Goal: Information Seeking & Learning: Find specific fact

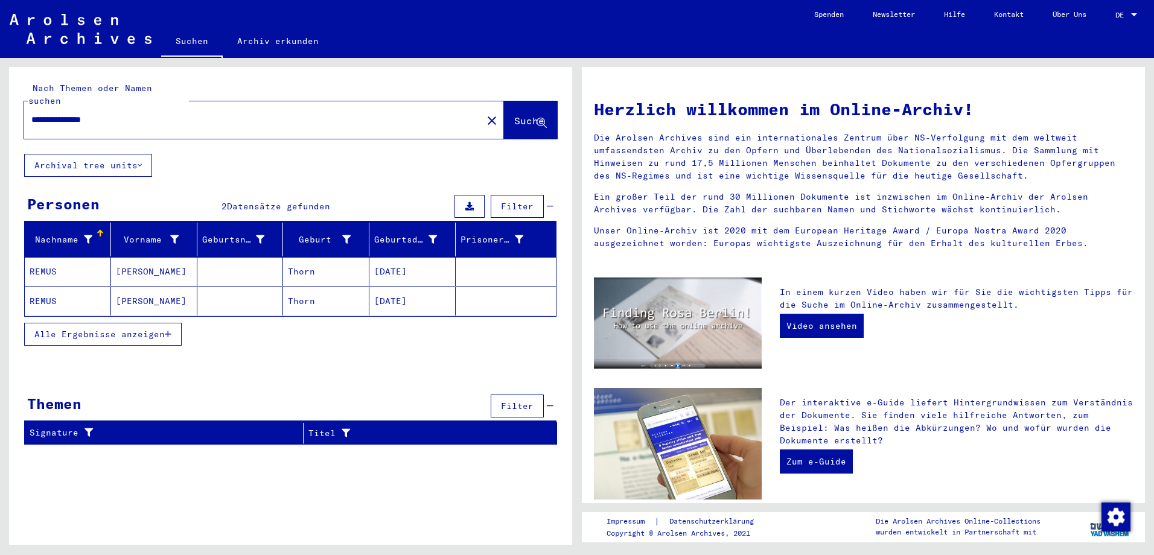
click at [275, 261] on mat-cell at bounding box center [240, 271] width 86 height 29
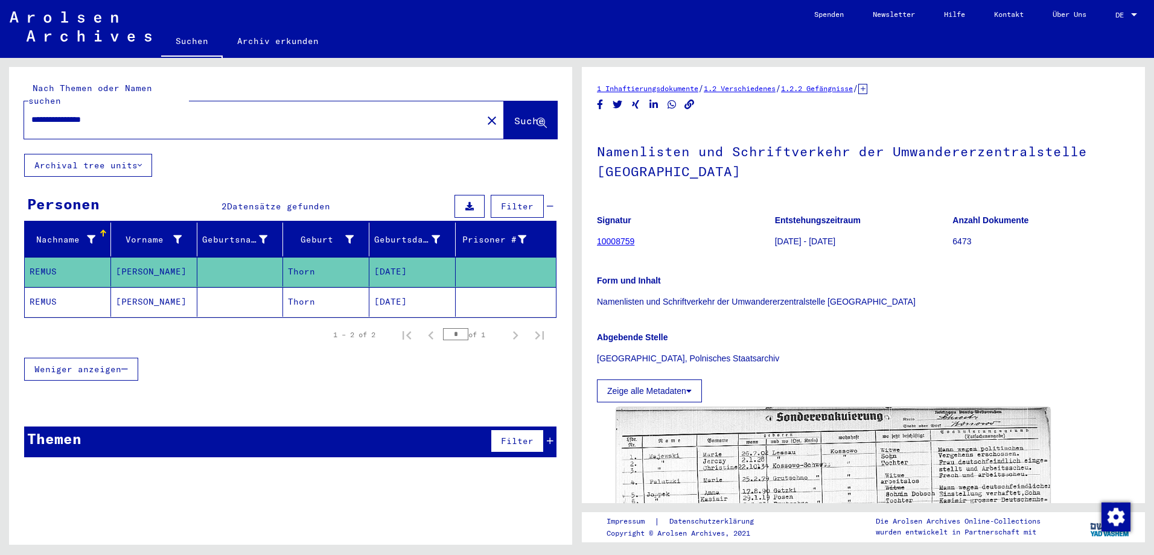
click at [272, 287] on mat-cell at bounding box center [240, 302] width 86 height 30
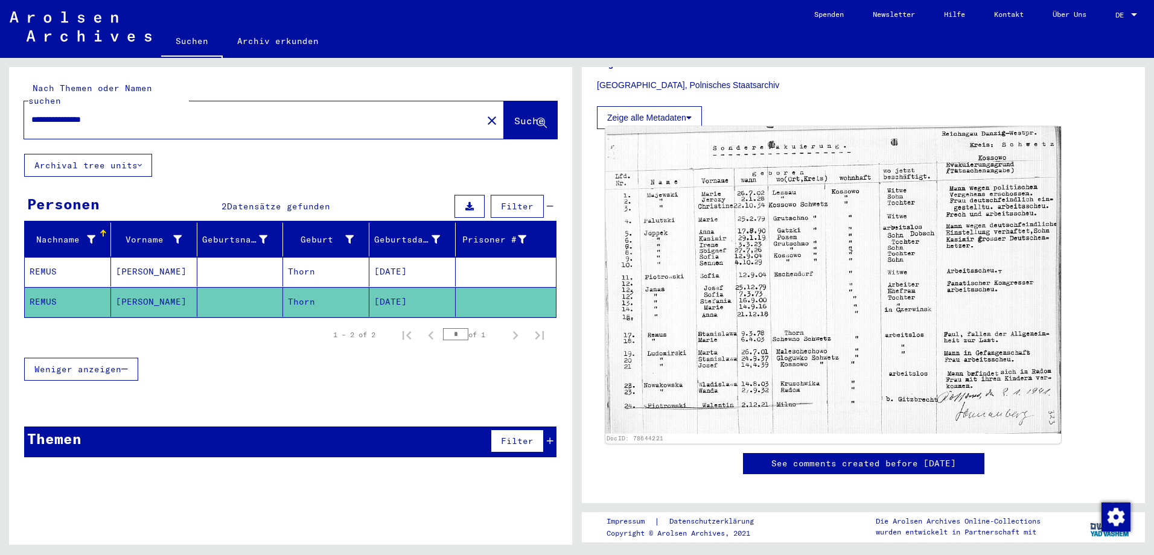
scroll to position [302, 0]
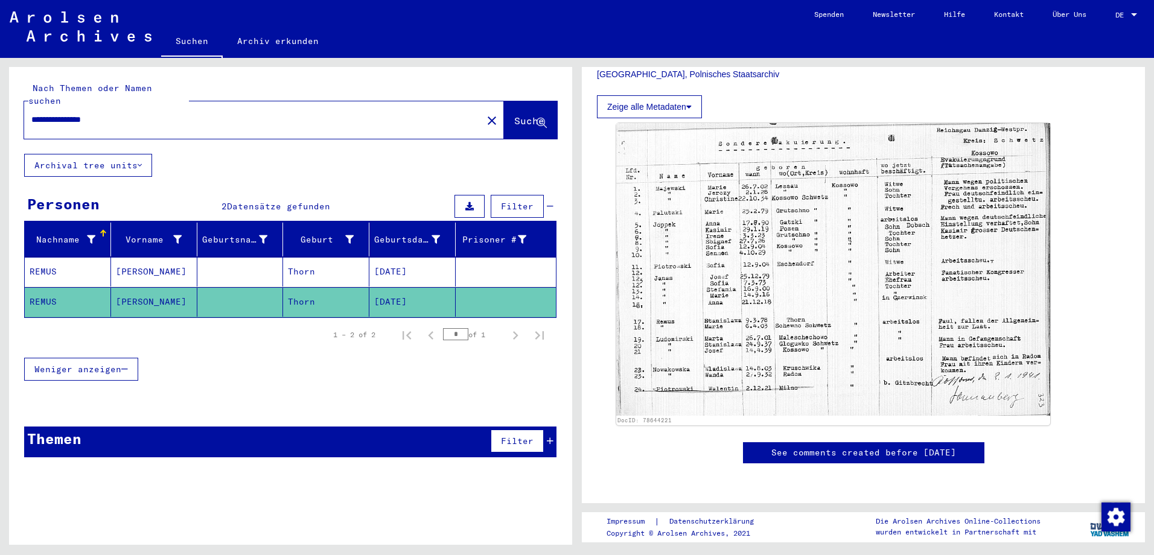
click at [250, 268] on mat-cell at bounding box center [240, 272] width 86 height 30
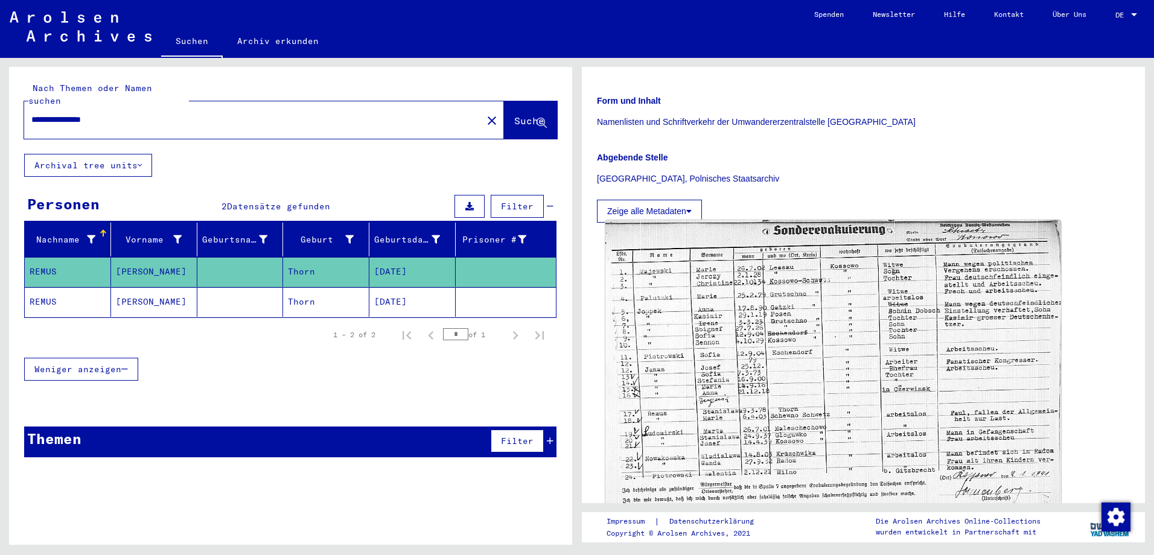
scroll to position [181, 0]
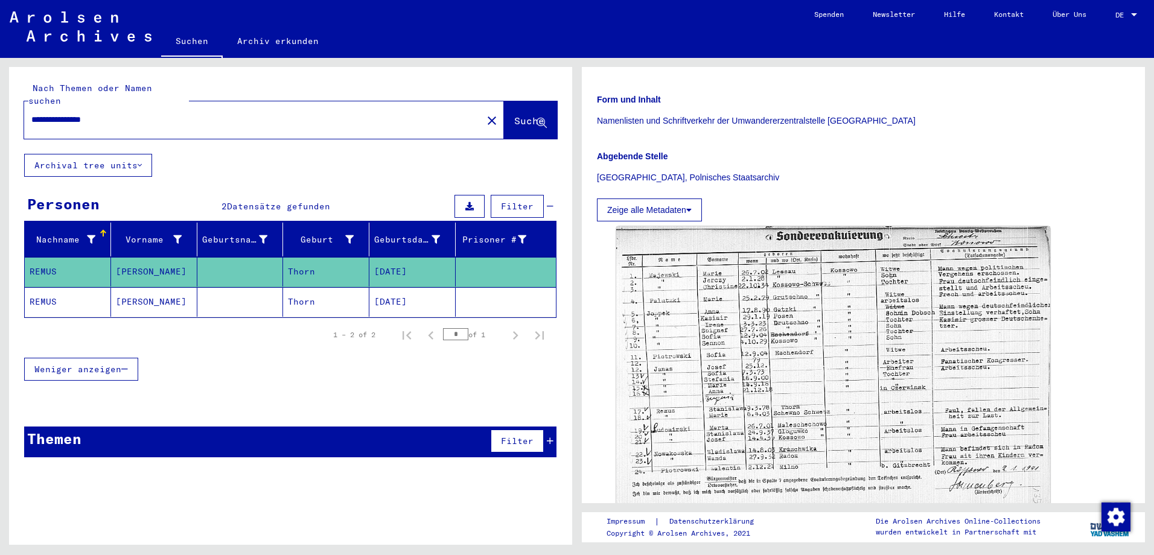
click at [144, 113] on input "**********" at bounding box center [252, 119] width 443 height 13
drag, startPoint x: 124, startPoint y: 106, endPoint x: 68, endPoint y: 95, distance: 56.6
click at [68, 106] on div "**********" at bounding box center [249, 119] width 451 height 27
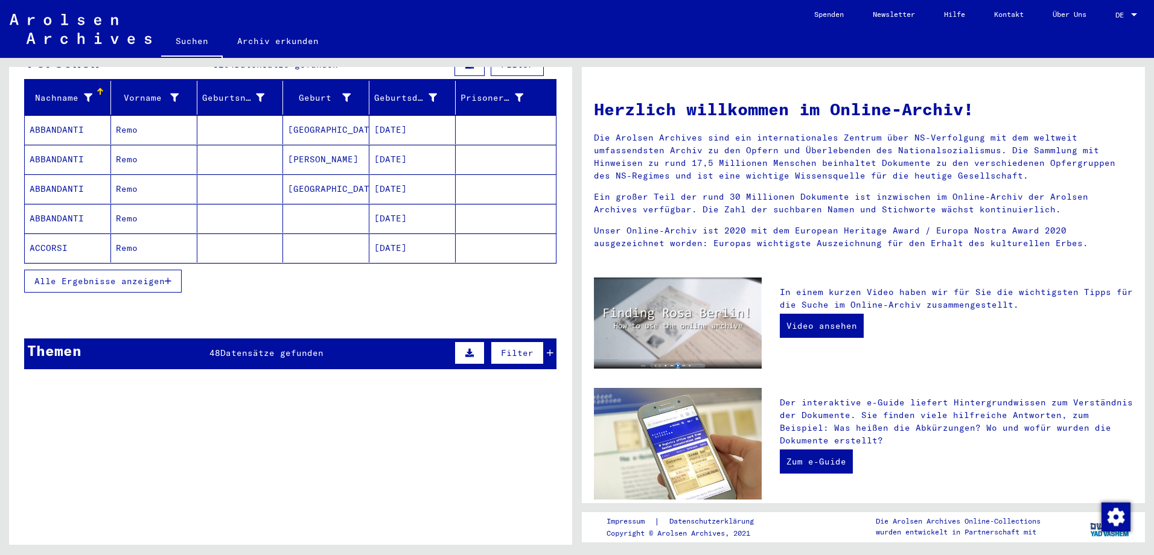
scroll to position [121, 0]
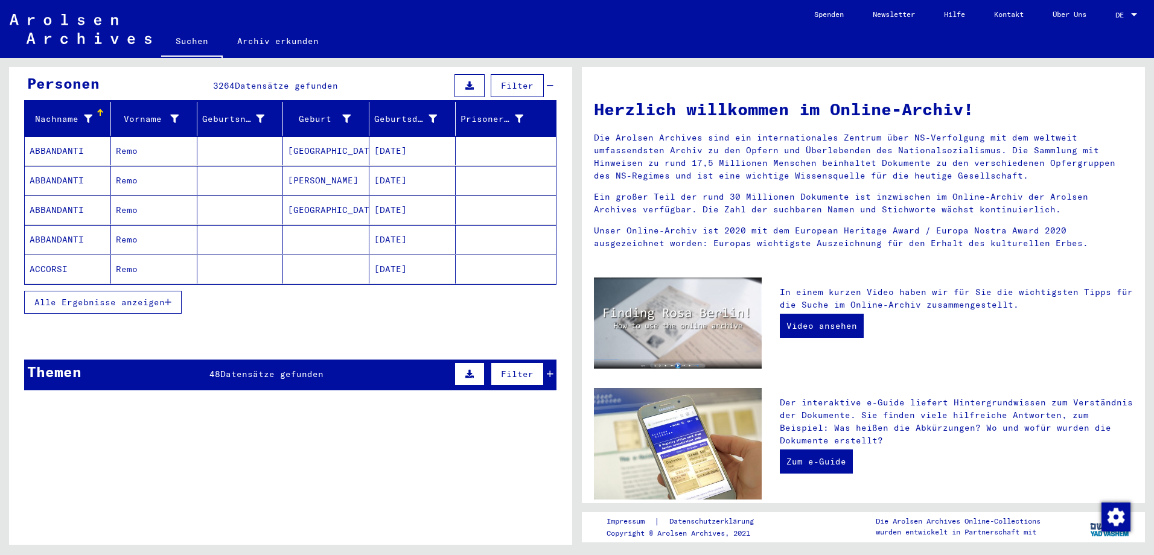
click at [116, 297] on span "Alle Ergebnisse anzeigen" at bounding box center [99, 302] width 130 height 11
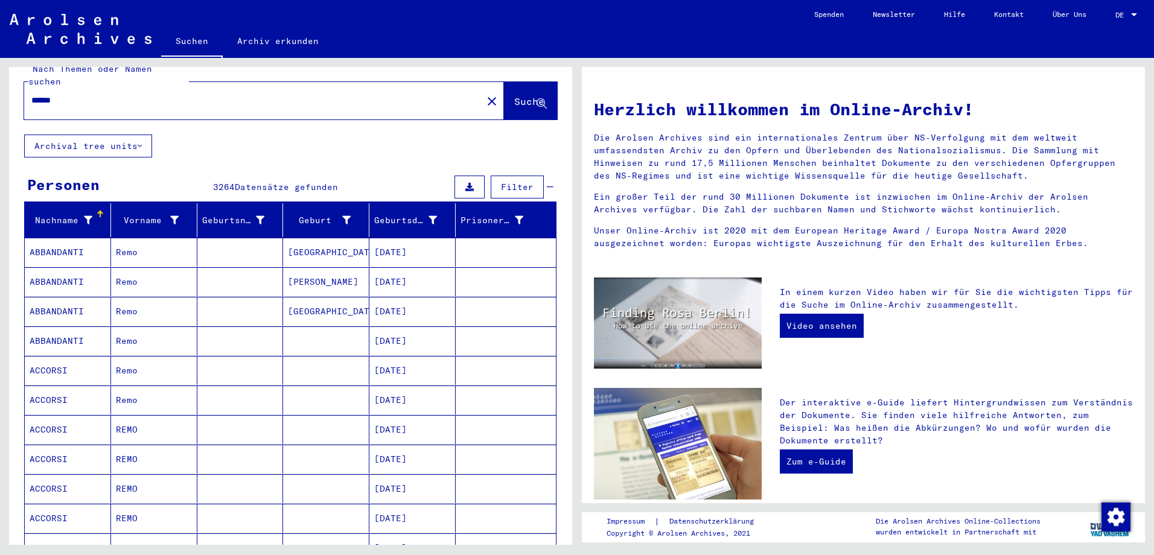
scroll to position [0, 0]
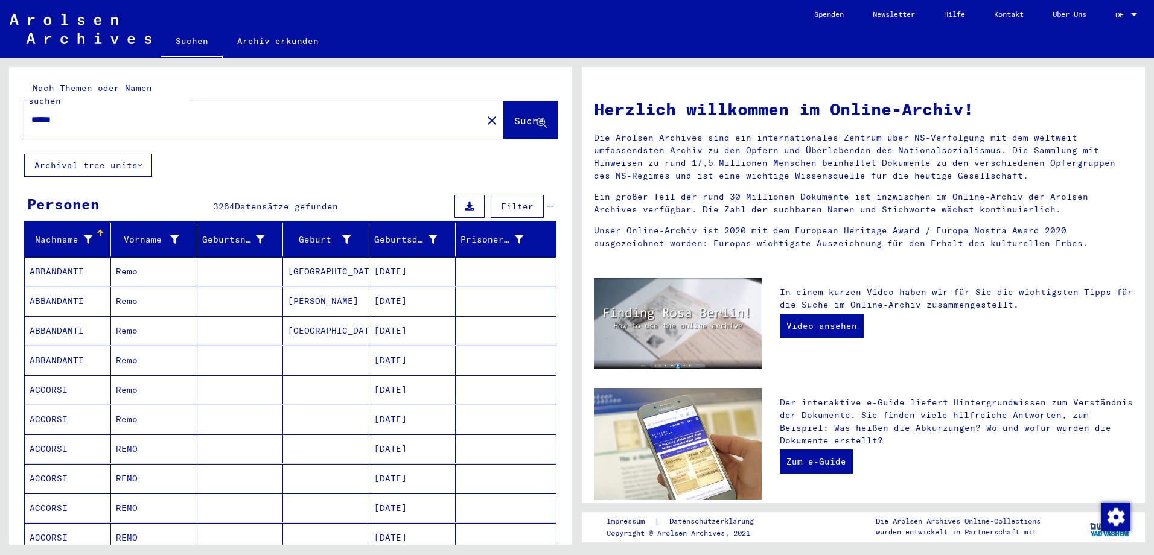
click at [124, 113] on input "*****" at bounding box center [249, 119] width 436 height 13
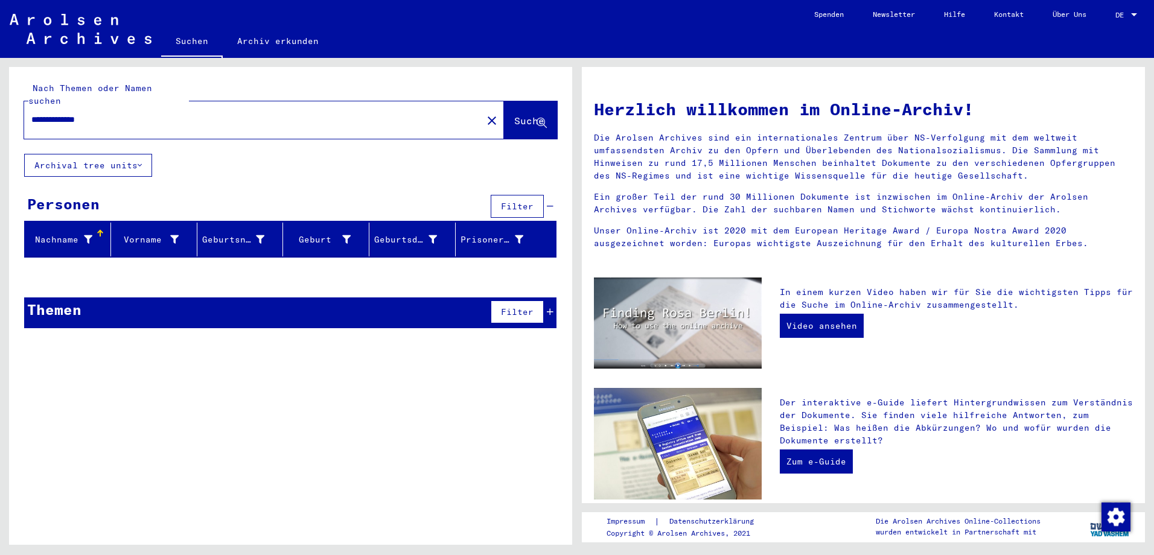
click at [124, 154] on button "Archival tree units" at bounding box center [88, 165] width 128 height 23
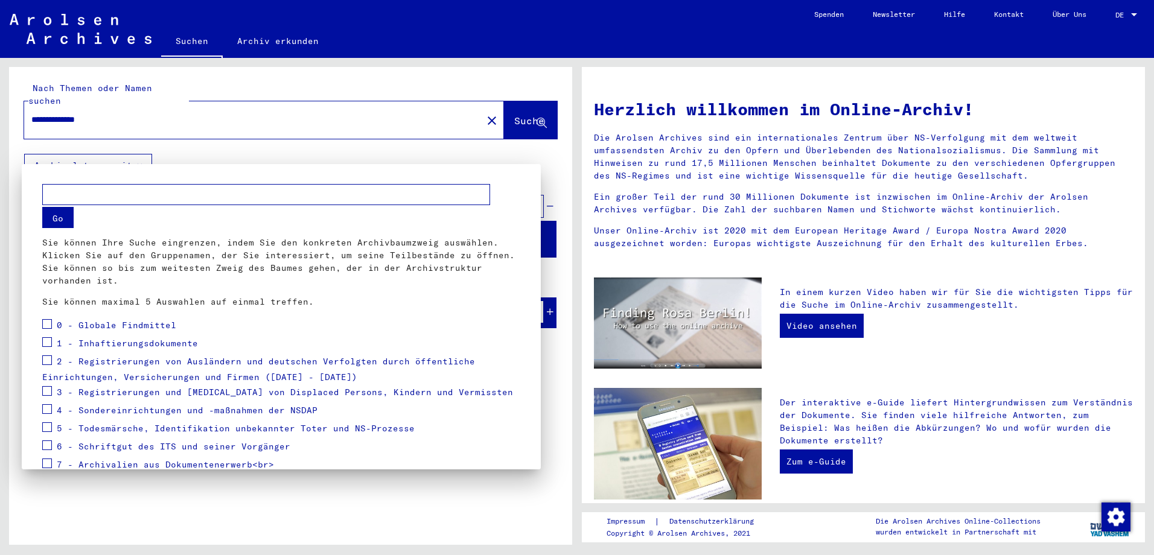
click at [225, 138] on div at bounding box center [577, 277] width 1154 height 555
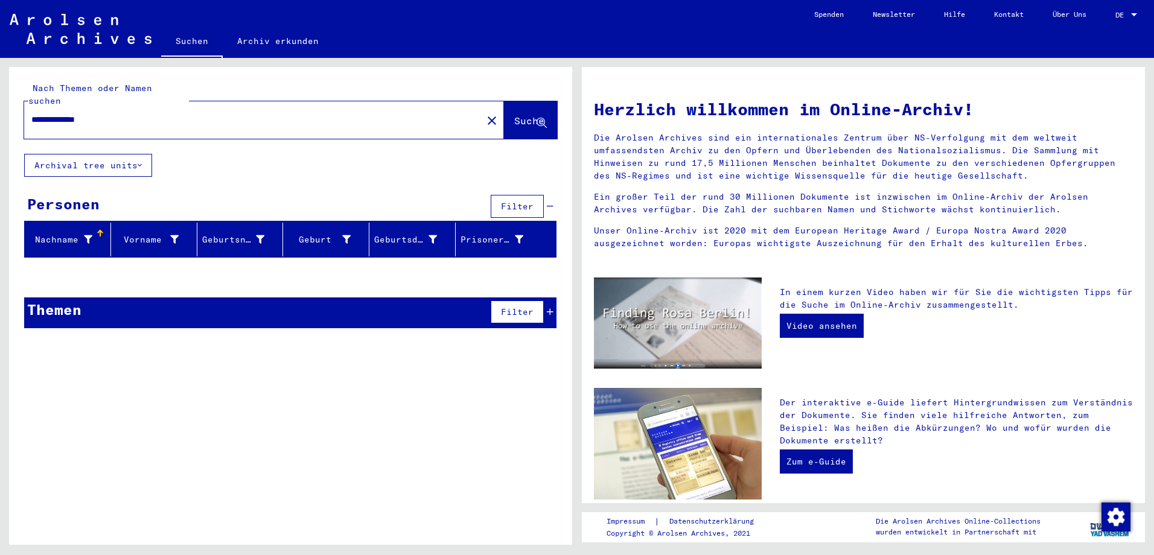
click at [132, 154] on button "Archival tree units" at bounding box center [88, 165] width 128 height 23
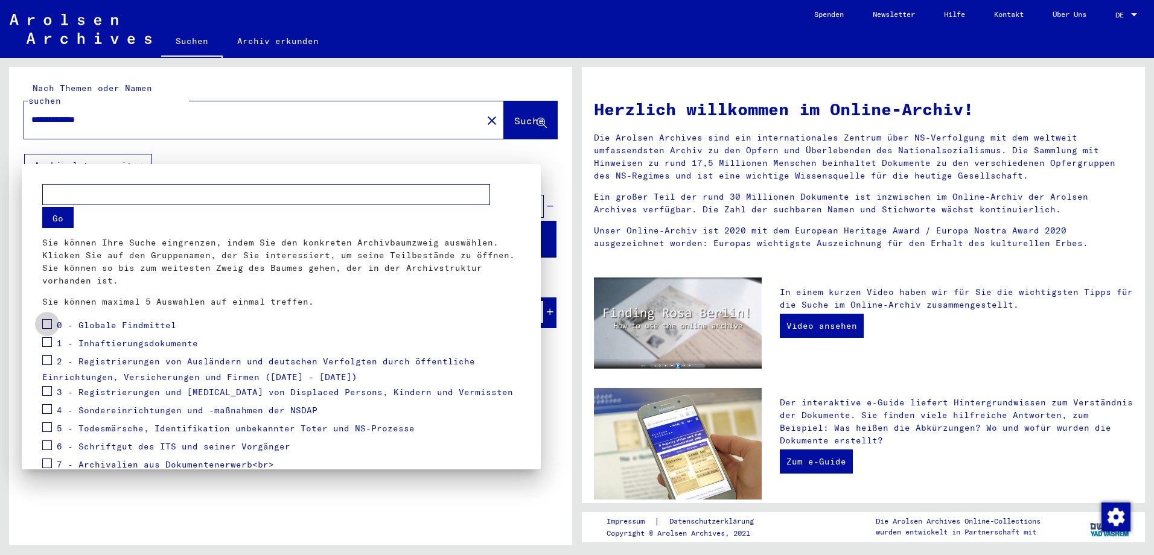
click at [46, 326] on span at bounding box center [47, 324] width 10 height 10
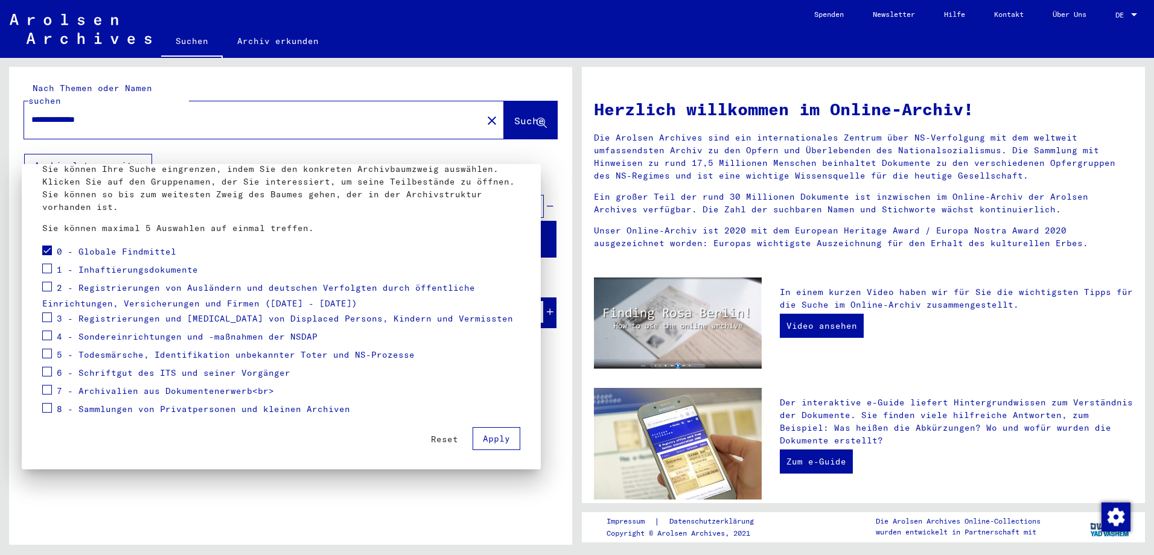
scroll to position [75, 0]
click at [45, 407] on span at bounding box center [47, 407] width 10 height 10
click at [46, 393] on span at bounding box center [47, 389] width 10 height 10
click at [47, 375] on span at bounding box center [47, 371] width 10 height 10
click at [52, 353] on div "5 - Todesmärsche, Identifikation unbekannter Toter und NS-Prozesse" at bounding box center [228, 354] width 372 height 18
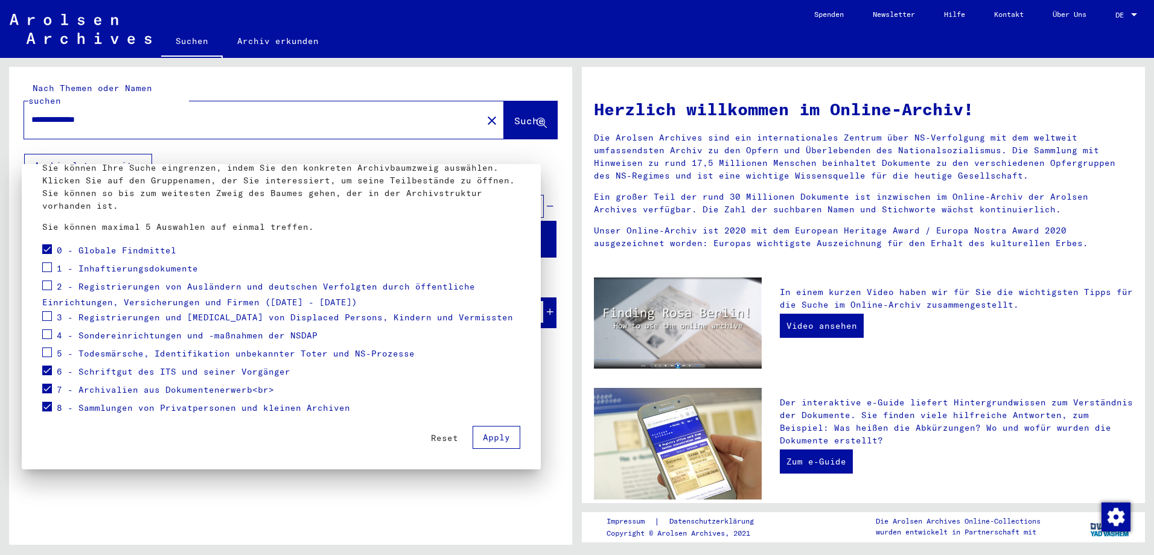
click at [49, 333] on span at bounding box center [47, 334] width 10 height 10
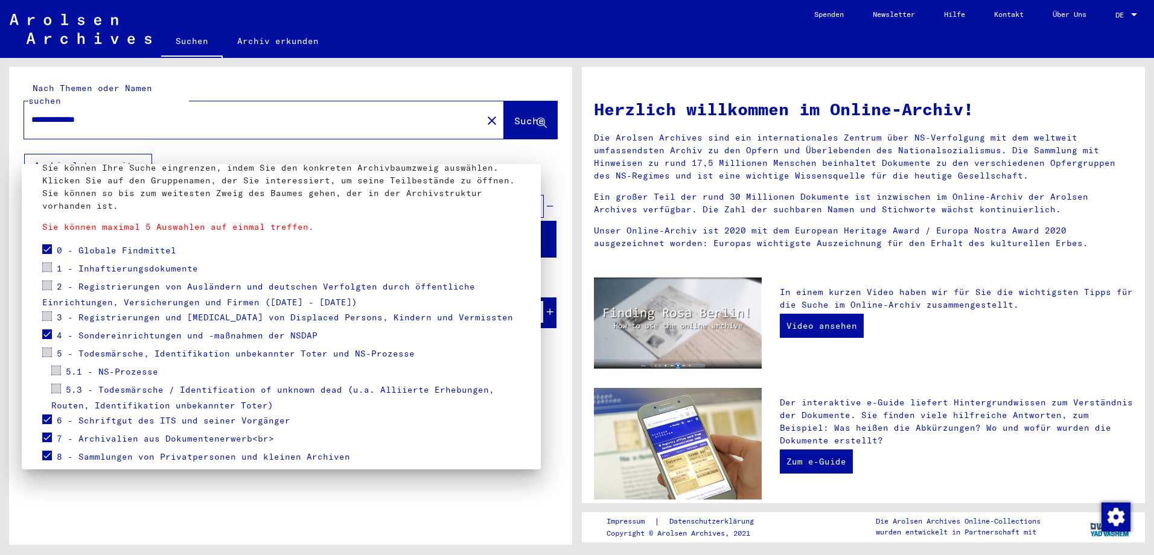
click at [46, 316] on span at bounding box center [47, 316] width 10 height 10
click at [45, 354] on span at bounding box center [47, 353] width 10 height 10
click at [48, 351] on span at bounding box center [47, 353] width 10 height 10
click at [56, 370] on span at bounding box center [56, 371] width 10 height 10
click at [46, 334] on span at bounding box center [47, 334] width 10 height 10
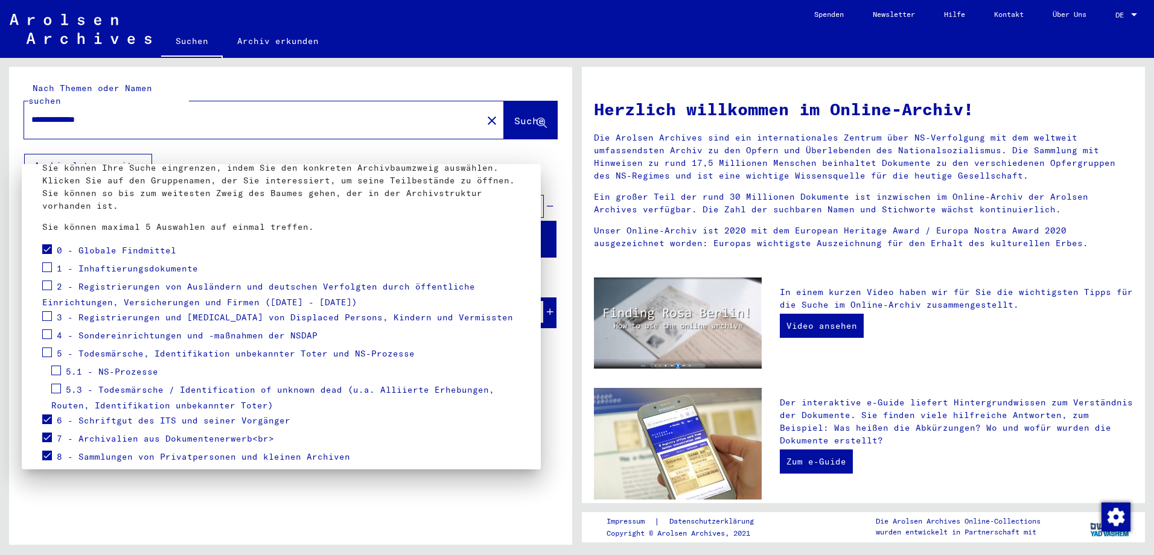
click at [45, 421] on span at bounding box center [47, 420] width 10 height 10
click at [46, 436] on span at bounding box center [47, 438] width 10 height 10
click at [49, 456] on span at bounding box center [47, 456] width 10 height 10
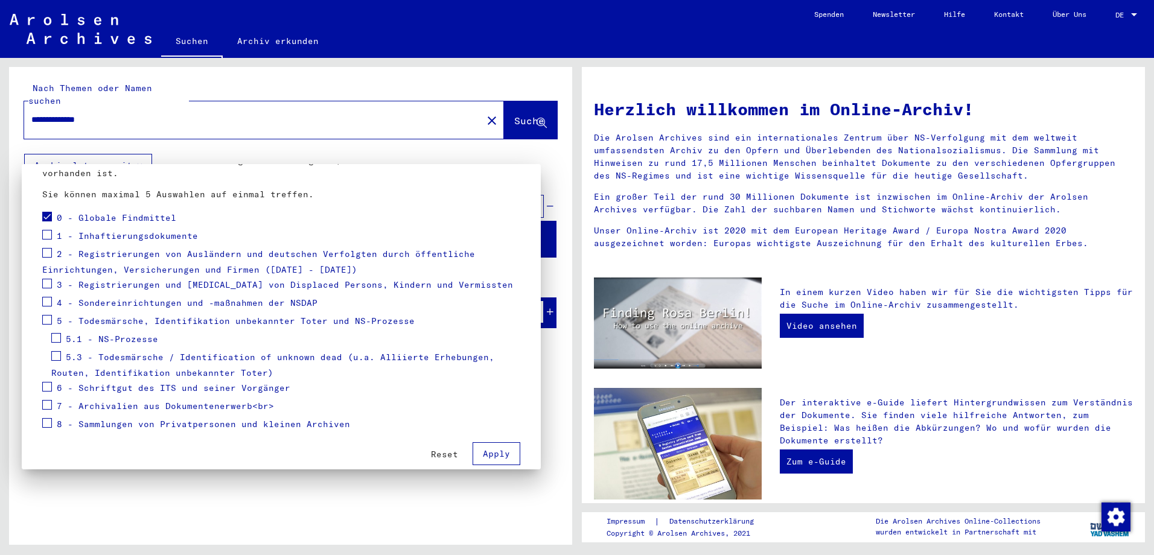
scroll to position [124, 0]
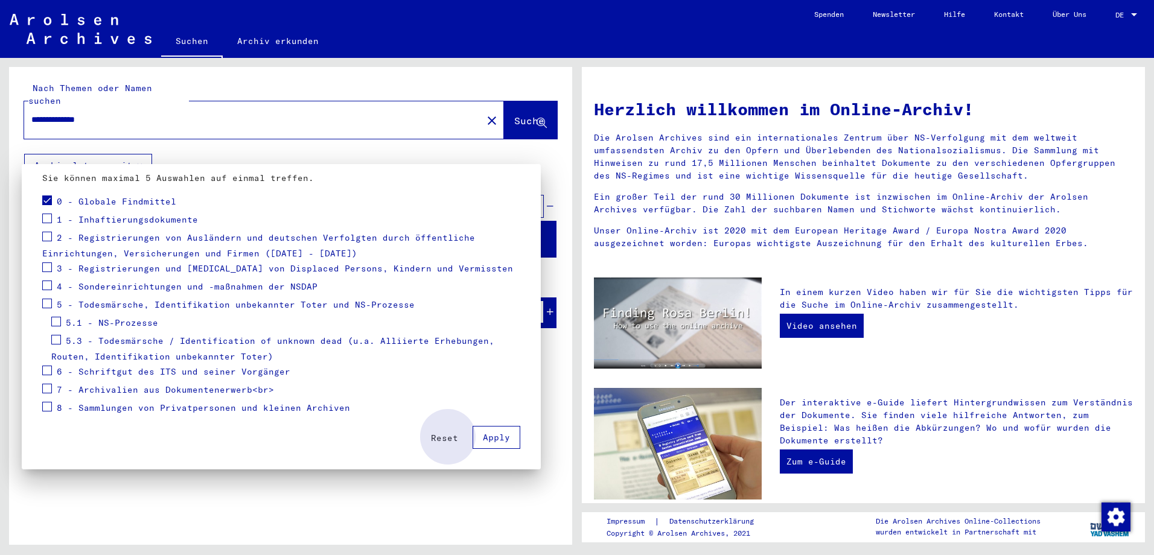
click at [483, 442] on span "Apply" at bounding box center [496, 437] width 27 height 11
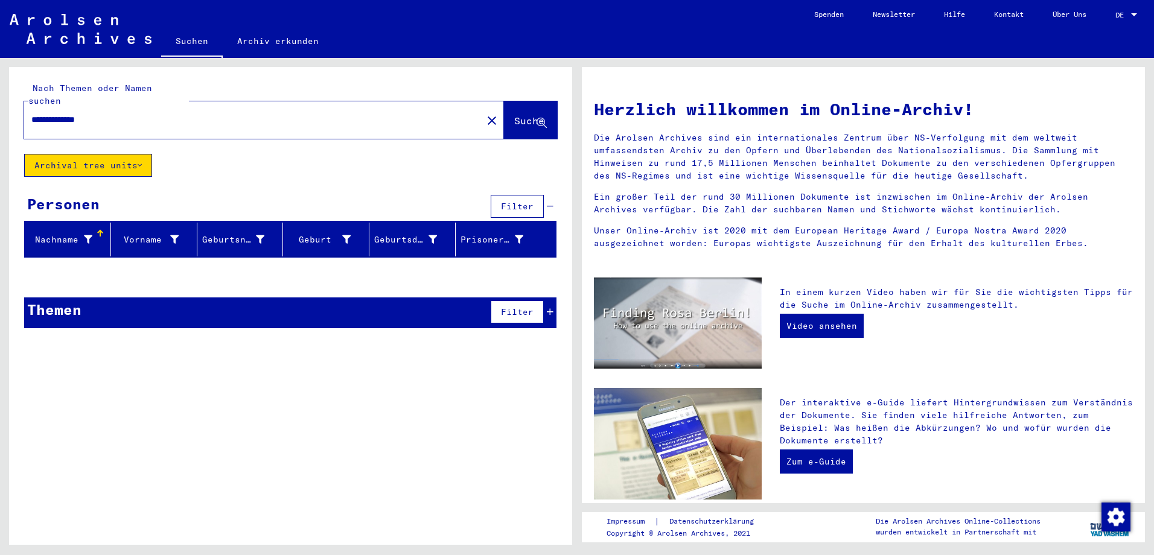
click at [132, 154] on button "Archival tree units" at bounding box center [88, 165] width 128 height 23
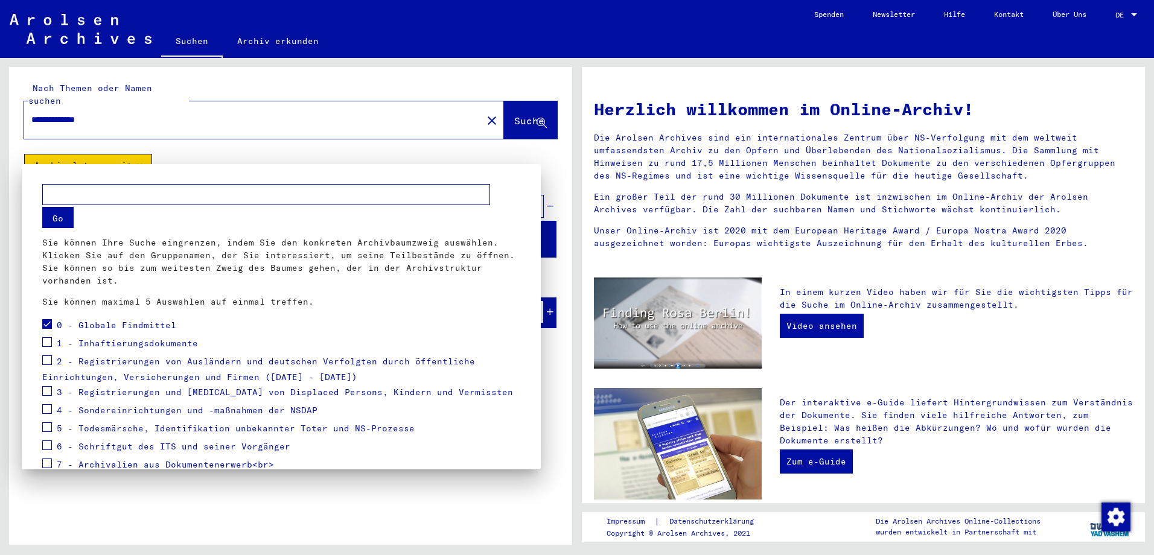
click at [45, 325] on span at bounding box center [47, 324] width 10 height 10
click at [301, 159] on div at bounding box center [577, 277] width 1154 height 555
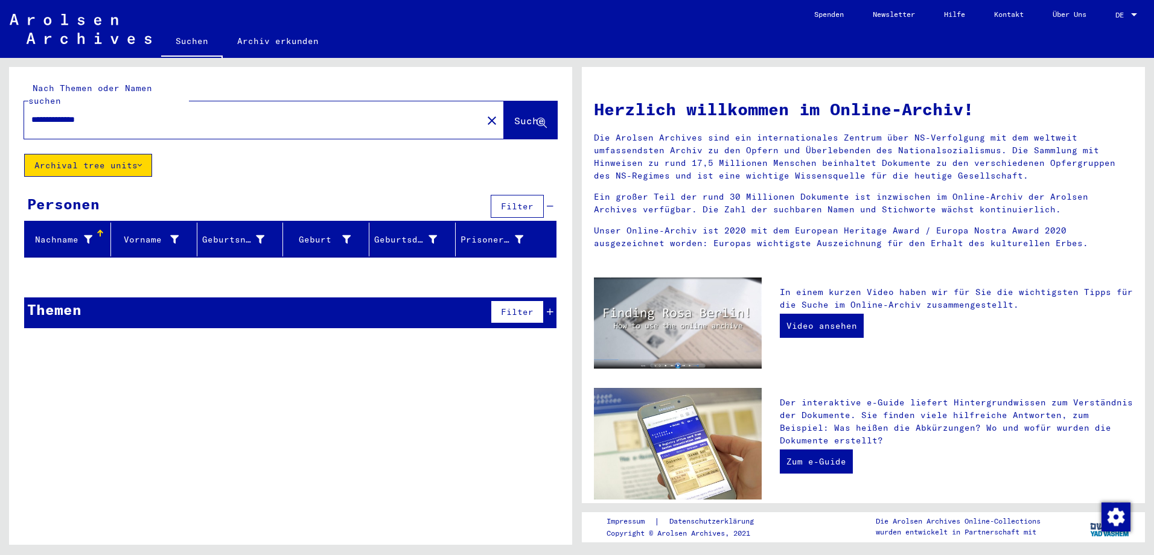
click at [134, 154] on button "Archival tree units" at bounding box center [88, 165] width 128 height 23
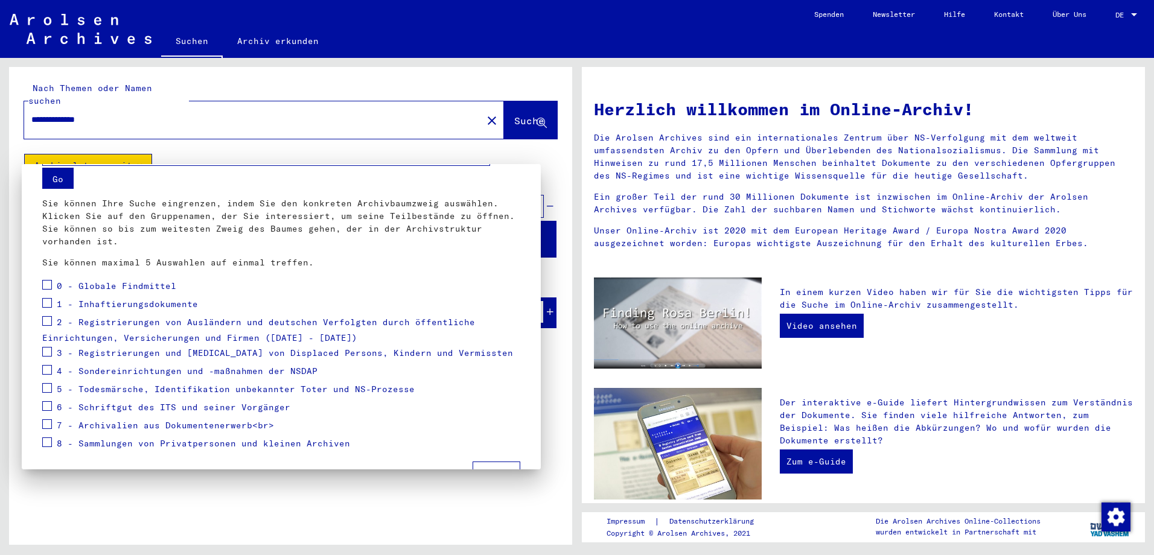
scroll to position [75, 0]
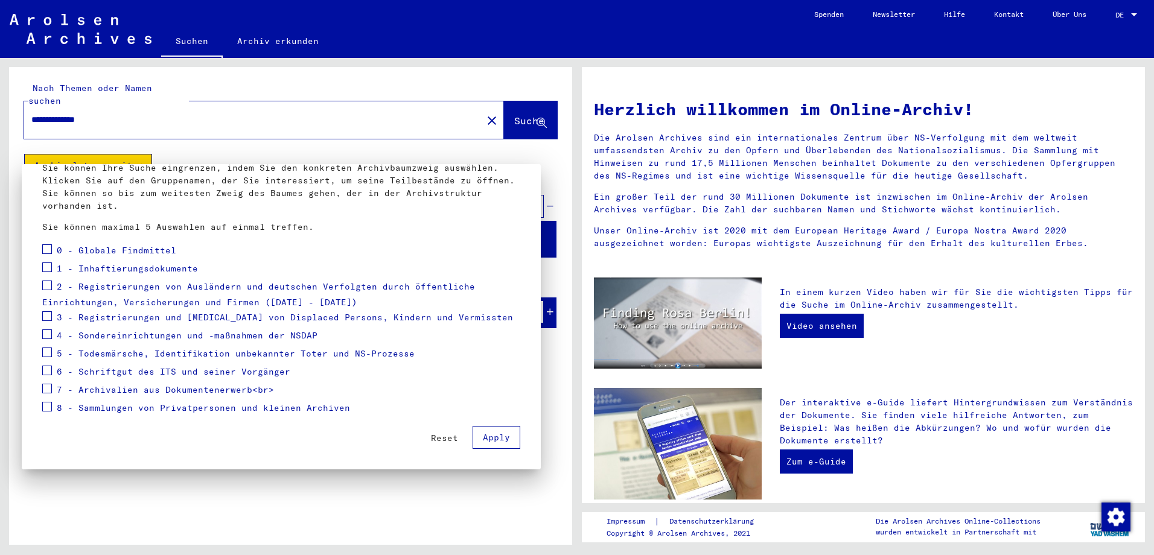
click at [483, 437] on span "Apply" at bounding box center [496, 437] width 27 height 11
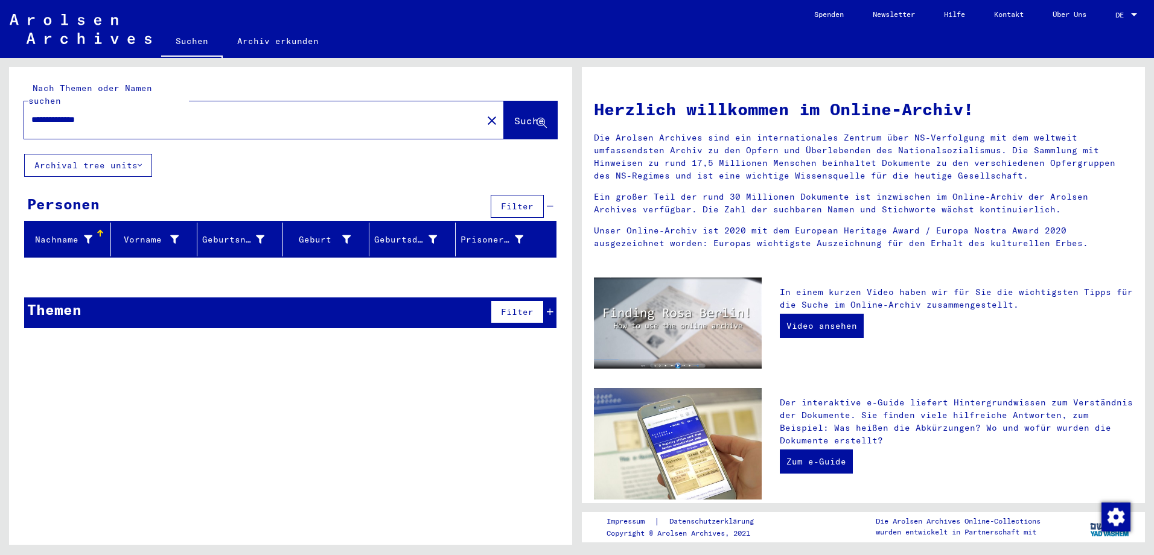
click at [159, 113] on input "**********" at bounding box center [249, 119] width 436 height 13
drag, startPoint x: 89, startPoint y: 110, endPoint x: 61, endPoint y: 107, distance: 28.5
click at [61, 113] on input "**********" at bounding box center [249, 119] width 436 height 13
drag, startPoint x: 127, startPoint y: 104, endPoint x: 66, endPoint y: 105, distance: 61.0
click at [66, 113] on input "**********" at bounding box center [249, 119] width 436 height 13
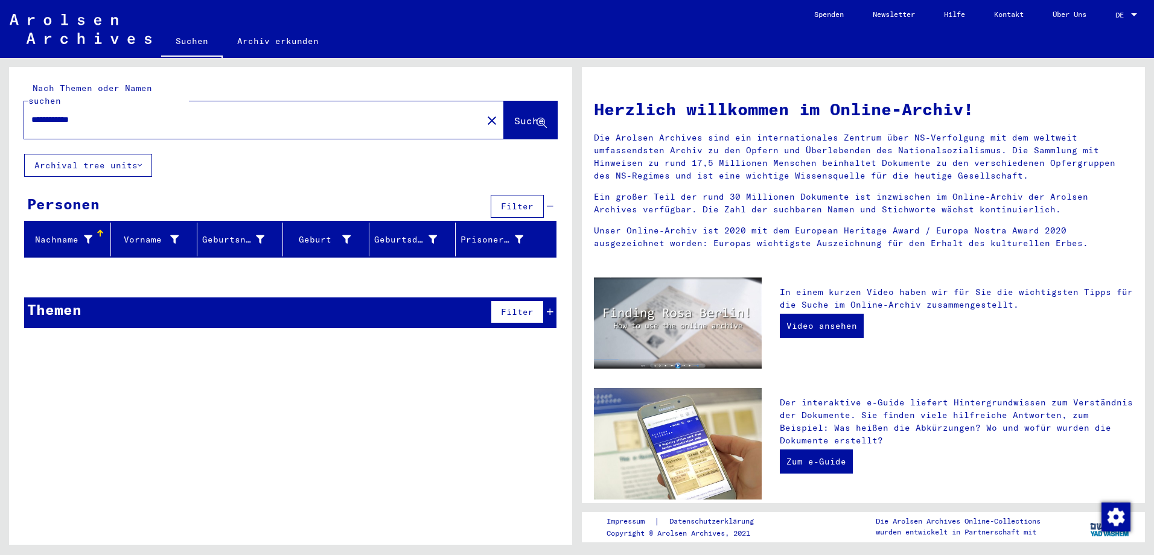
drag, startPoint x: 110, startPoint y: 104, endPoint x: 71, endPoint y: 103, distance: 39.8
click at [71, 113] on input "**********" at bounding box center [249, 119] width 436 height 13
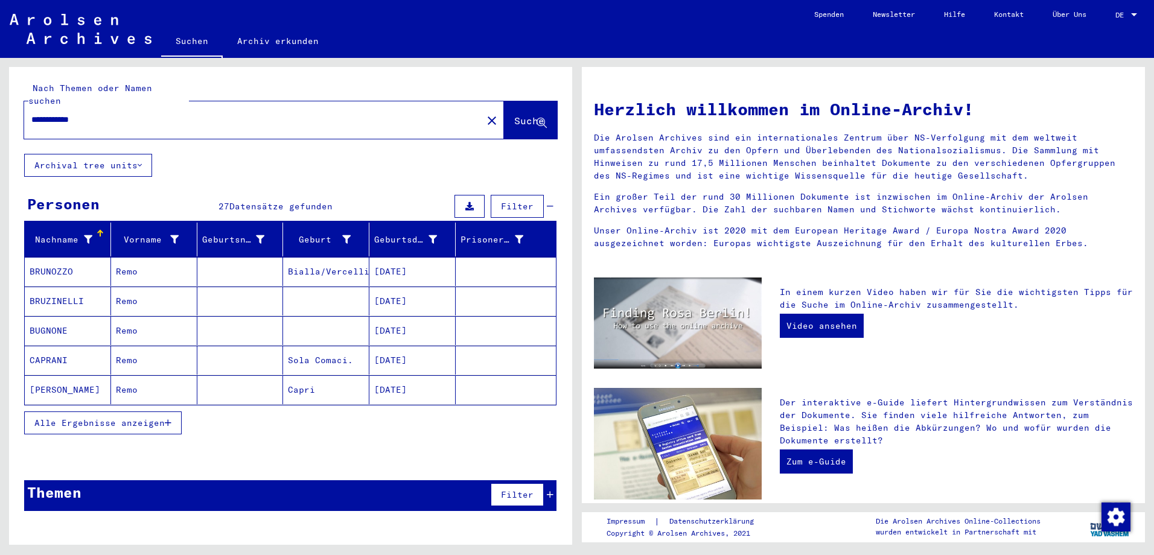
click at [107, 116] on div "**********" at bounding box center [245, 119] width 443 height 27
drag, startPoint x: 104, startPoint y: 105, endPoint x: 59, endPoint y: 100, distance: 45.0
click at [59, 106] on div "**********" at bounding box center [245, 119] width 443 height 27
type input "*****"
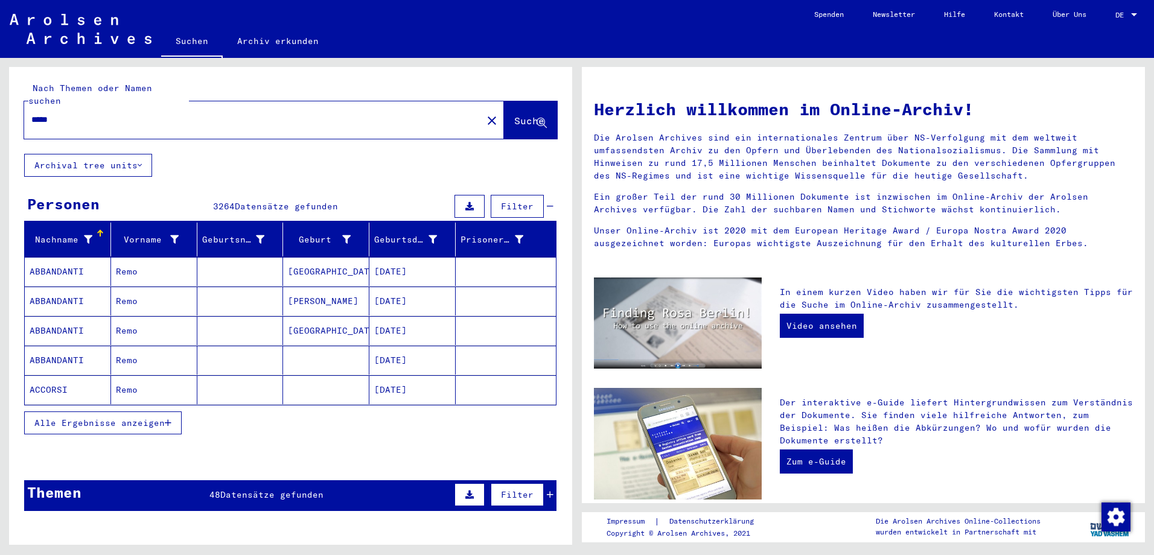
click at [547, 491] on icon at bounding box center [550, 495] width 7 height 8
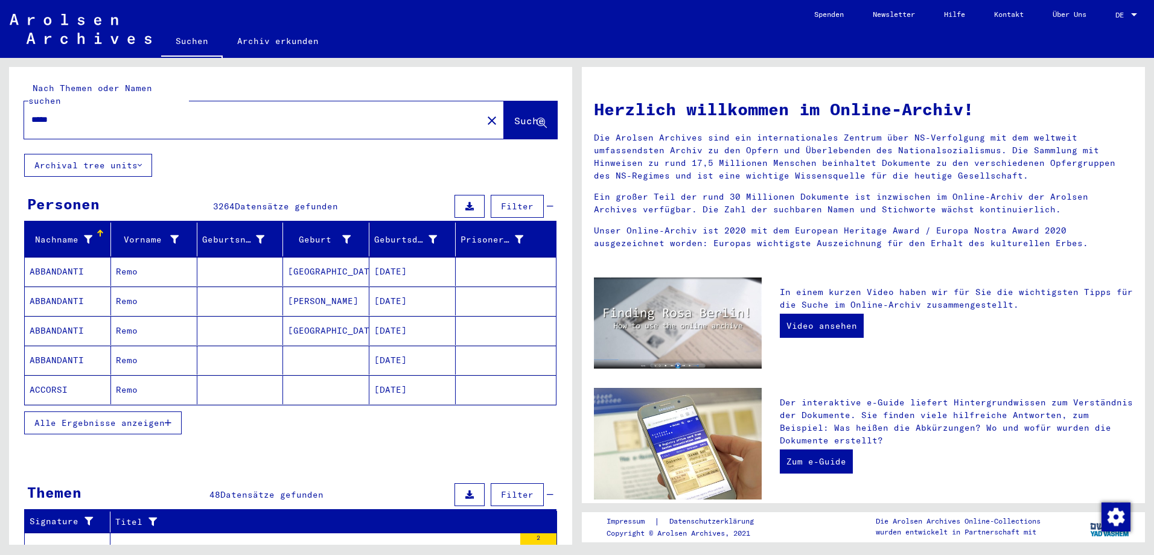
click at [112, 417] on button "Alle Ergebnisse anzeigen" at bounding box center [102, 423] width 157 height 23
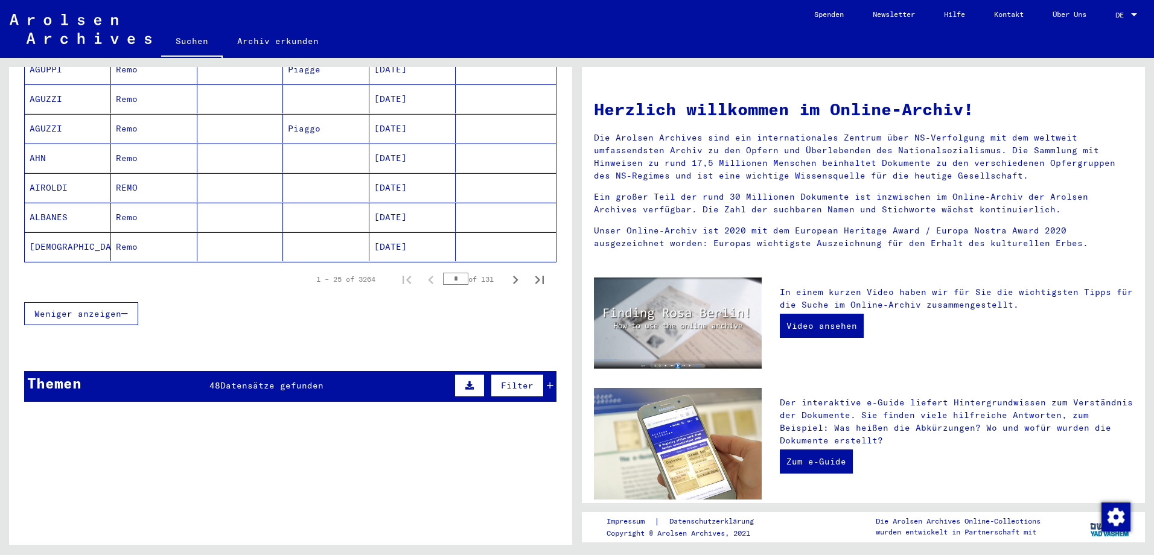
scroll to position [784, 0]
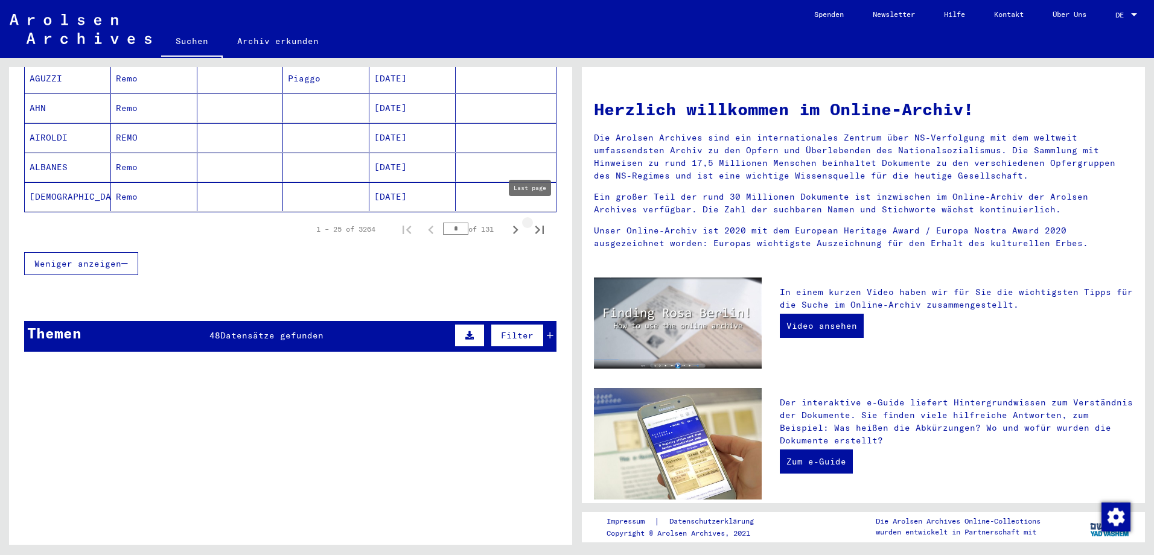
click at [531, 221] on icon "Last page" at bounding box center [539, 229] width 17 height 17
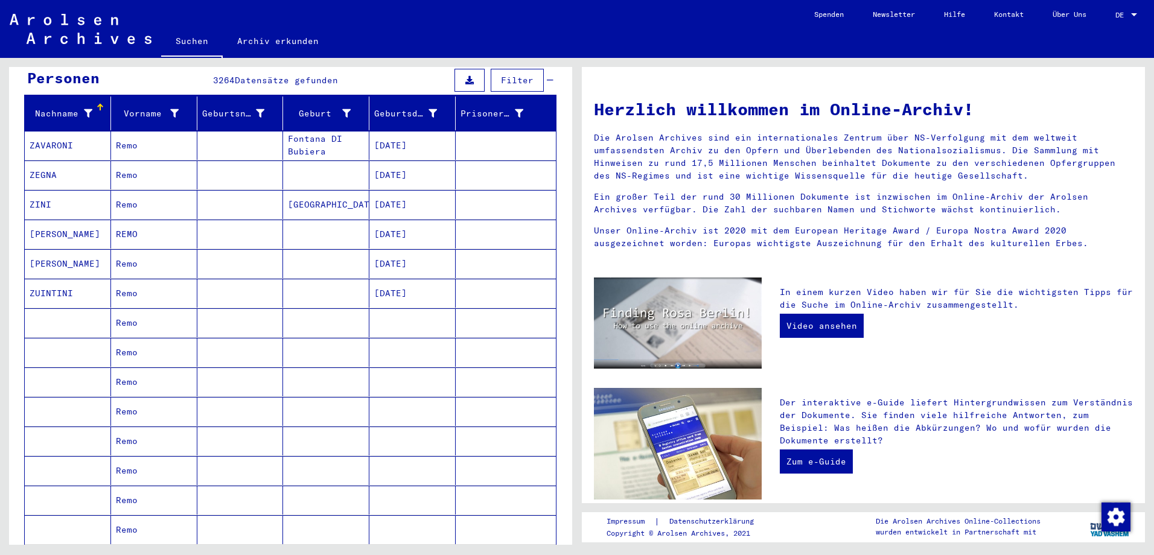
scroll to position [217, 0]
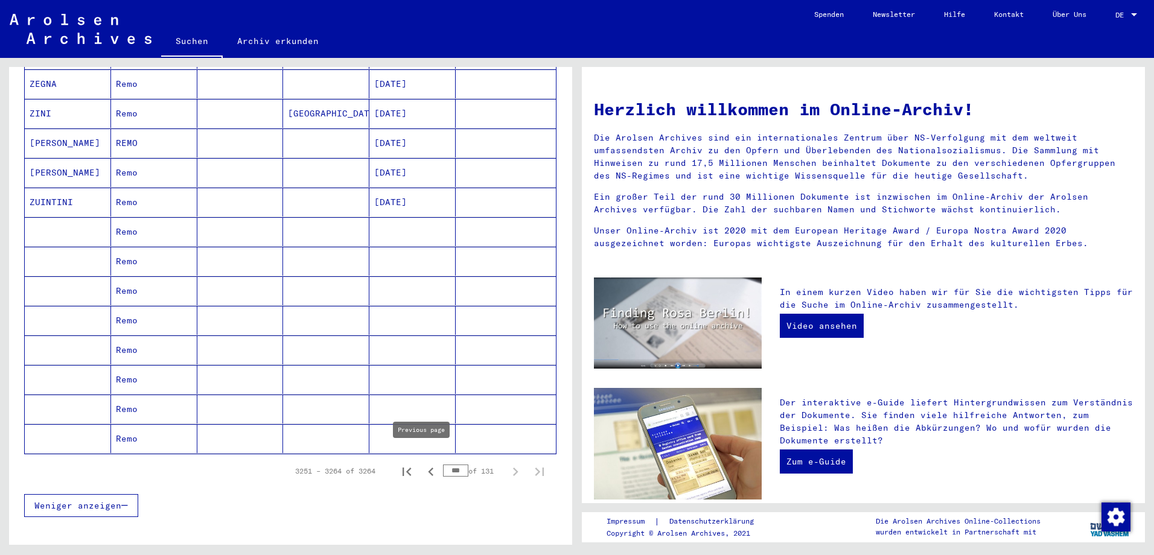
click at [422, 463] on icon "Previous page" at bounding box center [430, 471] width 17 height 17
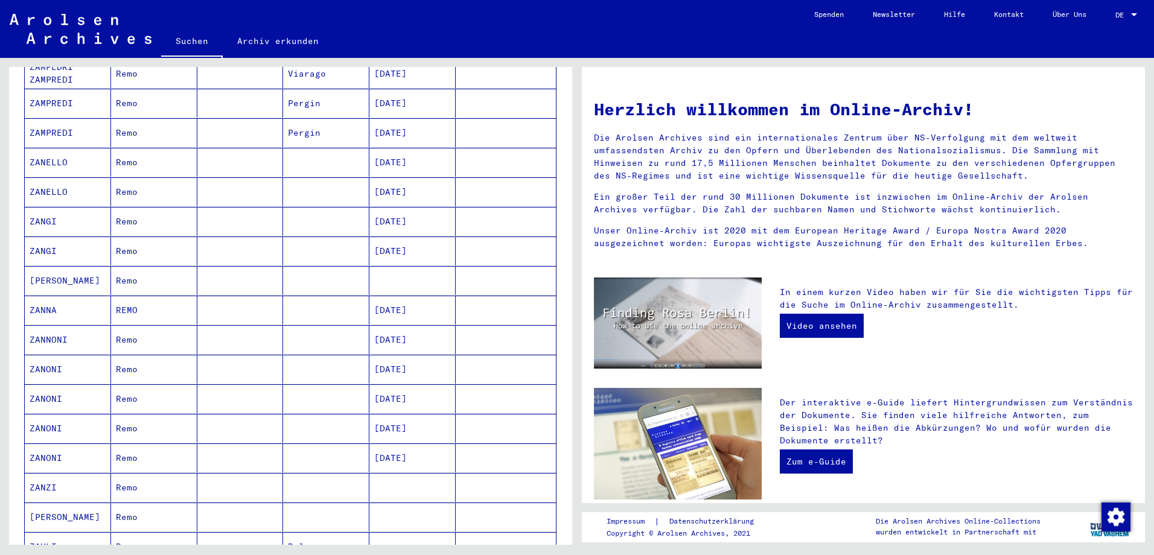
scroll to position [700, 0]
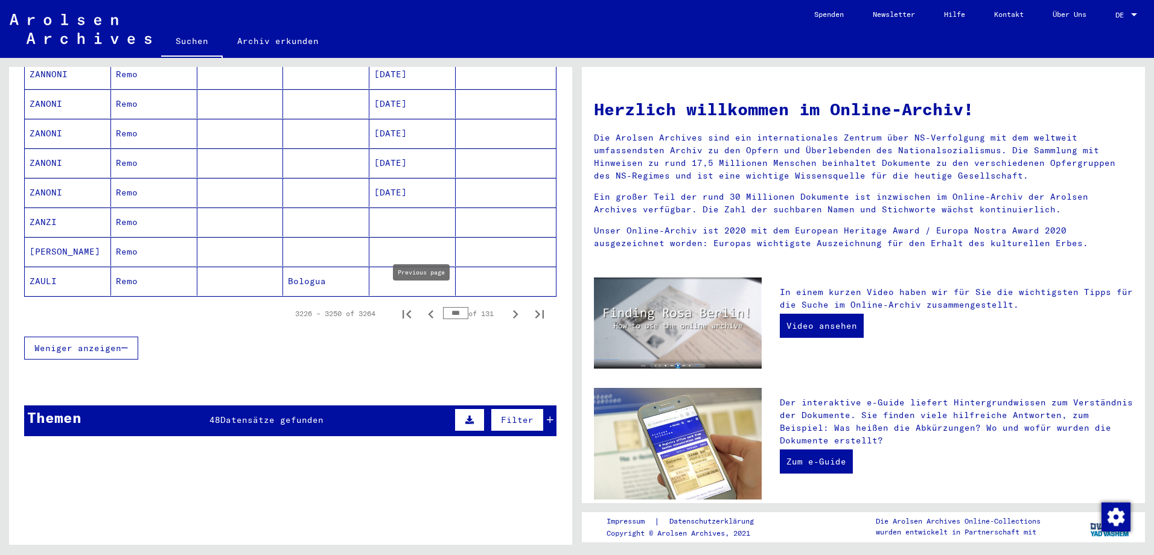
click at [422, 307] on icon "Previous page" at bounding box center [430, 314] width 17 height 17
click at [422, 306] on icon "Previous page" at bounding box center [430, 314] width 17 height 17
click at [428, 310] on icon "Previous page" at bounding box center [430, 314] width 5 height 8
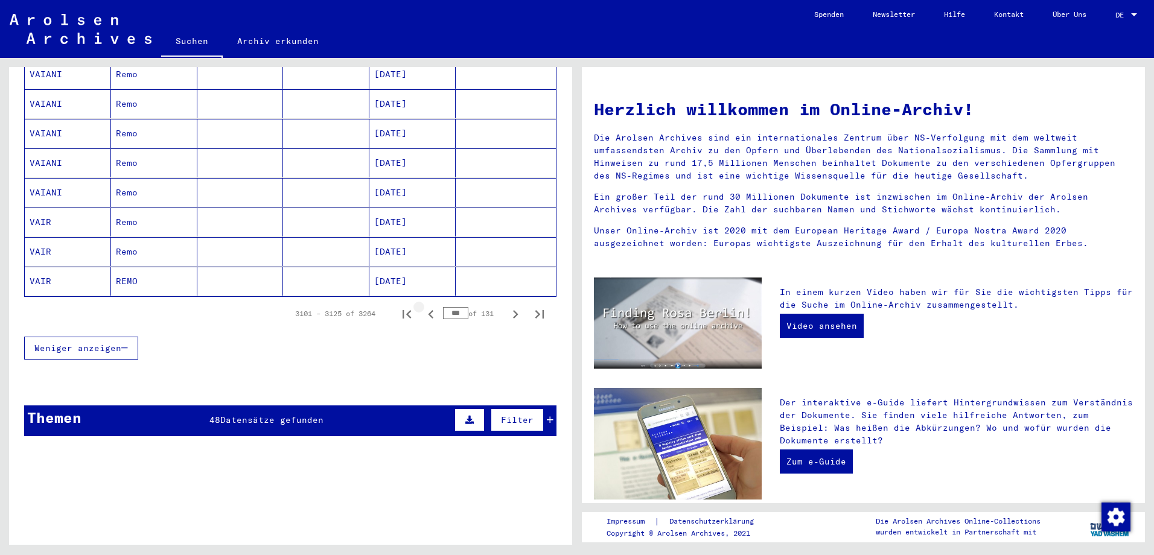
click at [428, 310] on icon "Previous page" at bounding box center [430, 314] width 5 height 8
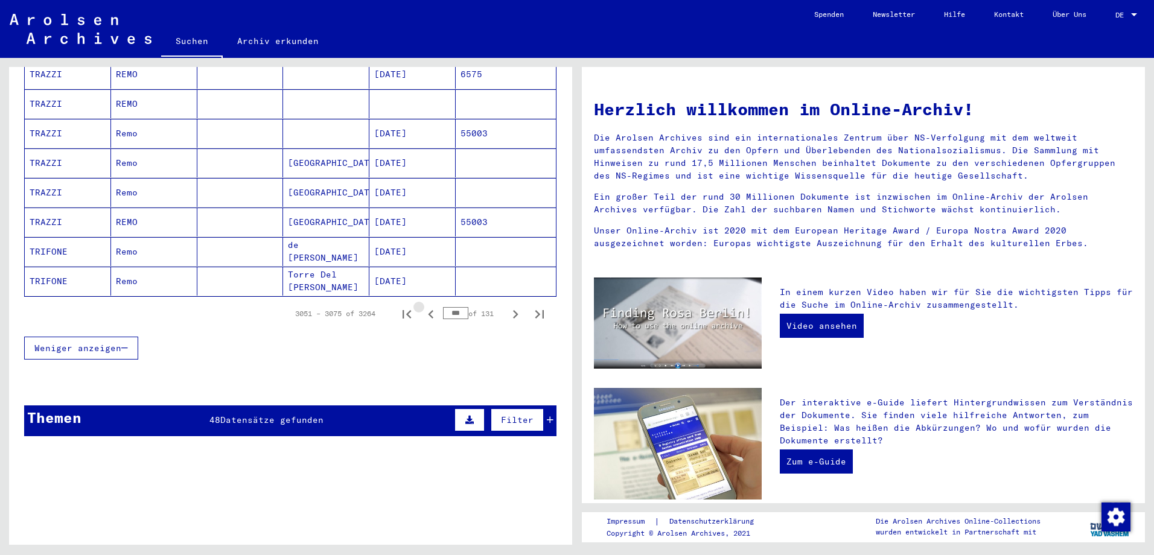
click at [428, 310] on icon "Previous page" at bounding box center [430, 314] width 5 height 8
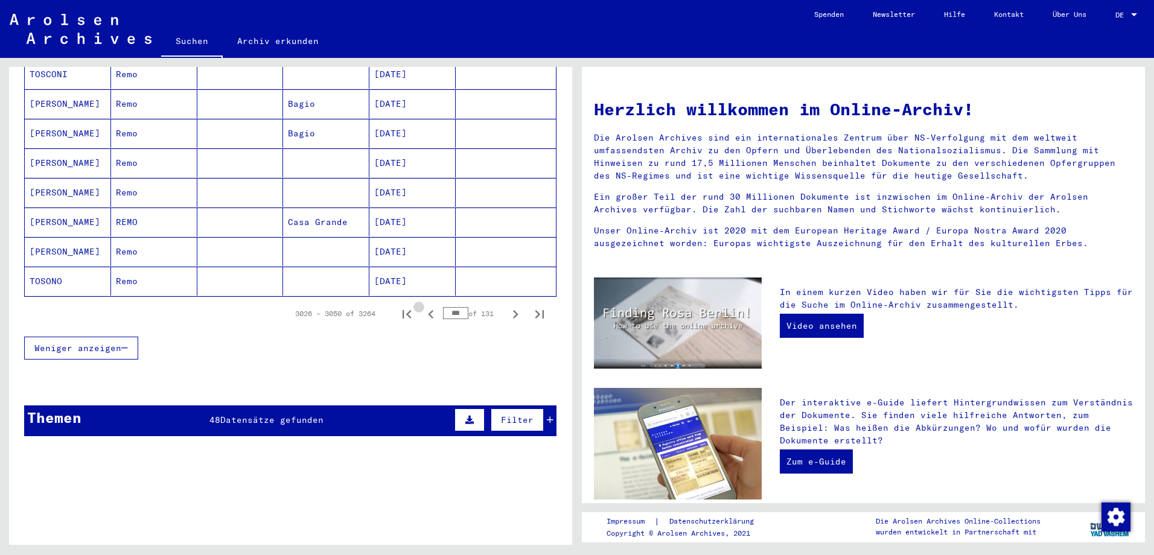
click at [428, 310] on icon "Previous page" at bounding box center [430, 314] width 5 height 8
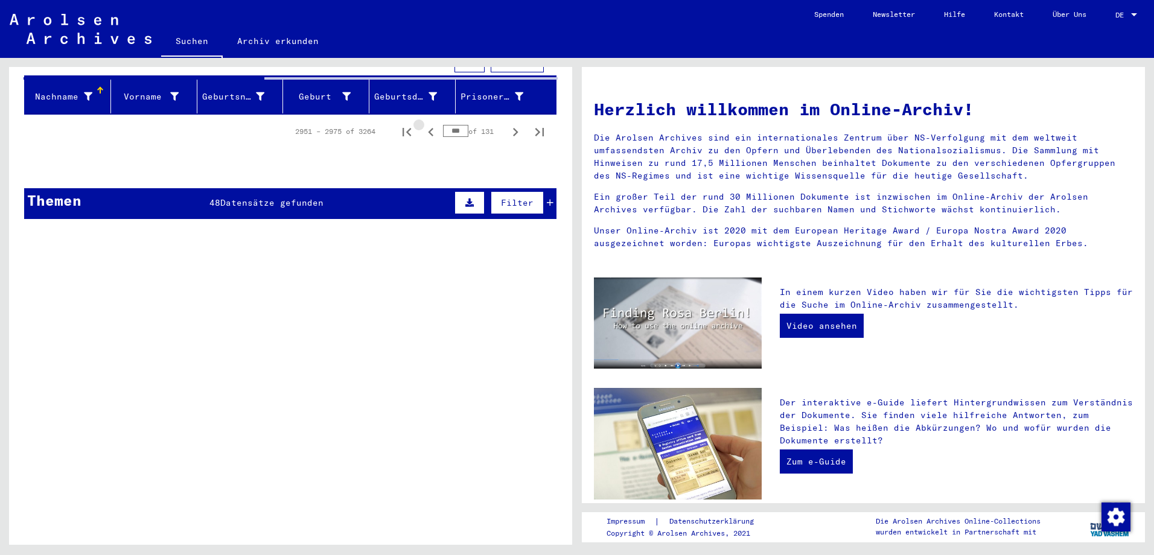
scroll to position [133, 0]
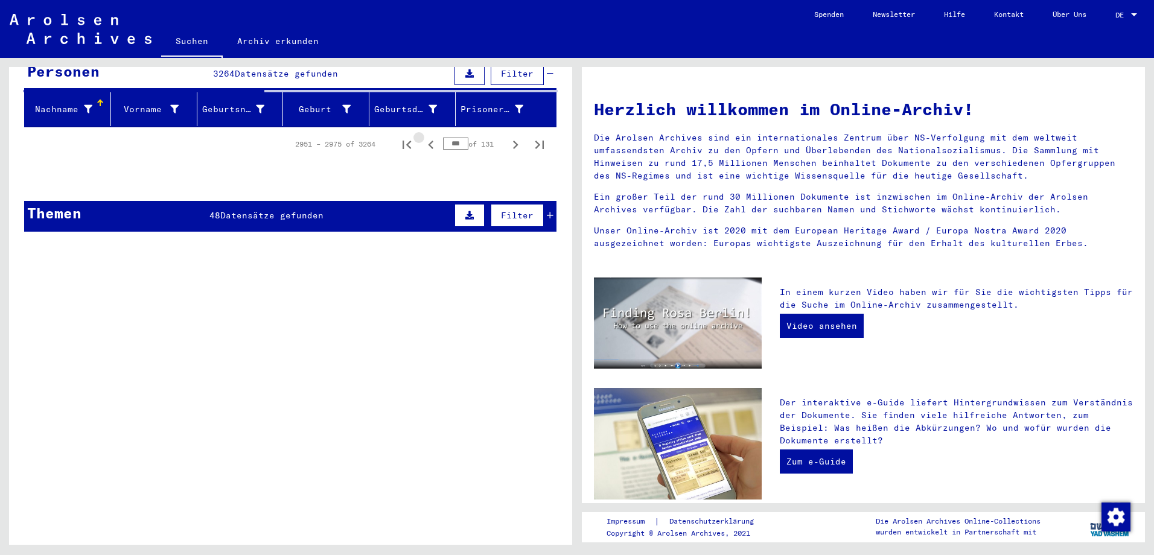
click at [421, 310] on div "Inhaftierungsdokumente > Lager und Ghettos > Konzentrationslager [GEOGRAPHIC_DA…" at bounding box center [312, 337] width 404 height 55
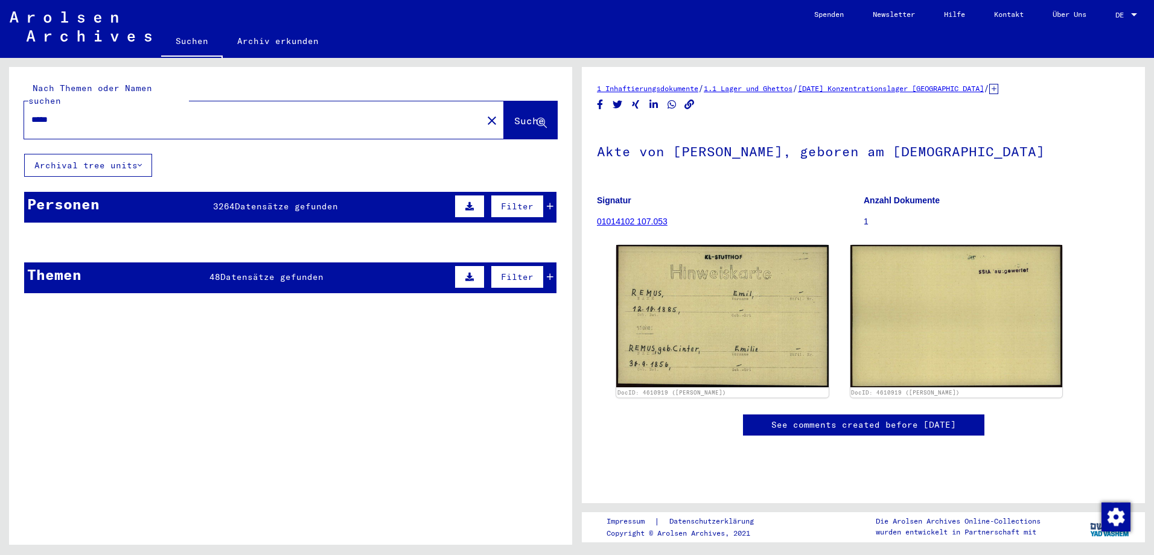
click at [539, 192] on div "Filter" at bounding box center [502, 206] width 102 height 29
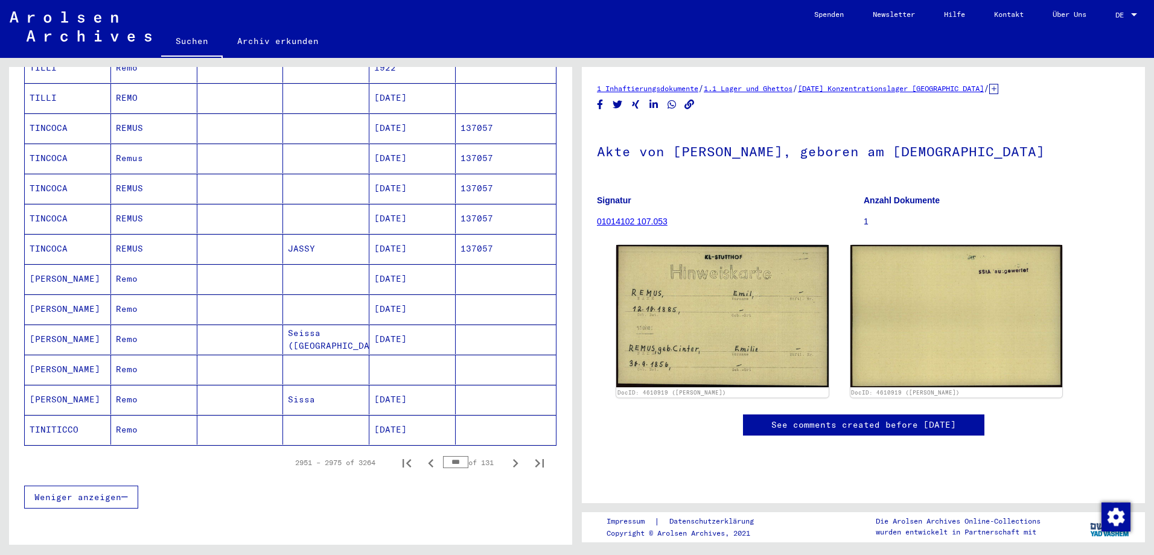
scroll to position [724, 0]
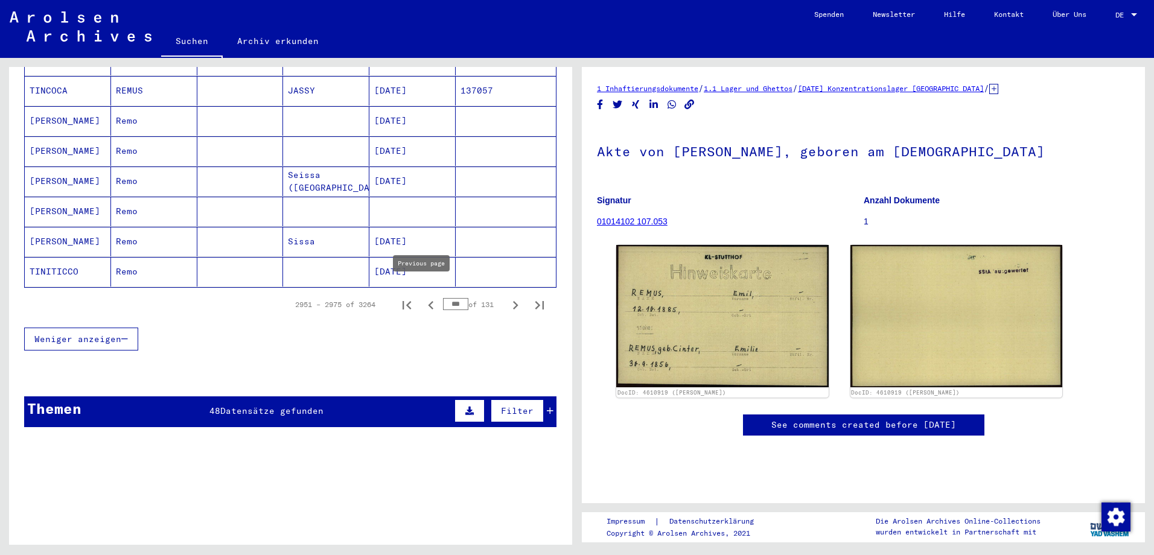
click at [422, 297] on icon "Previous page" at bounding box center [430, 305] width 17 height 17
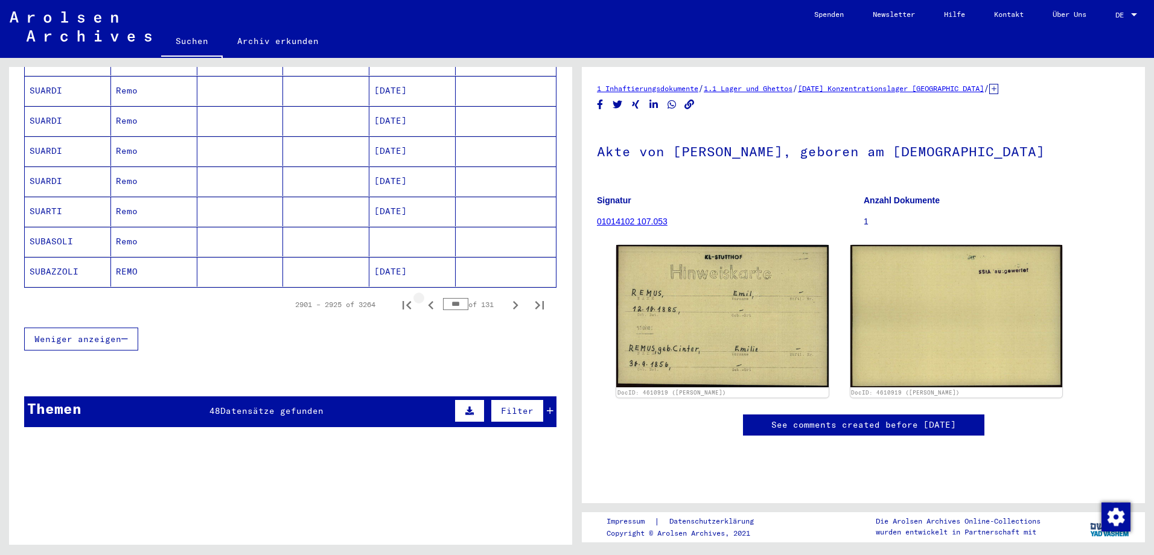
click at [422, 297] on icon "Previous page" at bounding box center [430, 305] width 17 height 17
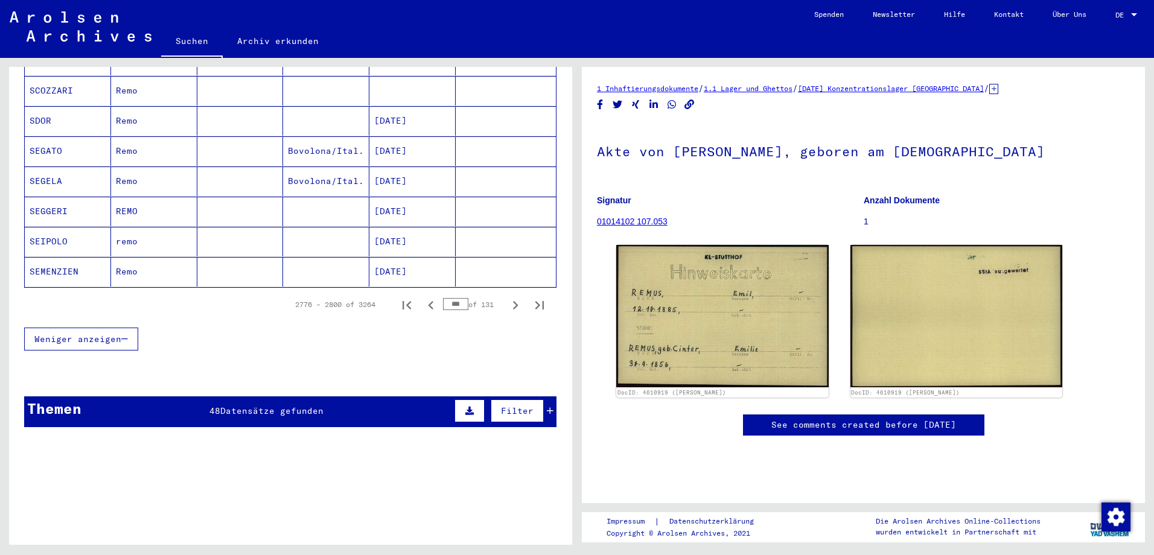
click at [422, 297] on icon "Previous page" at bounding box center [430, 305] width 17 height 17
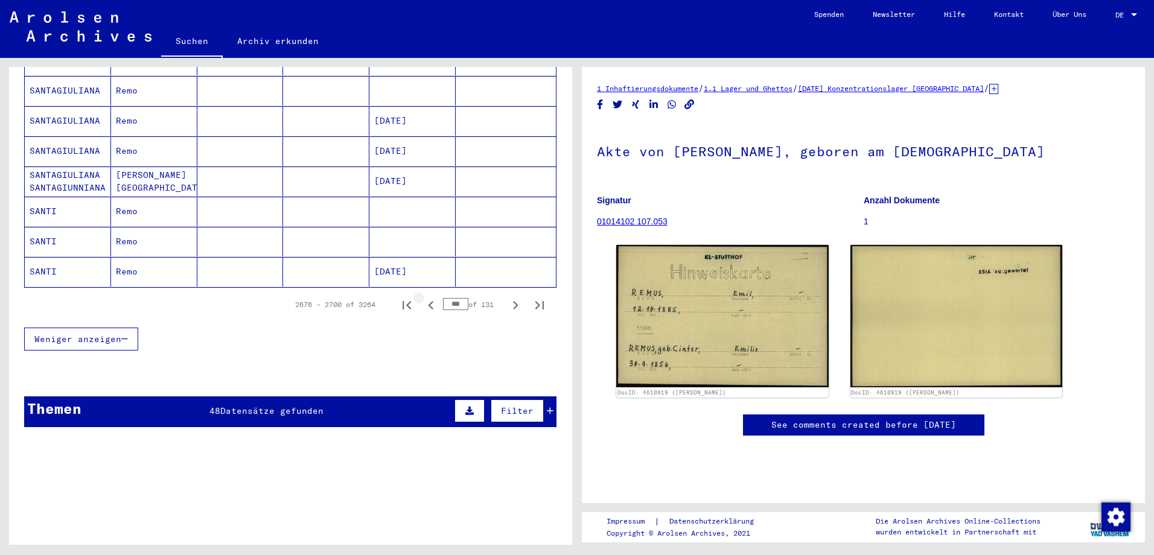
click at [422, 297] on icon "Previous page" at bounding box center [430, 305] width 17 height 17
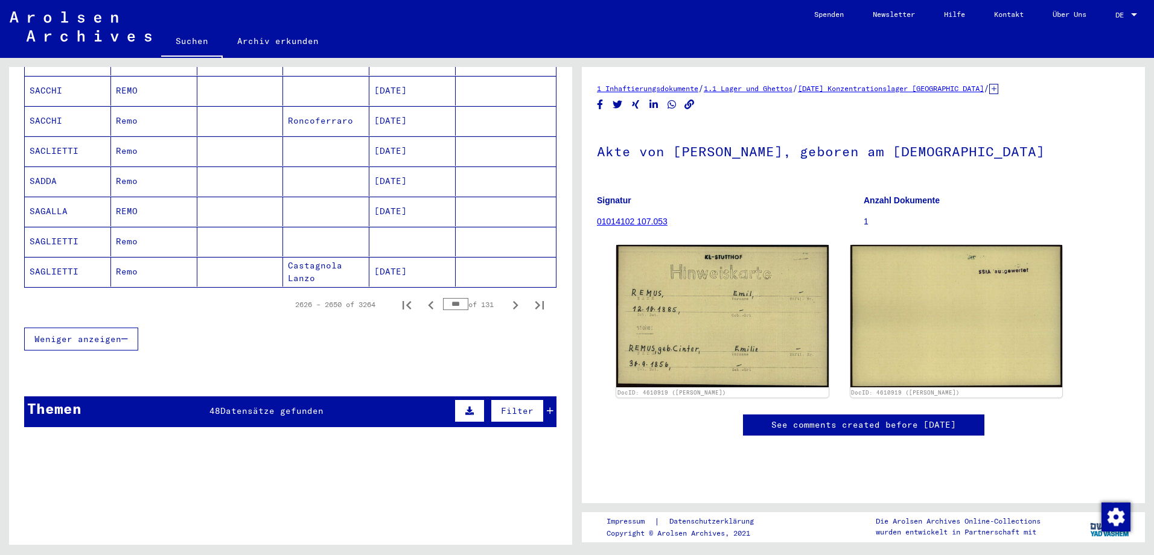
click at [422, 297] on icon "Previous page" at bounding box center [430, 305] width 17 height 17
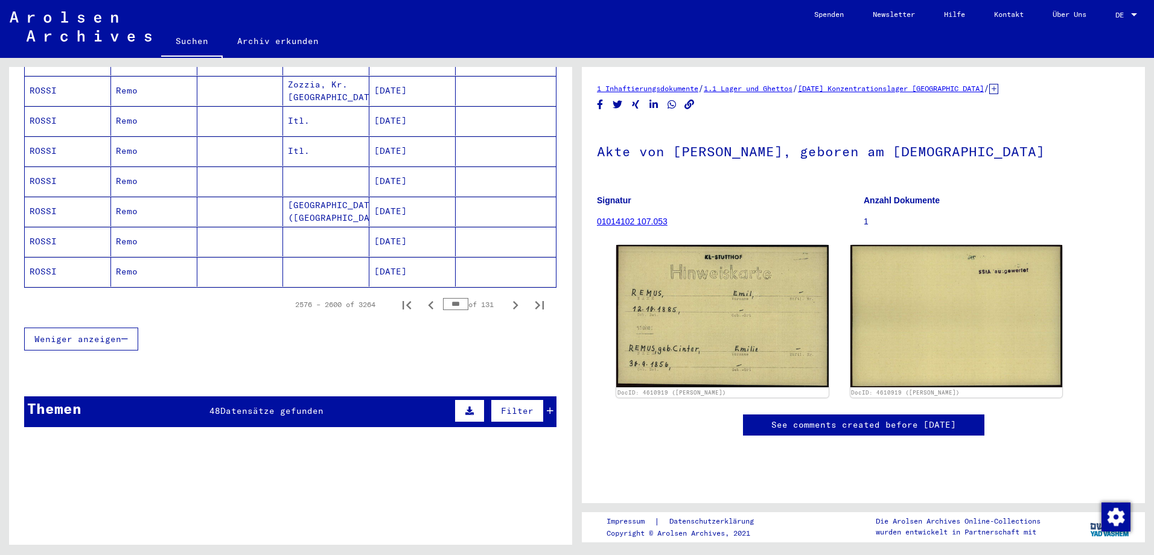
click at [422, 297] on icon "Previous page" at bounding box center [430, 305] width 17 height 17
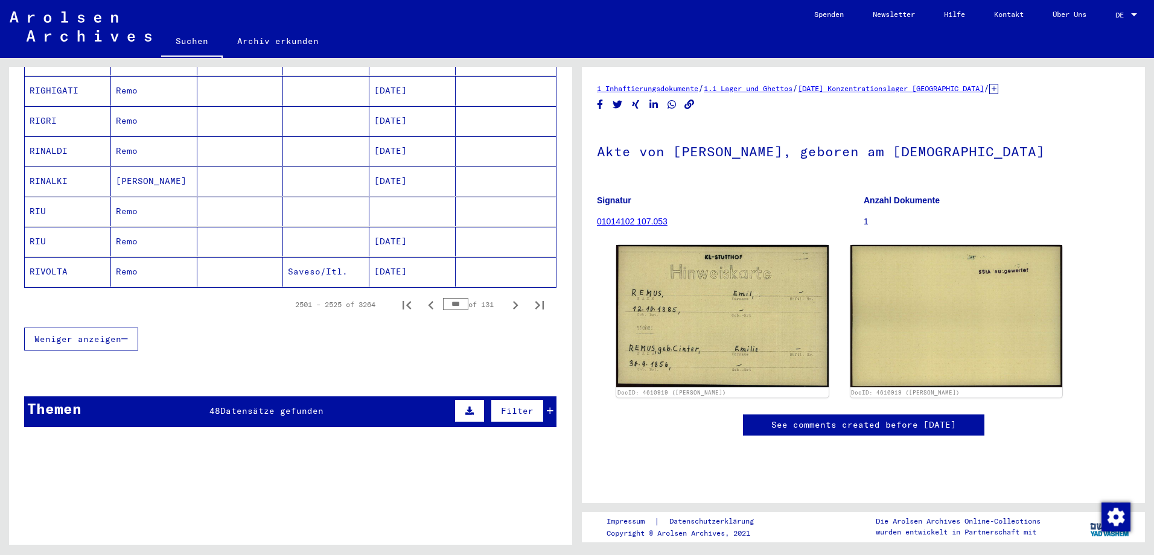
click at [422, 297] on icon "Previous page" at bounding box center [430, 305] width 17 height 17
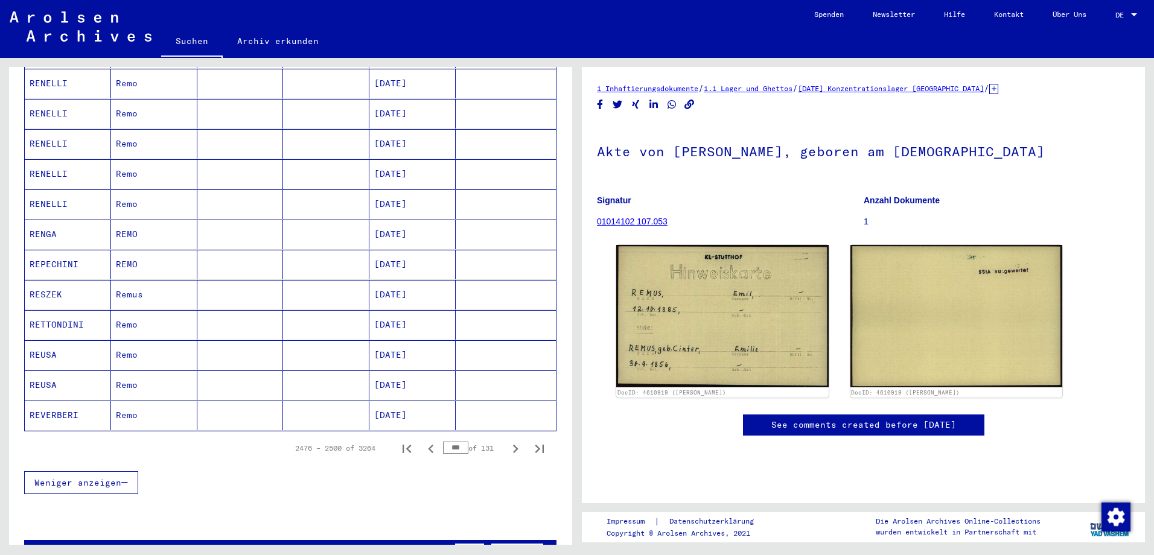
scroll to position [905, 0]
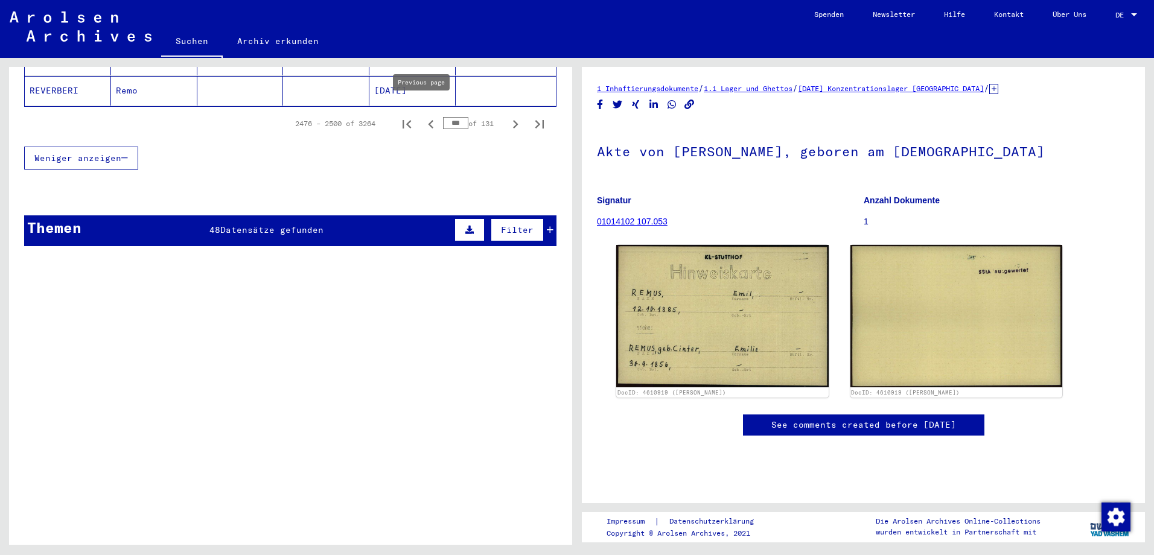
click at [422, 119] on icon "Previous page" at bounding box center [430, 124] width 17 height 17
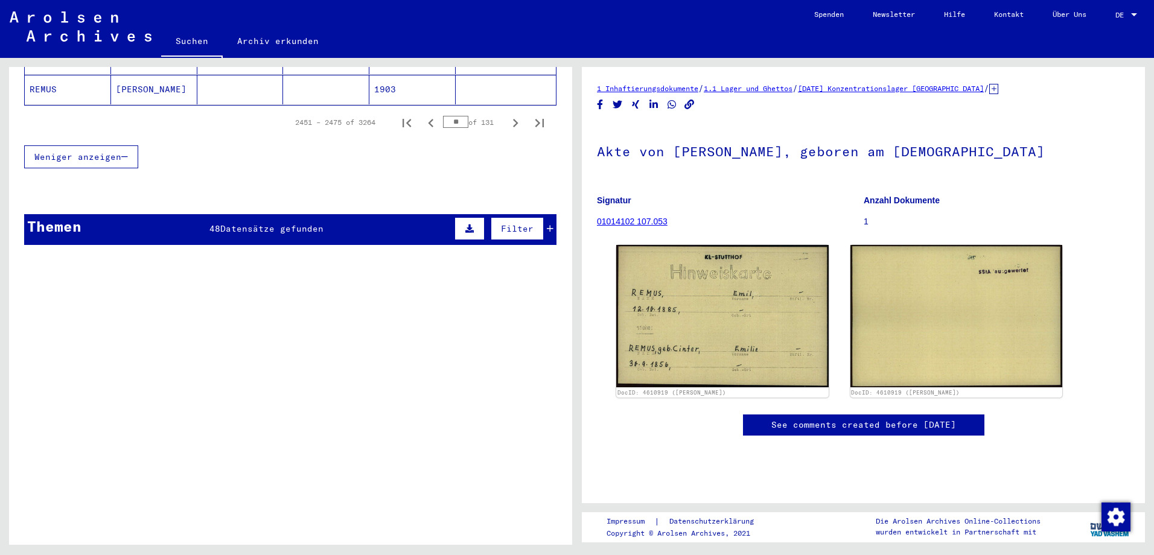
scroll to position [784, 0]
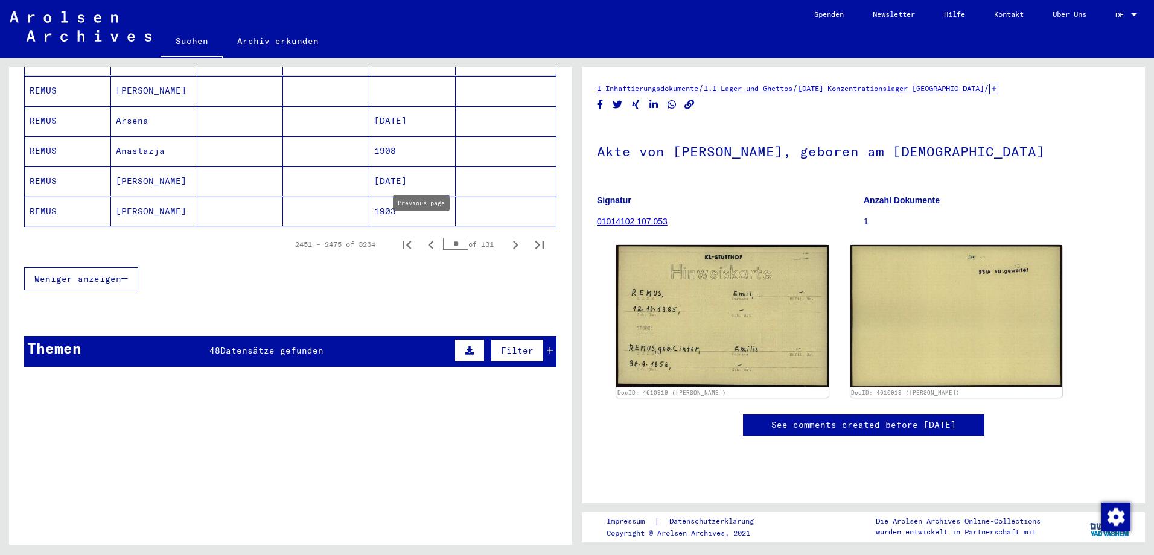
click at [422, 237] on icon "Previous page" at bounding box center [430, 245] width 17 height 17
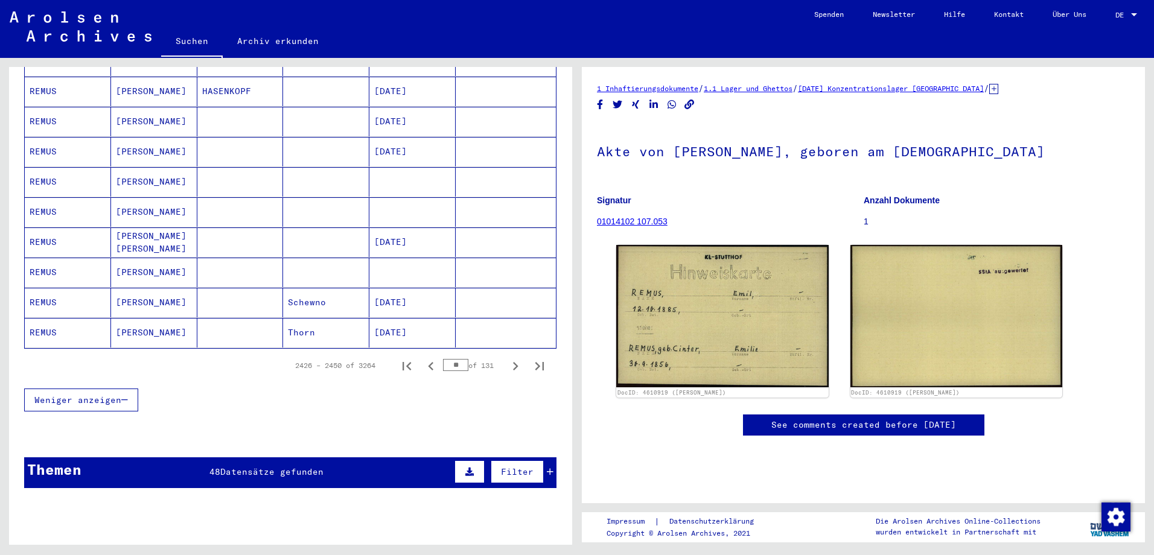
scroll to position [664, 0]
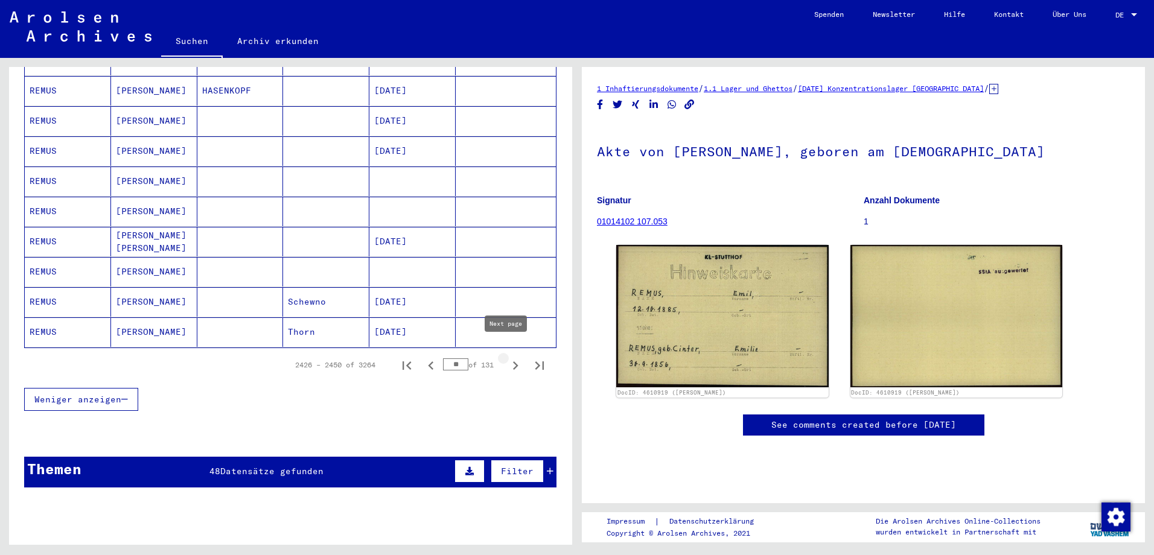
click at [507, 357] on icon "Next page" at bounding box center [515, 365] width 17 height 17
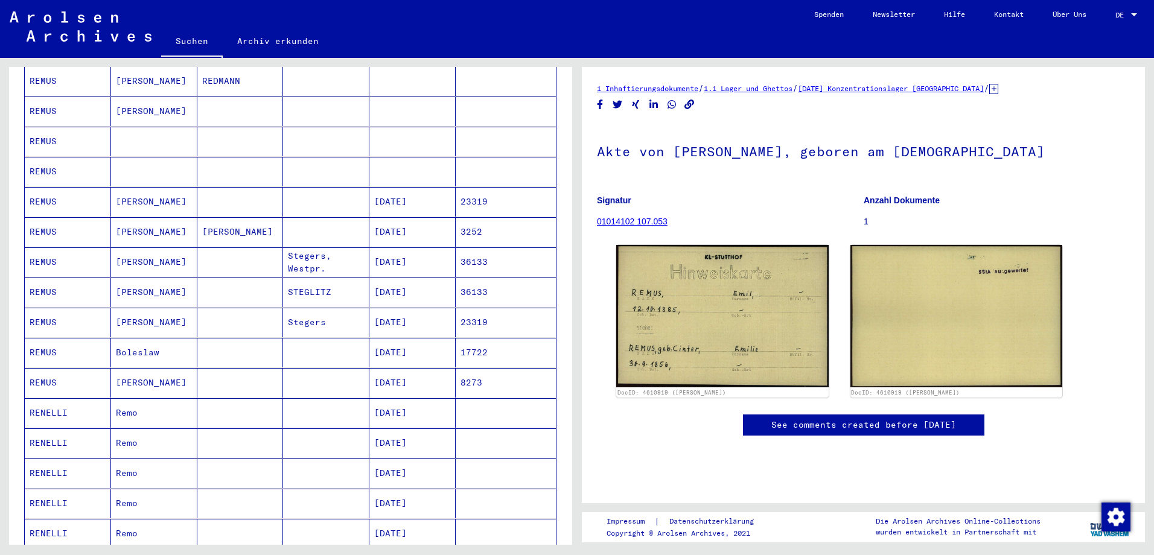
scroll to position [241, 0]
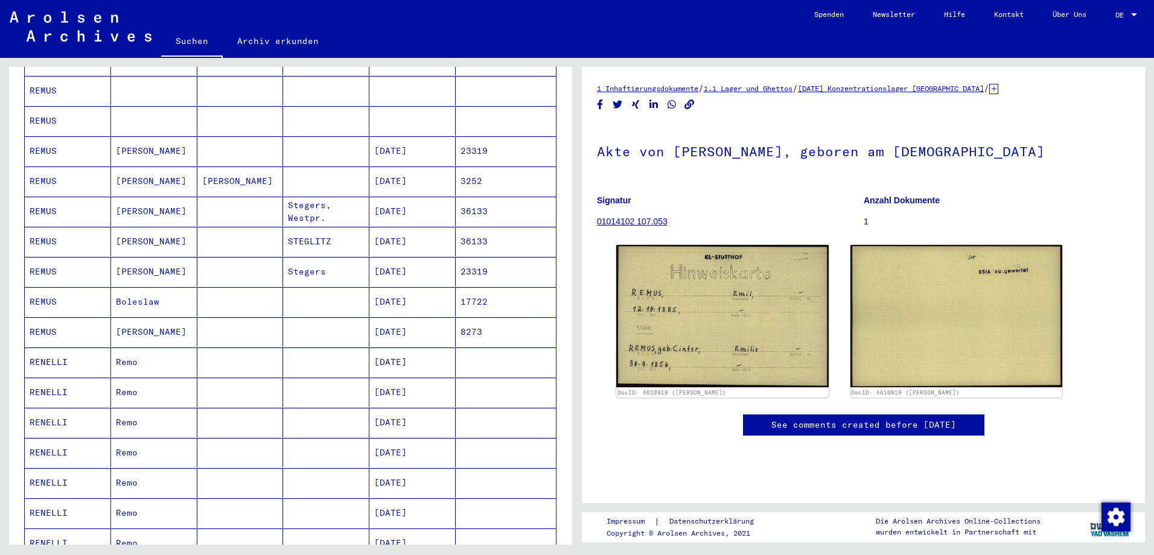
click at [191, 293] on mat-cell "Boleslaw" at bounding box center [154, 302] width 86 height 30
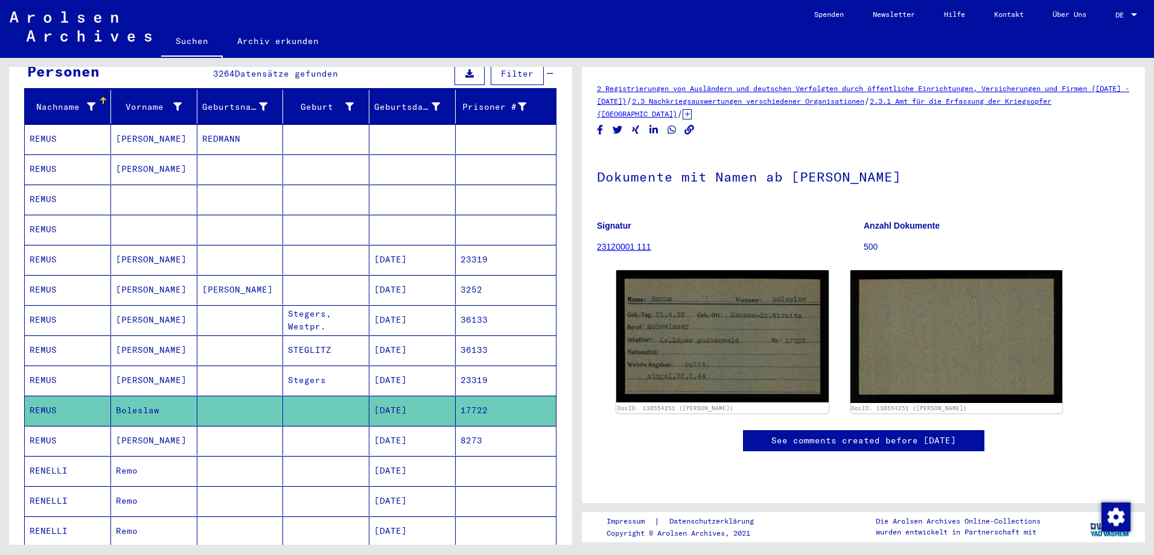
scroll to position [121, 0]
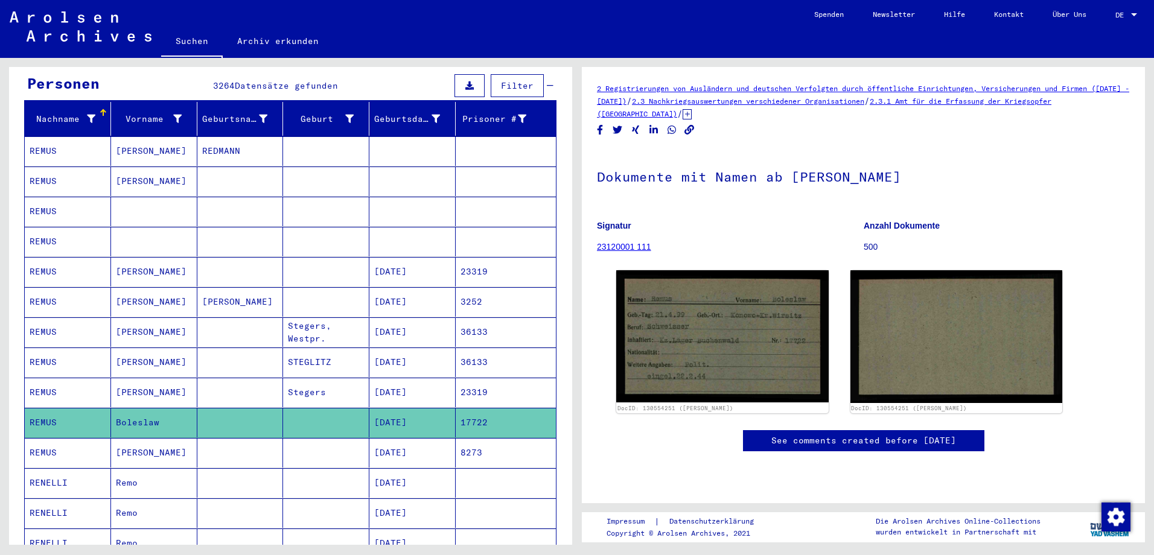
click at [239, 287] on mat-cell "[PERSON_NAME]" at bounding box center [240, 302] width 86 height 30
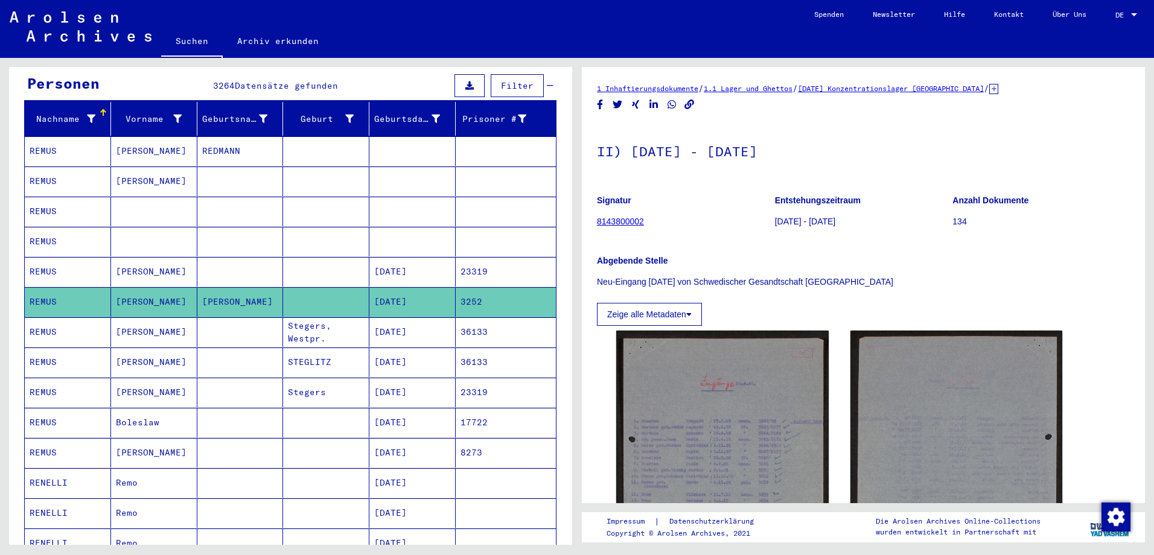
click at [234, 233] on mat-cell at bounding box center [240, 242] width 86 height 30
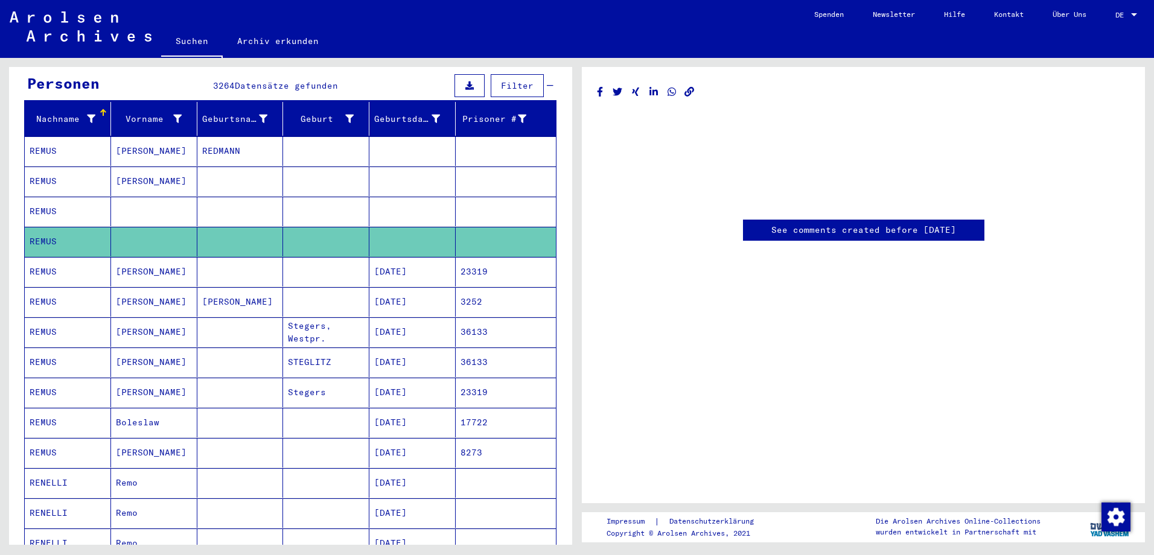
click at [243, 202] on mat-cell at bounding box center [240, 212] width 86 height 30
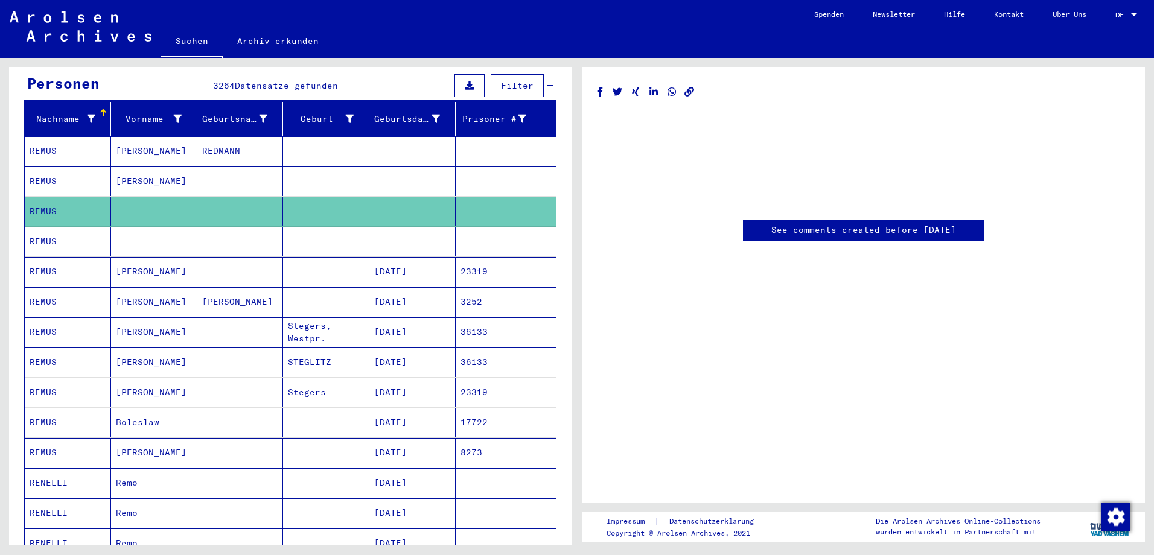
click at [244, 136] on mat-cell "REDMANN" at bounding box center [240, 151] width 86 height 30
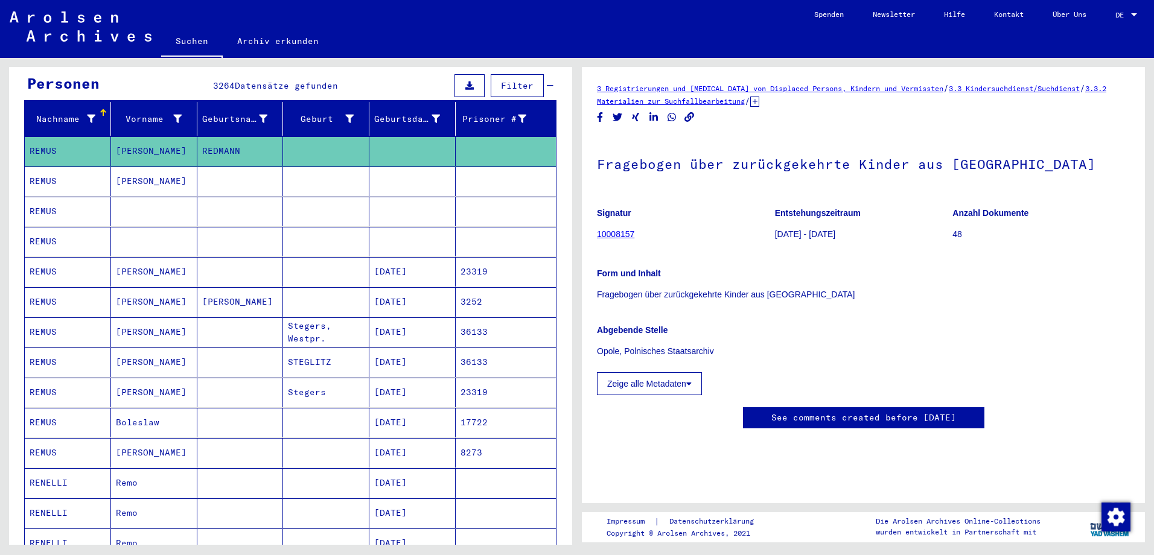
click at [670, 384] on button "Zeige alle Metadaten" at bounding box center [649, 383] width 105 height 23
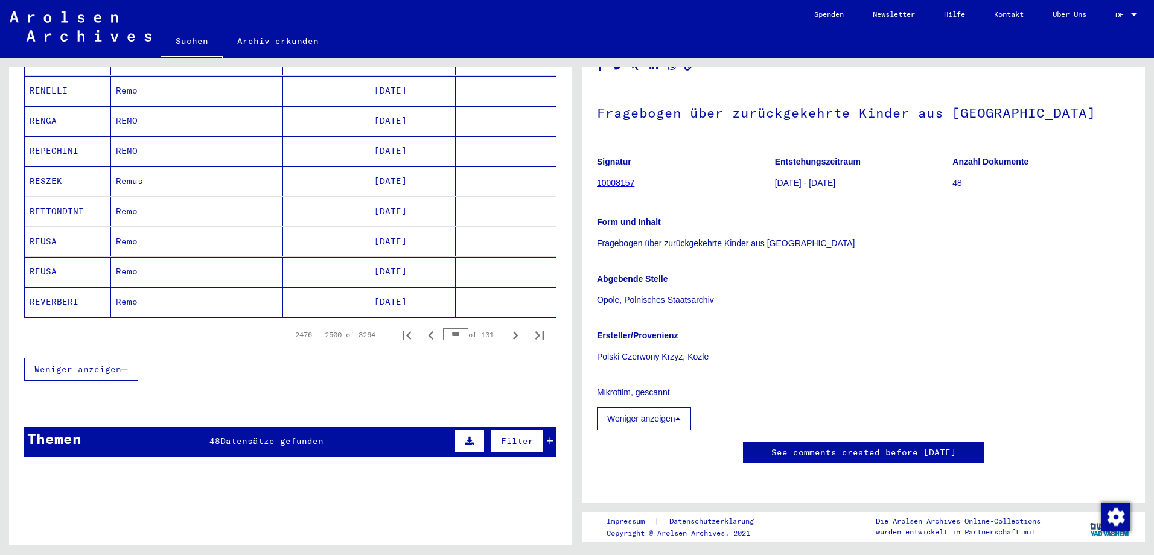
scroll to position [724, 0]
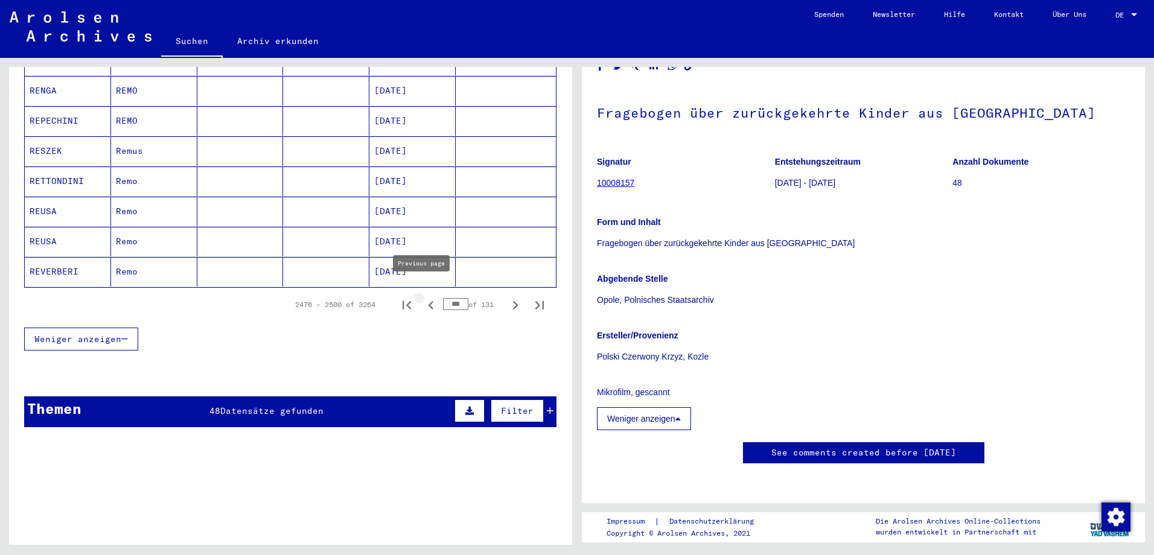
click at [422, 297] on icon "Previous page" at bounding box center [430, 305] width 17 height 17
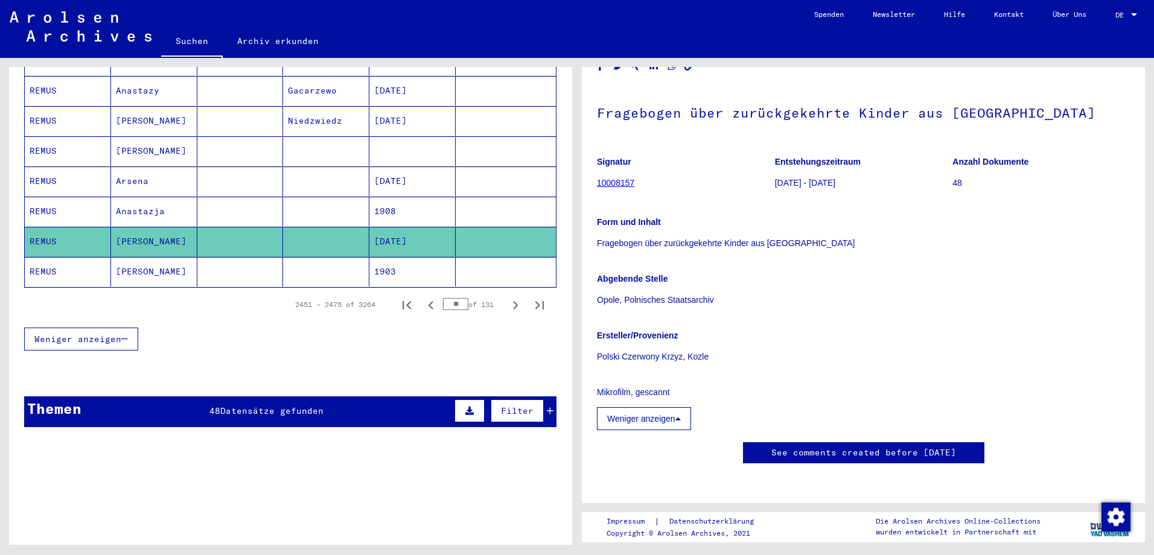
click at [317, 257] on mat-cell at bounding box center [326, 272] width 86 height 30
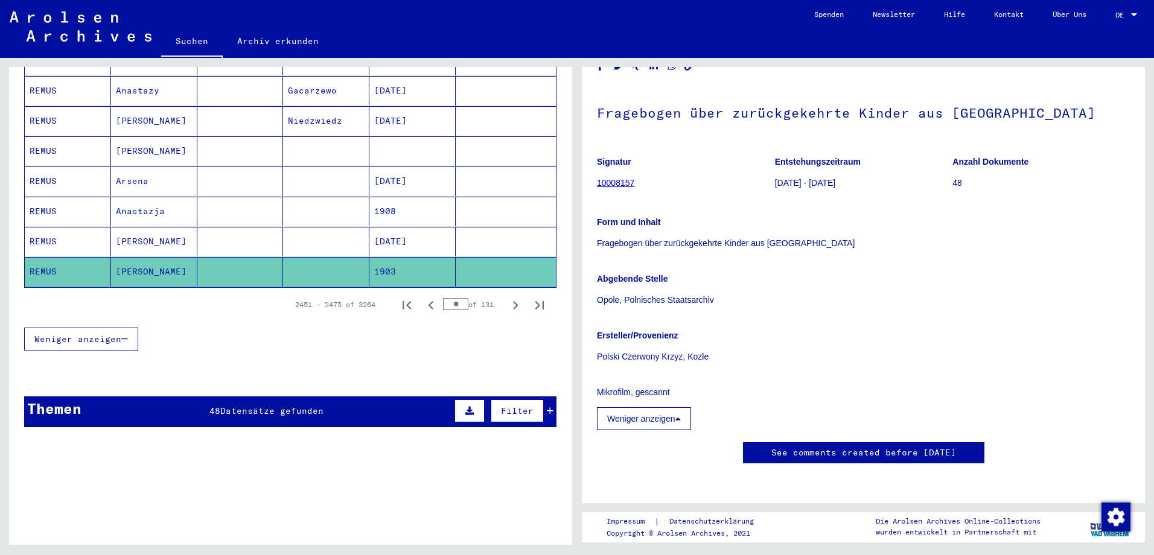
click at [375, 237] on mat-cell "[DATE]" at bounding box center [412, 242] width 86 height 30
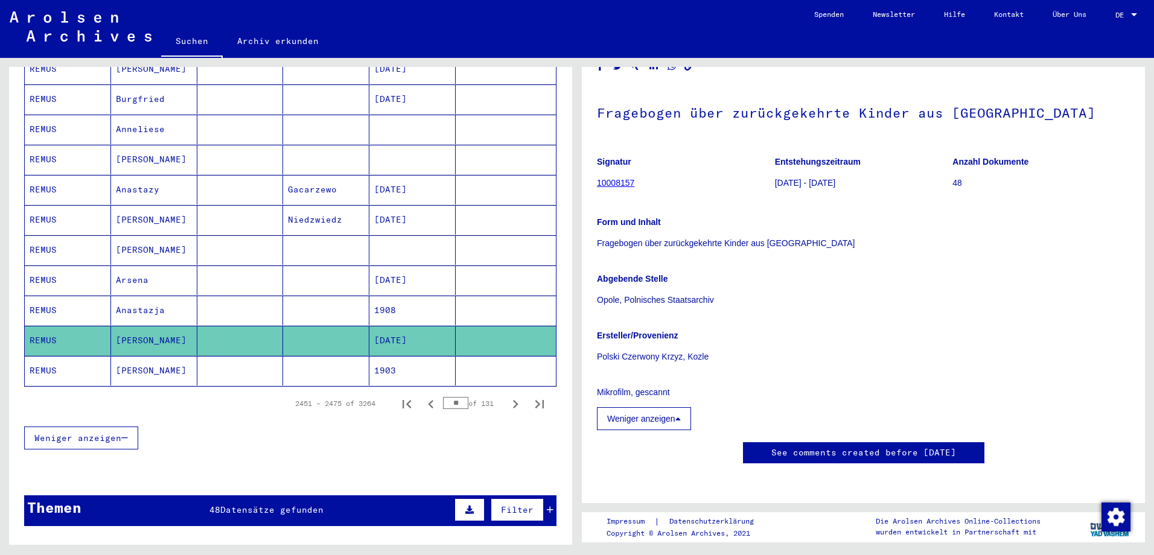
scroll to position [603, 0]
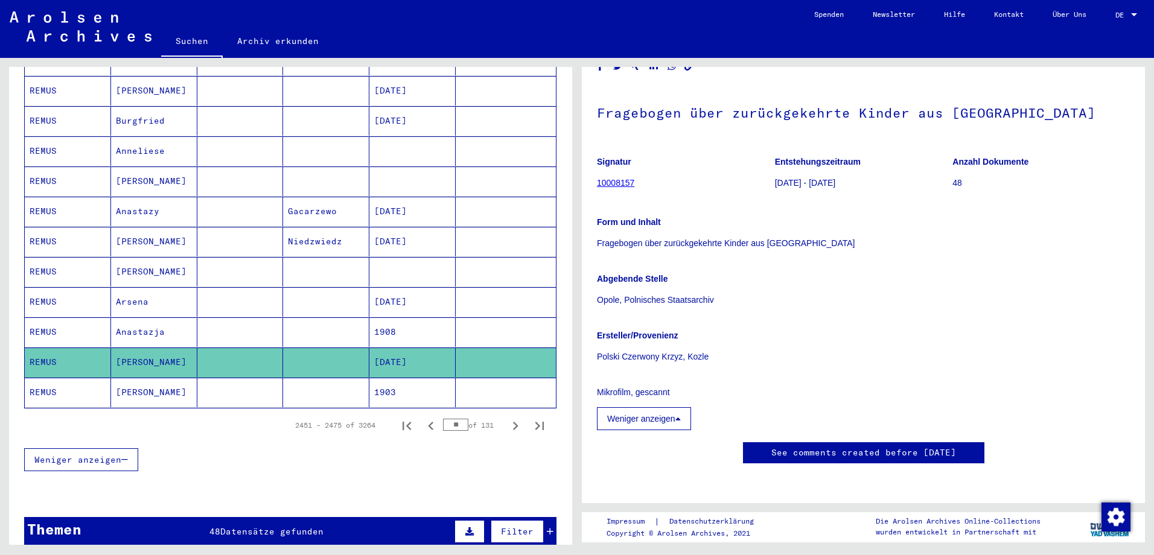
click at [301, 229] on mat-cell "Niedzwiedz" at bounding box center [326, 242] width 86 height 30
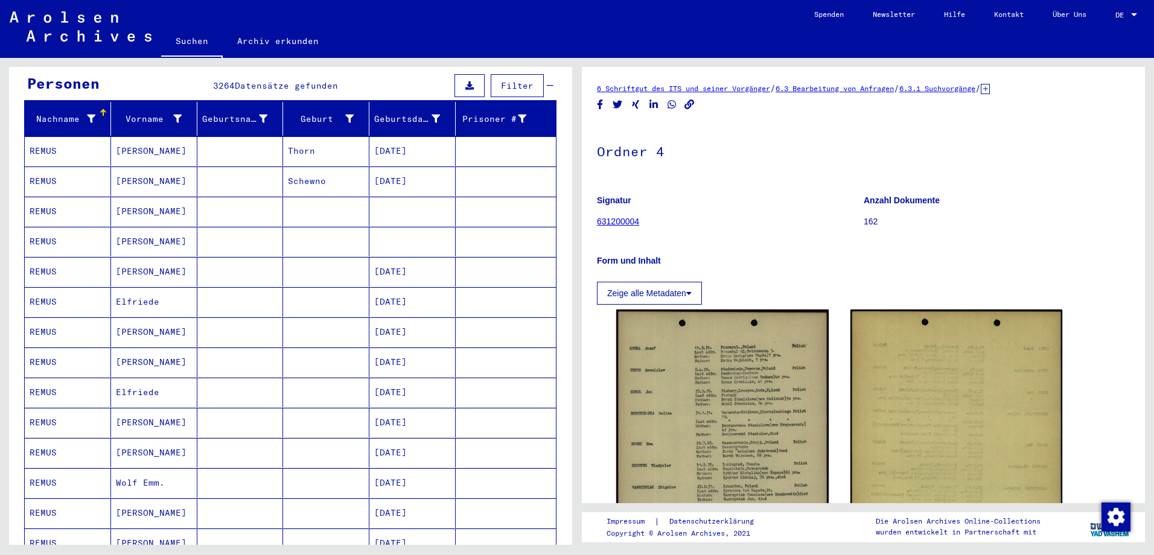
scroll to position [60, 0]
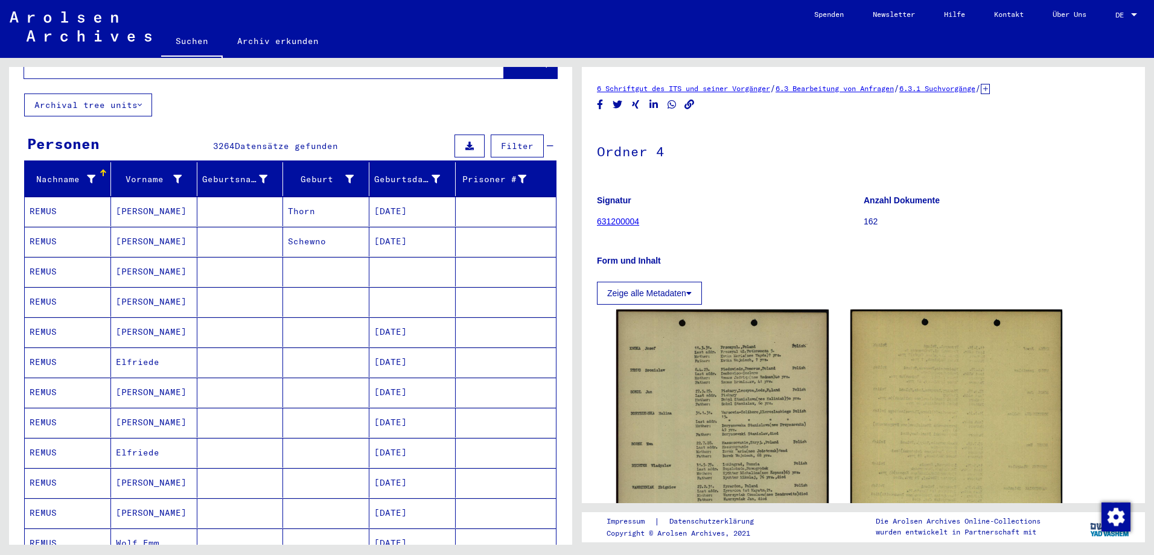
click at [218, 199] on mat-cell at bounding box center [240, 212] width 86 height 30
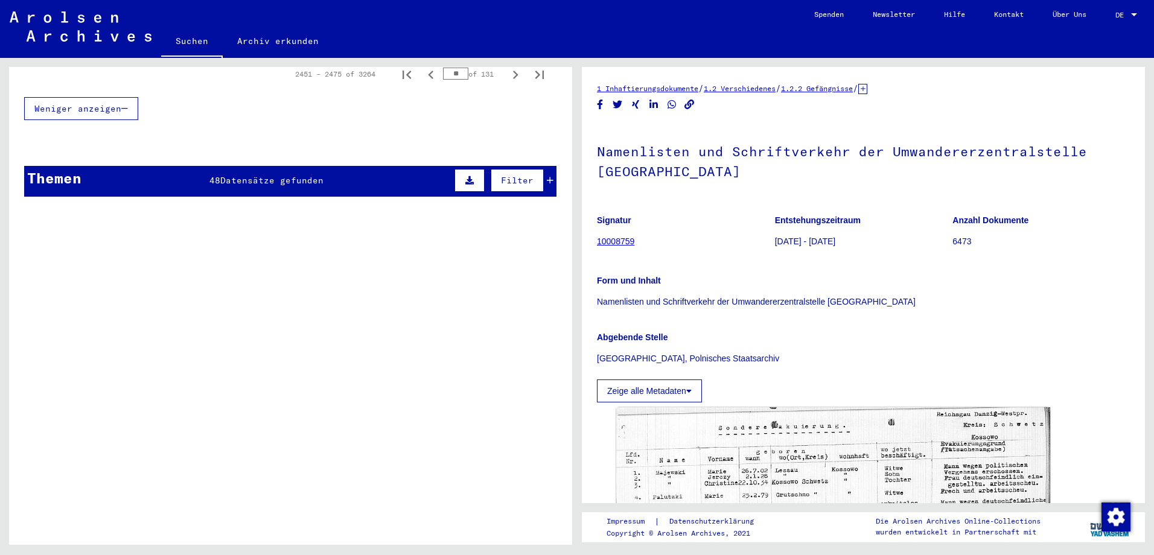
scroll to position [845, 0]
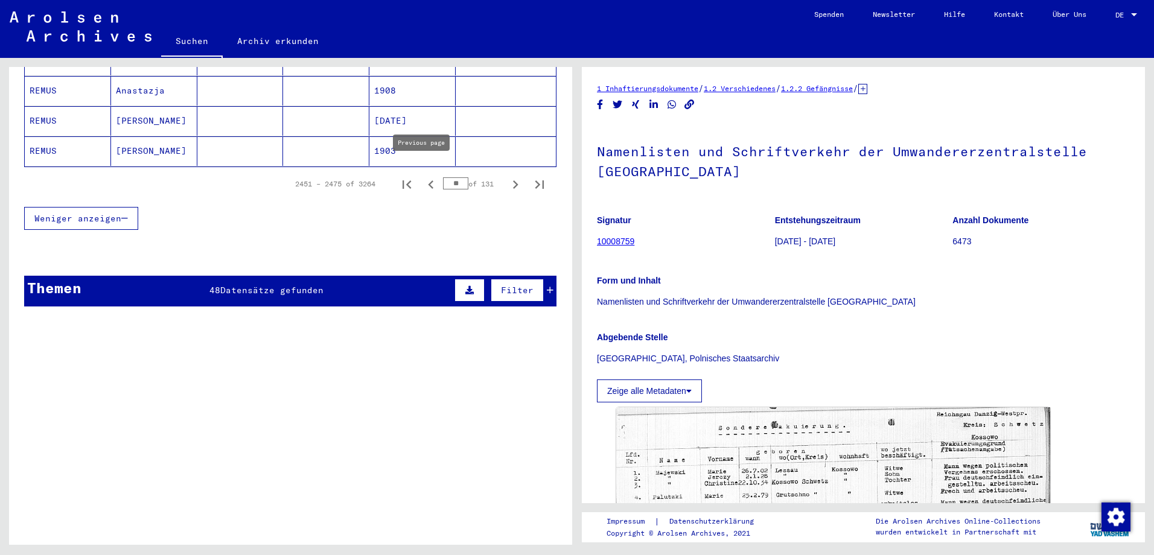
click at [424, 176] on icon "Previous page" at bounding box center [430, 184] width 17 height 17
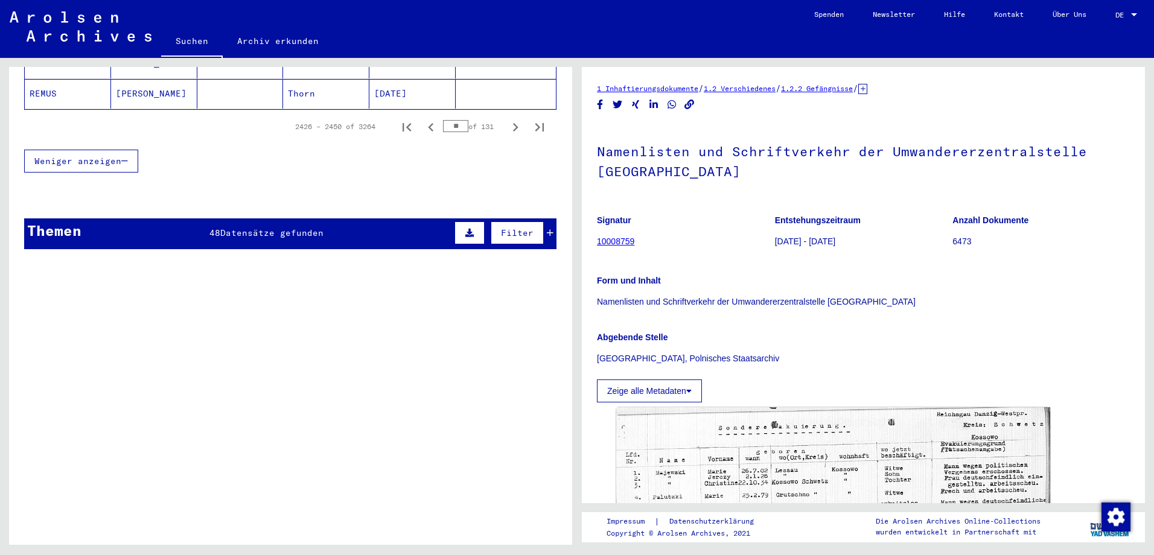
scroll to position [905, 0]
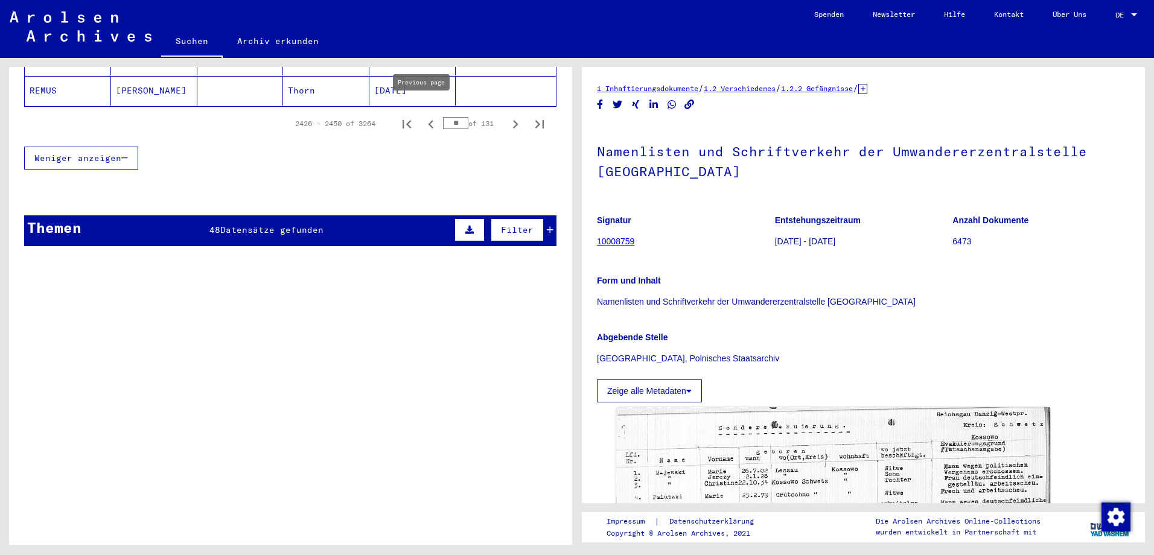
click at [425, 116] on icon "Previous page" at bounding box center [430, 124] width 17 height 17
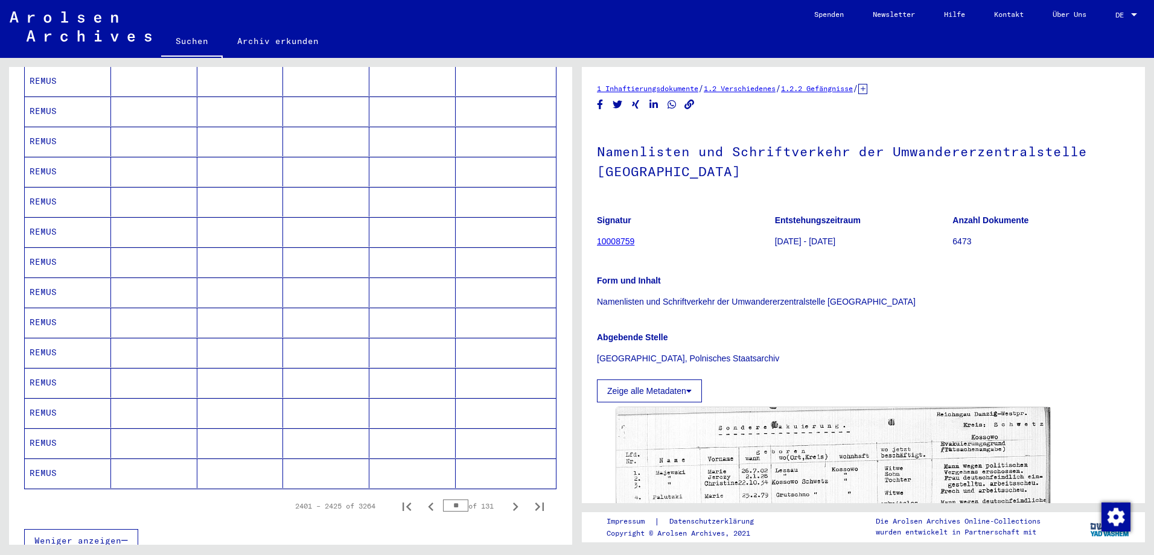
scroll to position [483, 0]
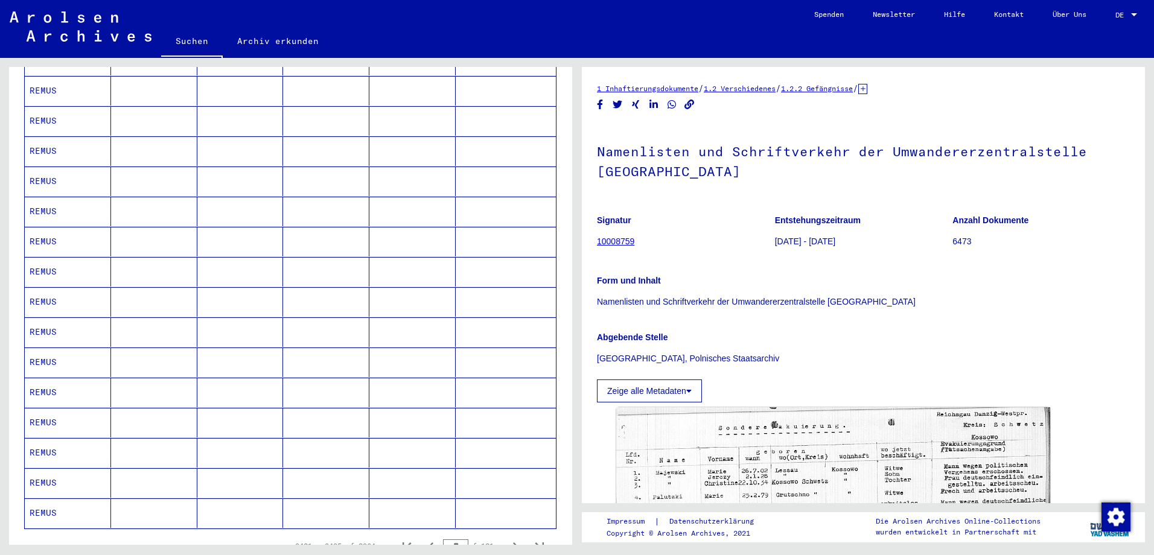
click at [42, 229] on mat-cell "REMUS" at bounding box center [68, 242] width 86 height 30
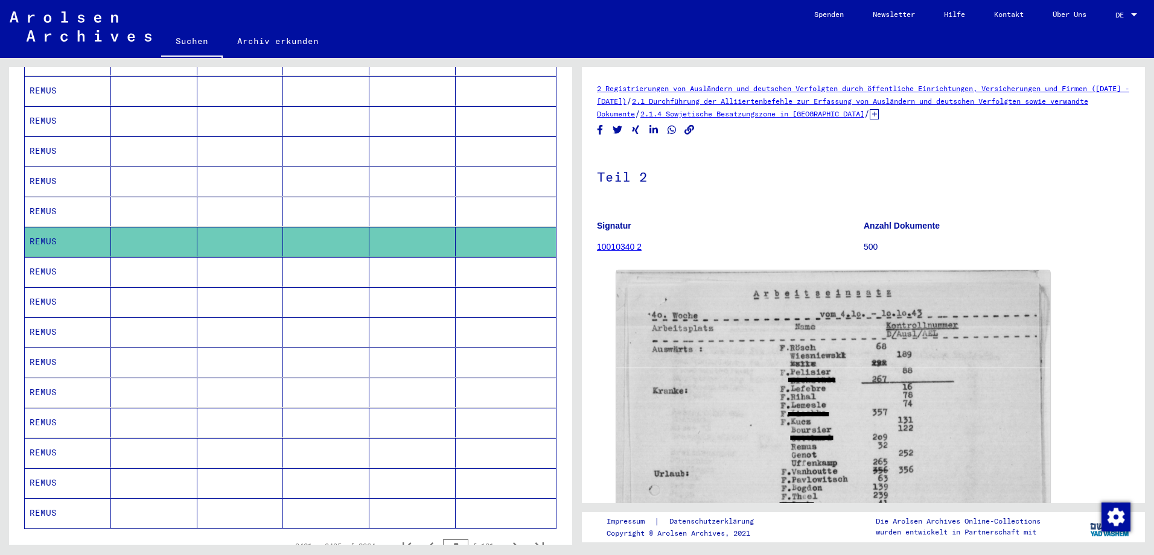
click at [58, 198] on mat-cell "REMUS" at bounding box center [68, 212] width 86 height 30
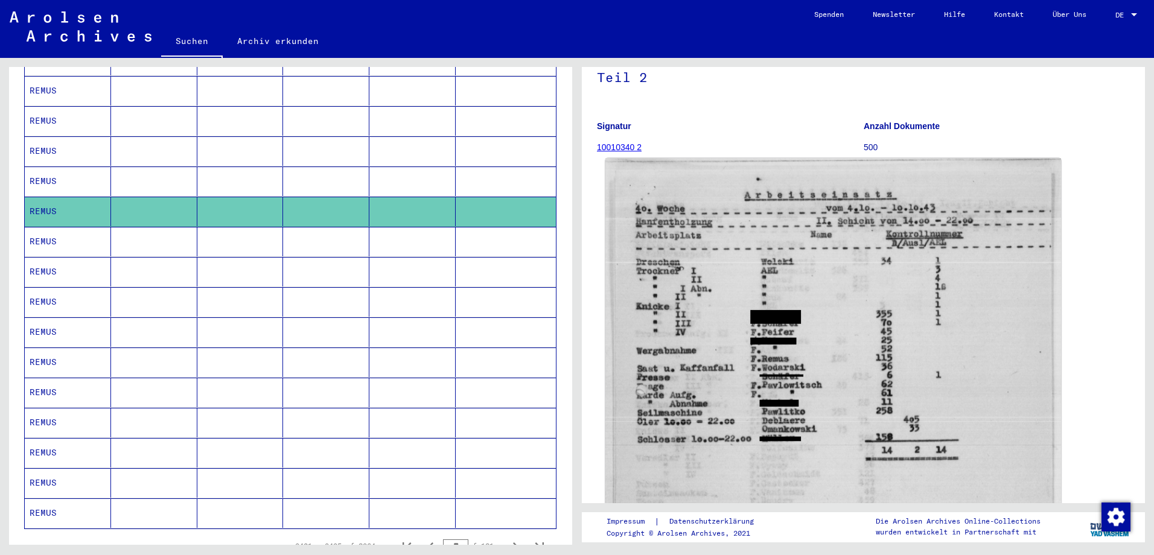
scroll to position [121, 0]
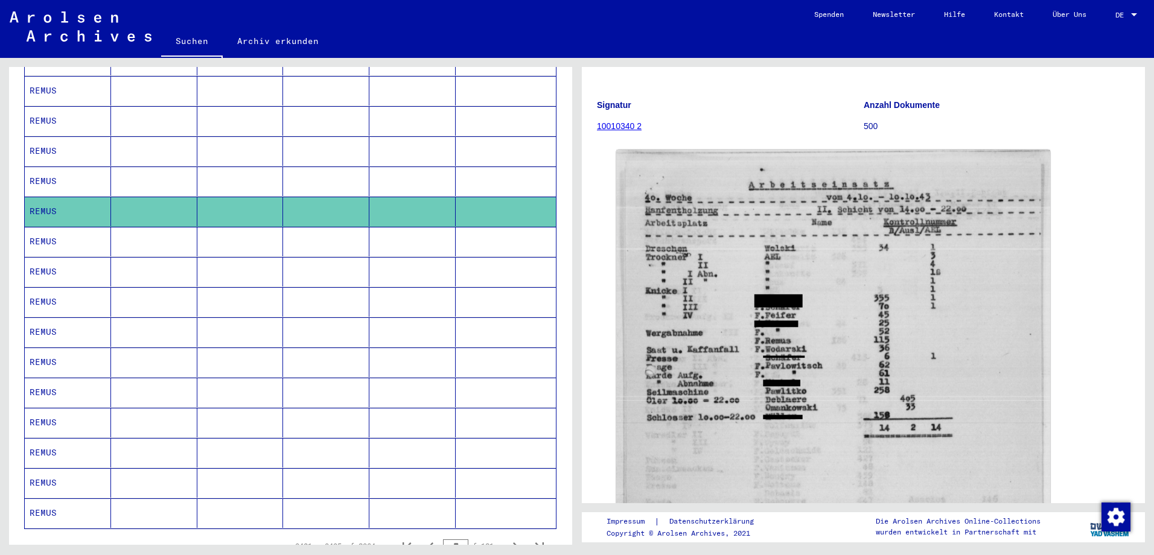
click at [126, 232] on mat-cell at bounding box center [154, 242] width 86 height 30
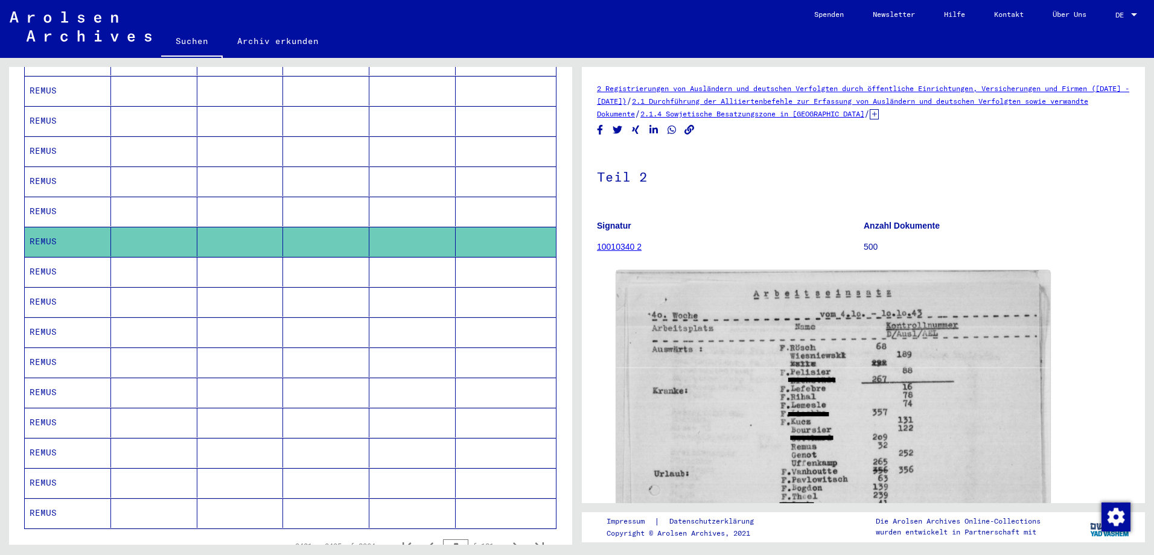
click at [122, 257] on mat-cell at bounding box center [154, 272] width 86 height 30
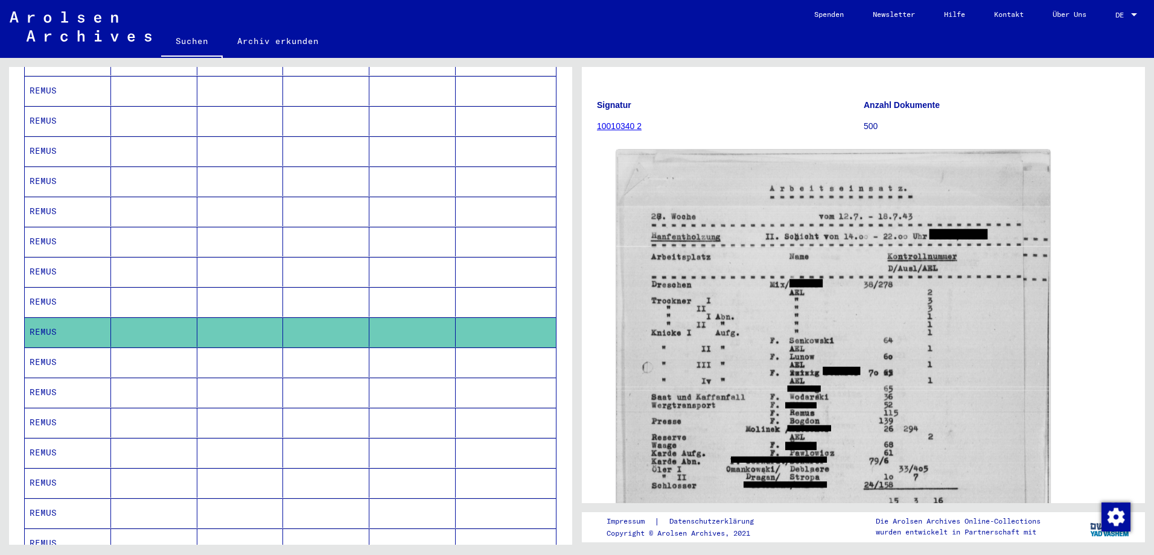
scroll to position [845, 0]
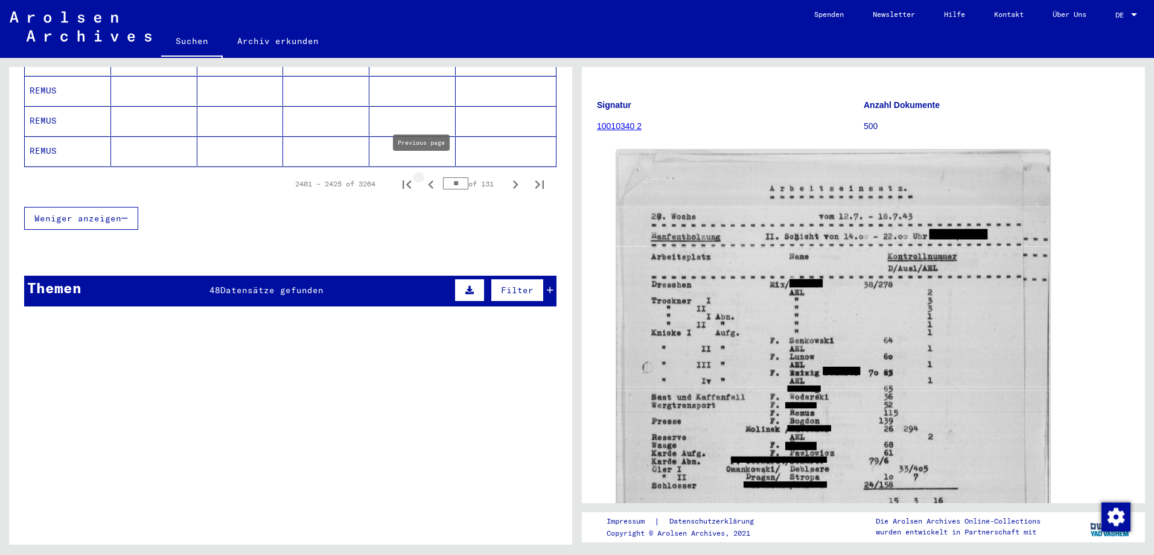
click at [422, 176] on icon "Previous page" at bounding box center [430, 184] width 17 height 17
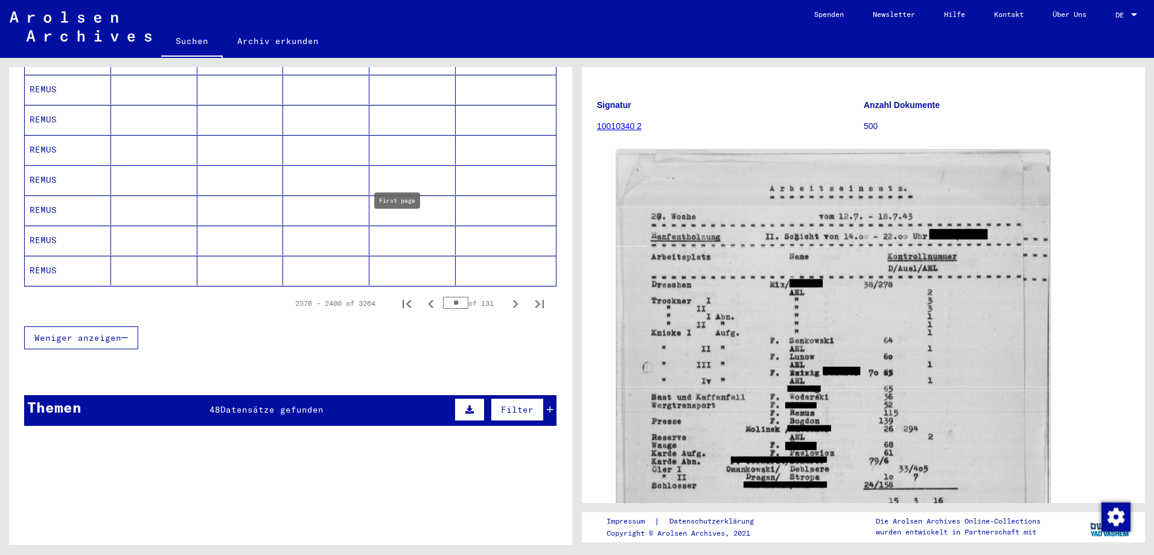
scroll to position [724, 0]
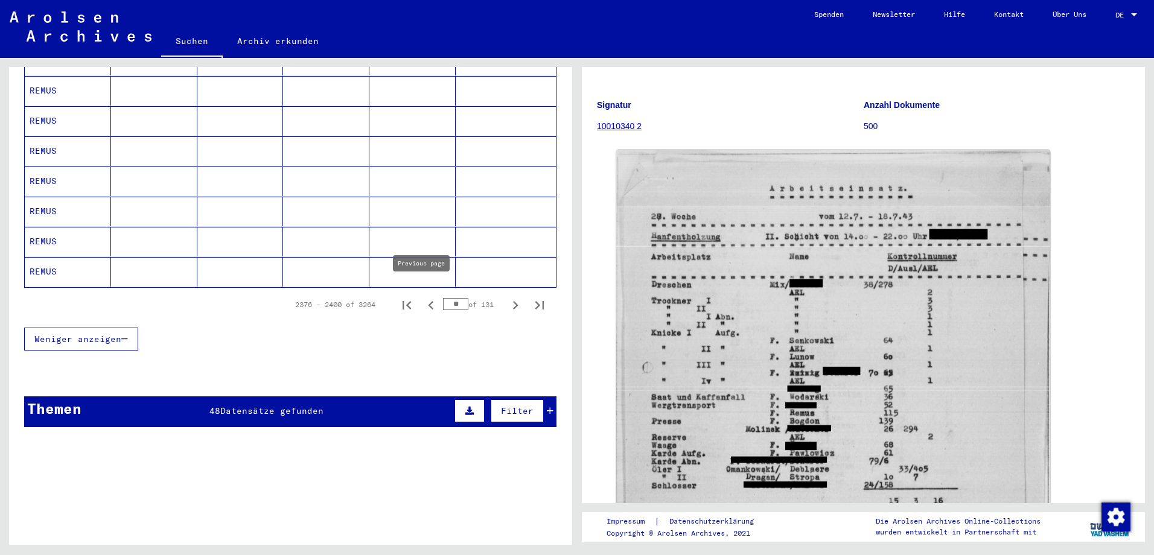
click at [424, 297] on icon "Previous page" at bounding box center [430, 305] width 17 height 17
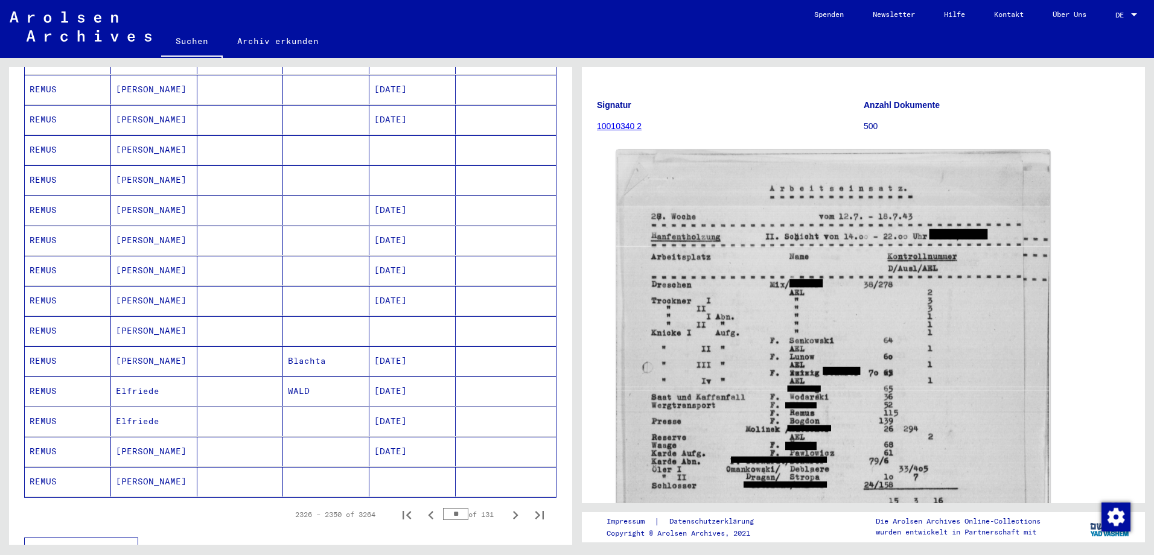
scroll to position [664, 0]
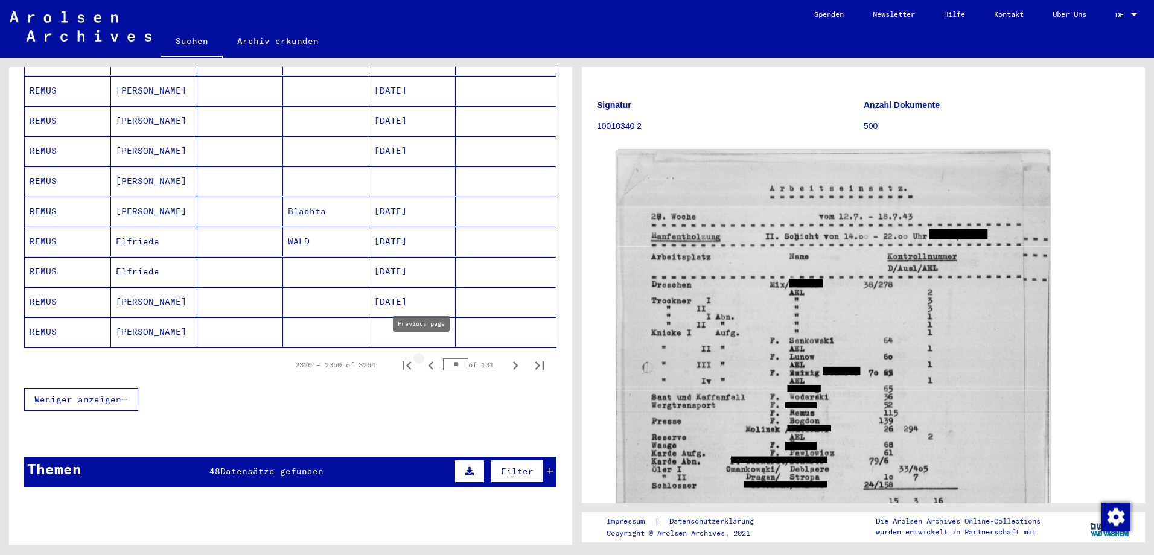
click at [423, 357] on icon "Previous page" at bounding box center [430, 365] width 17 height 17
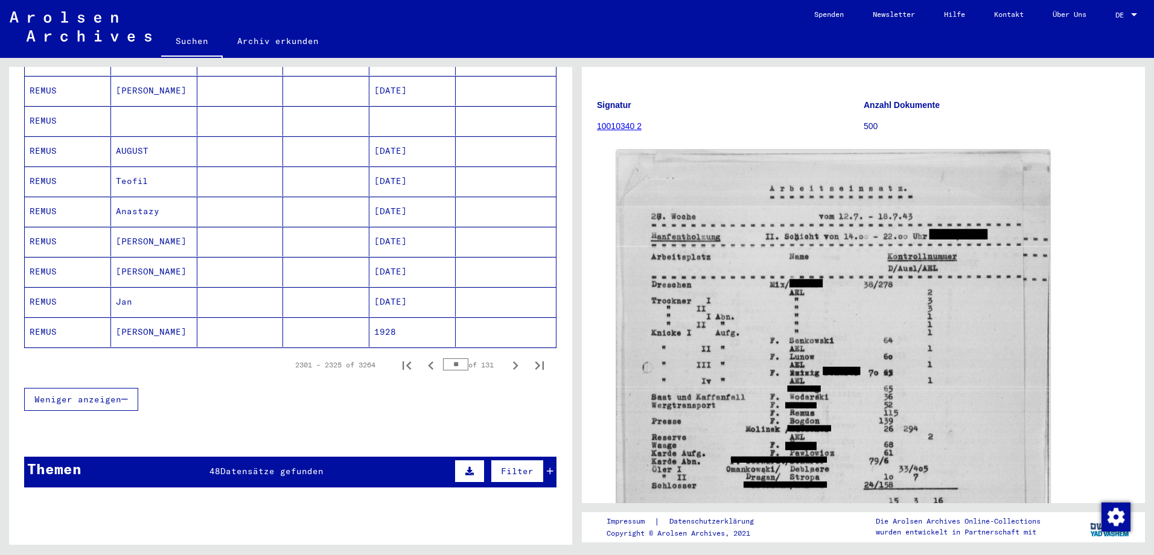
click at [167, 259] on mat-cell "[PERSON_NAME]" at bounding box center [154, 272] width 86 height 30
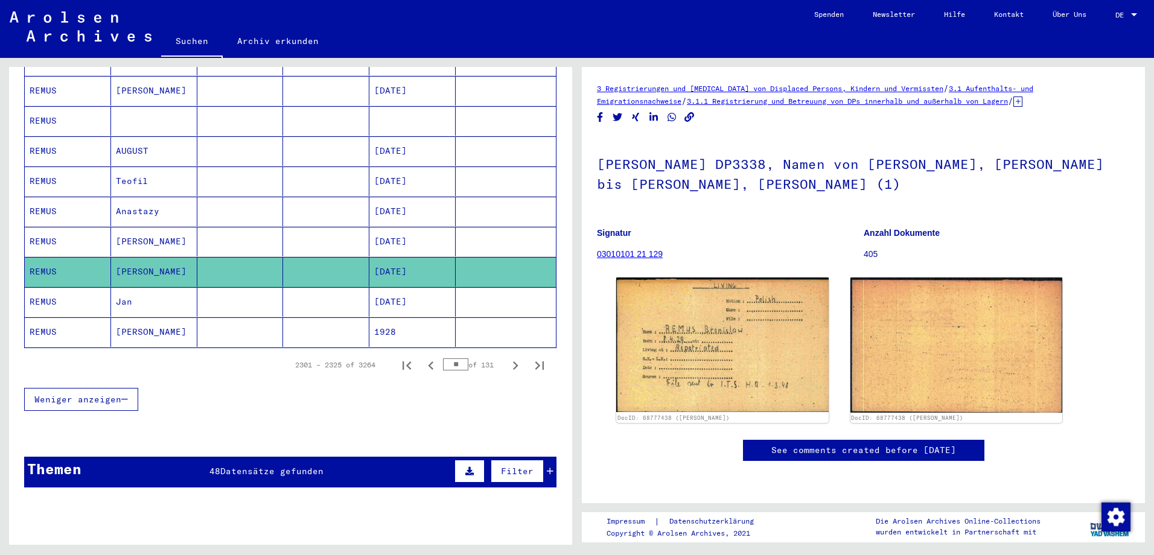
click at [176, 232] on mat-cell "[PERSON_NAME]" at bounding box center [154, 242] width 86 height 30
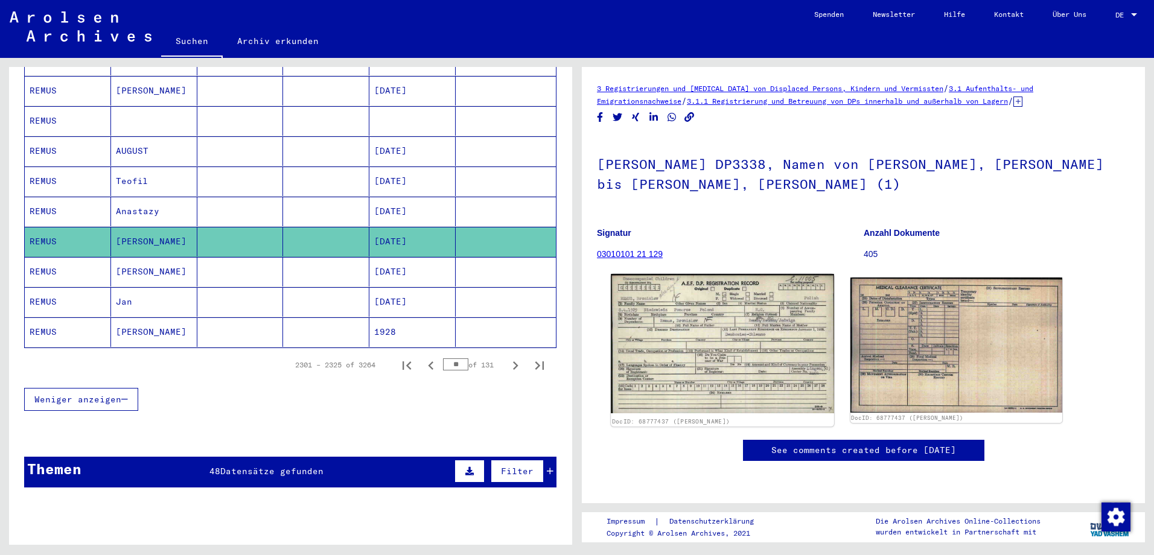
click at [717, 349] on img at bounding box center [722, 343] width 223 height 139
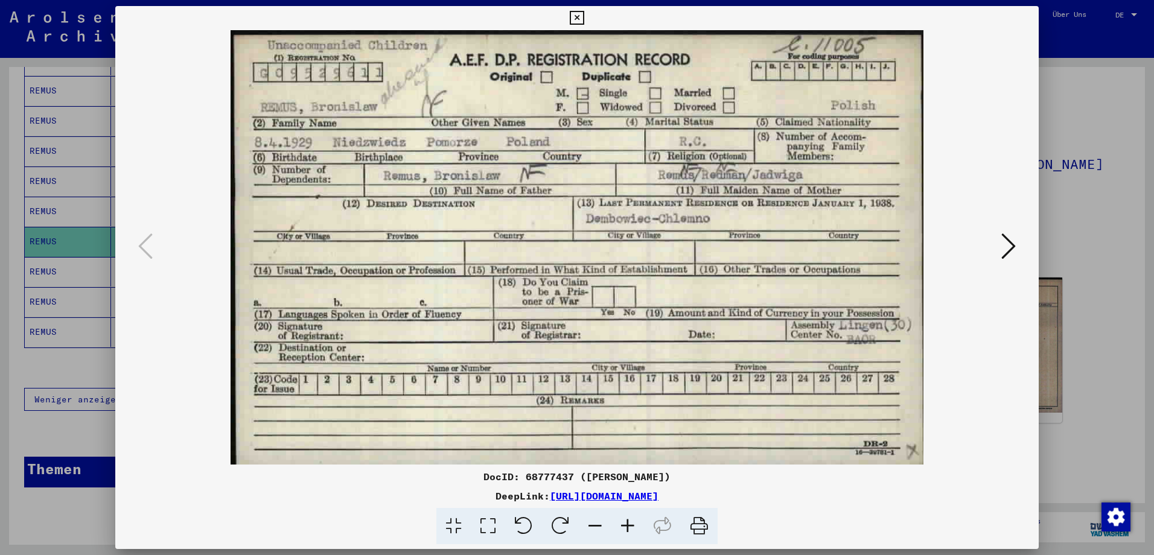
click at [695, 524] on icon at bounding box center [699, 526] width 37 height 37
click at [995, 246] on img at bounding box center [576, 247] width 841 height 434
click at [1007, 246] on icon at bounding box center [1008, 246] width 14 height 29
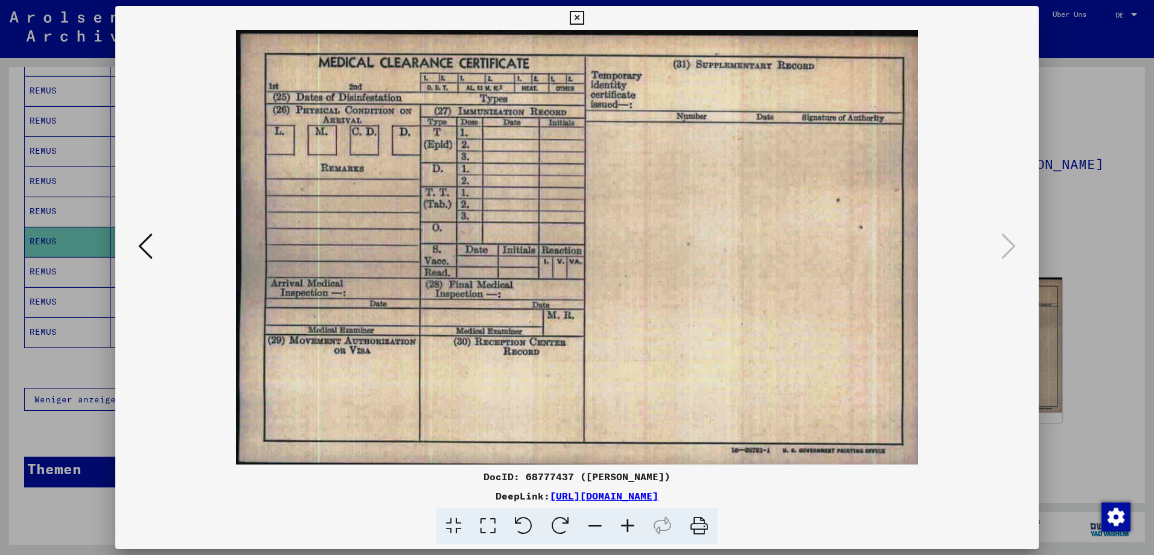
click at [1102, 183] on div at bounding box center [577, 277] width 1154 height 555
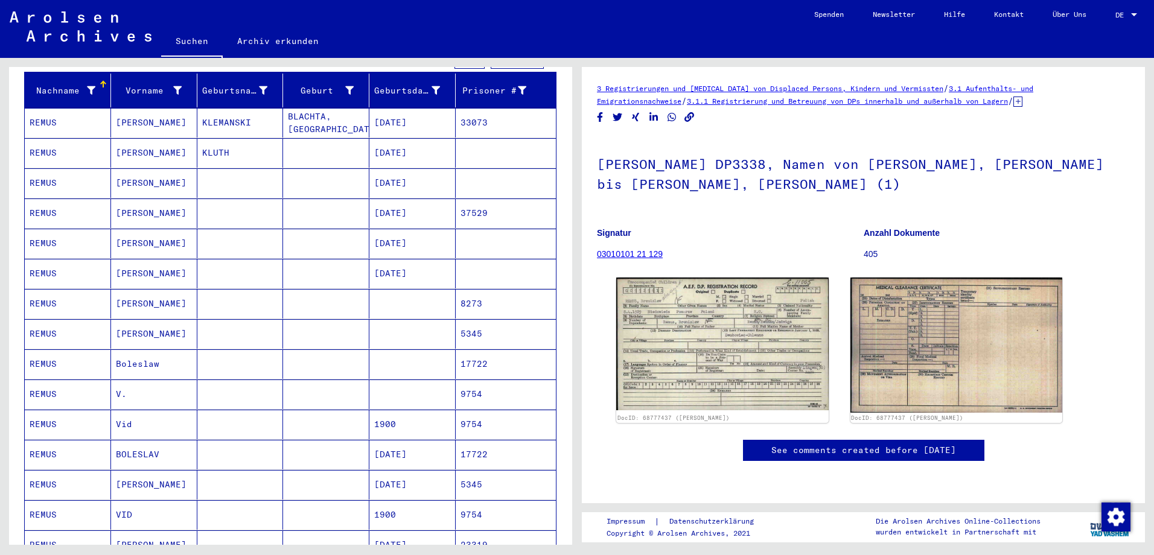
scroll to position [121, 0]
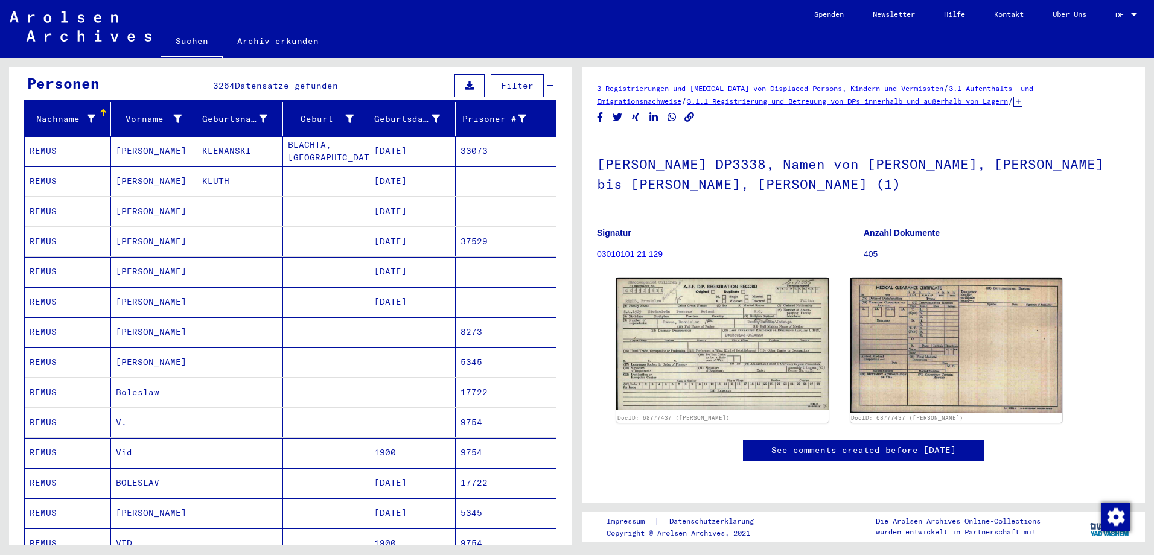
click at [189, 227] on mat-cell "[PERSON_NAME]" at bounding box center [154, 242] width 86 height 30
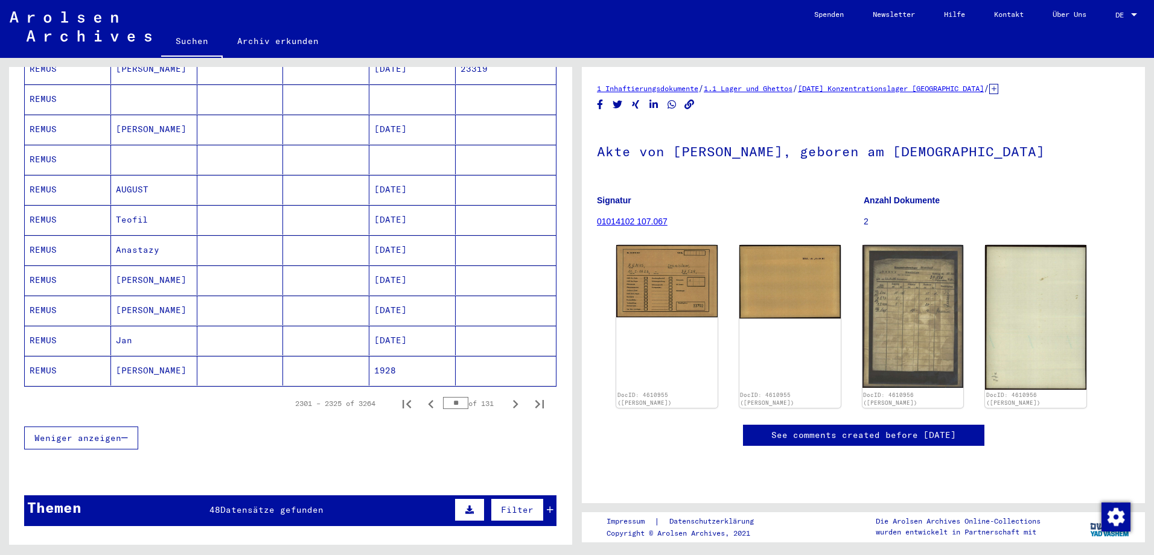
scroll to position [845, 0]
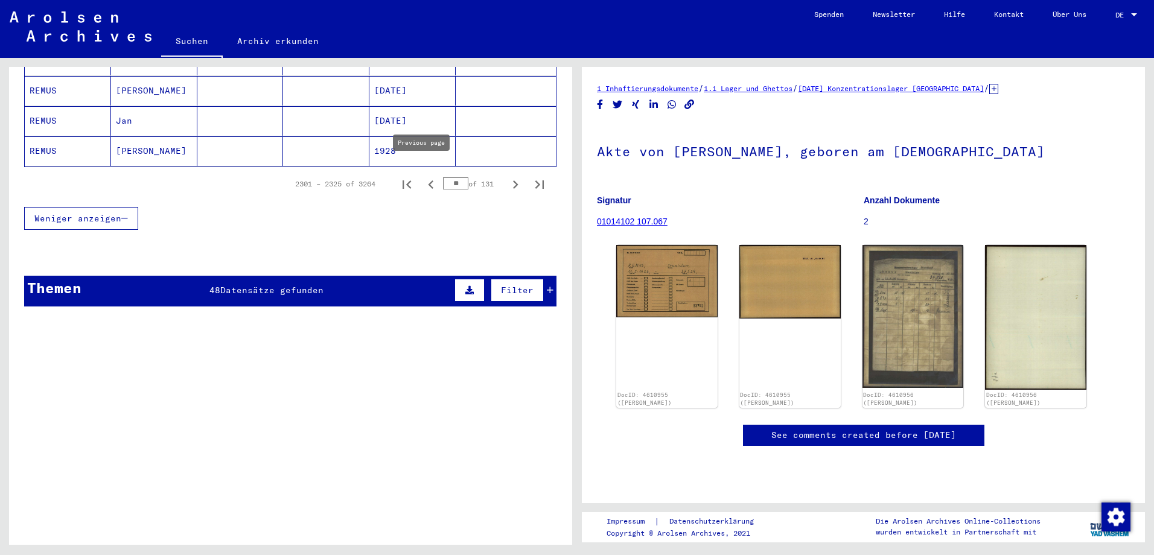
click at [424, 176] on icon "Previous page" at bounding box center [430, 184] width 17 height 17
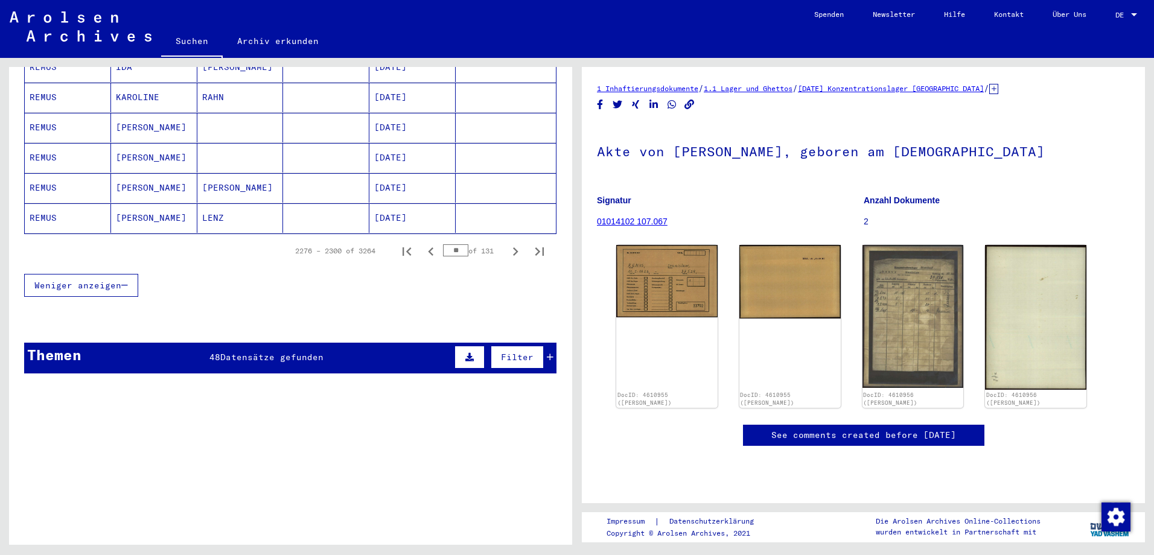
scroll to position [784, 0]
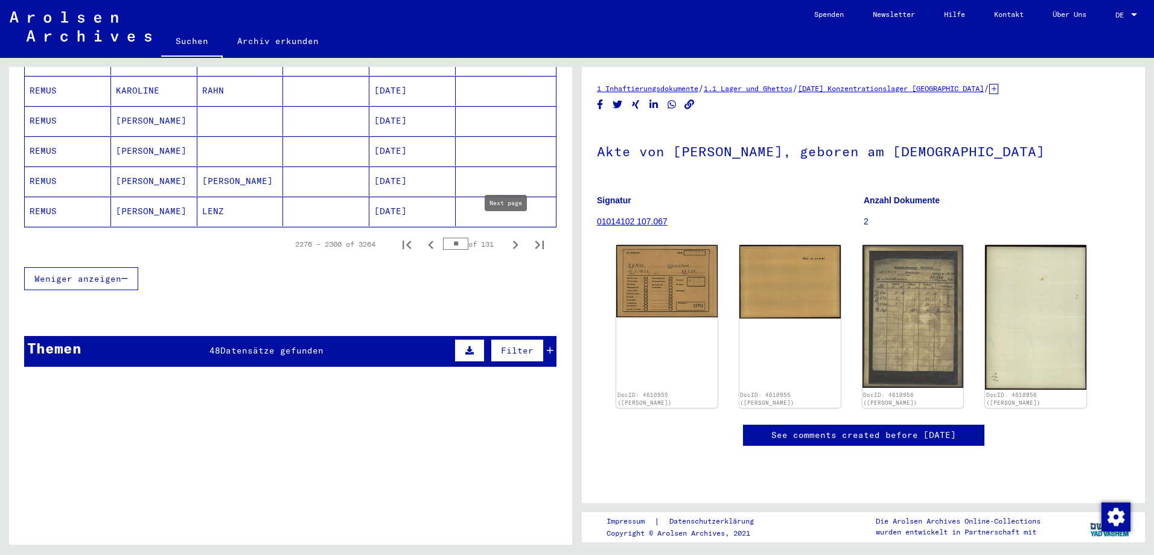
click at [507, 237] on icon "Next page" at bounding box center [515, 245] width 17 height 17
type input "**"
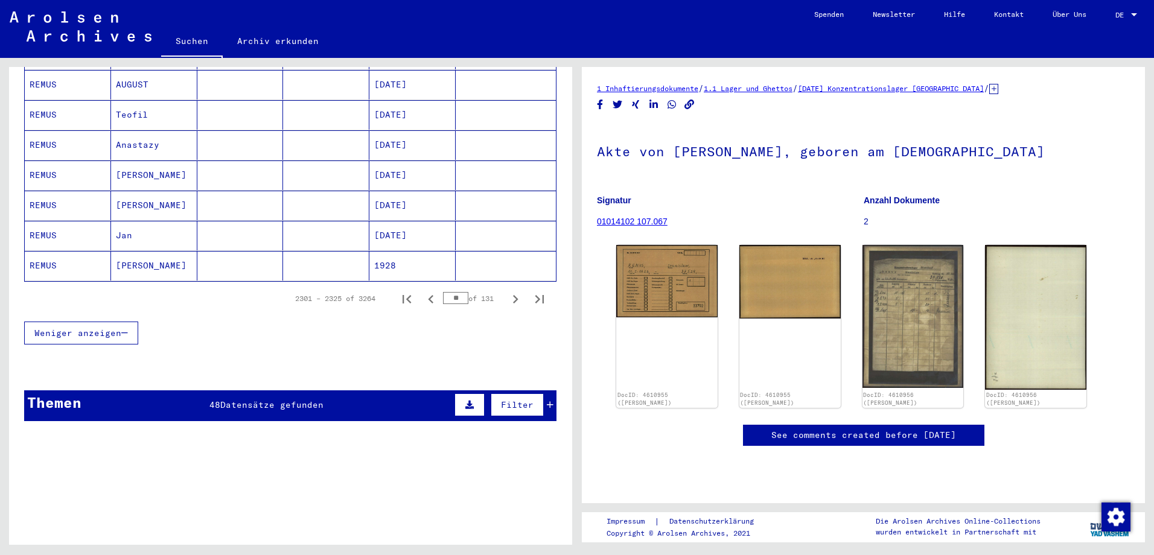
scroll to position [664, 0]
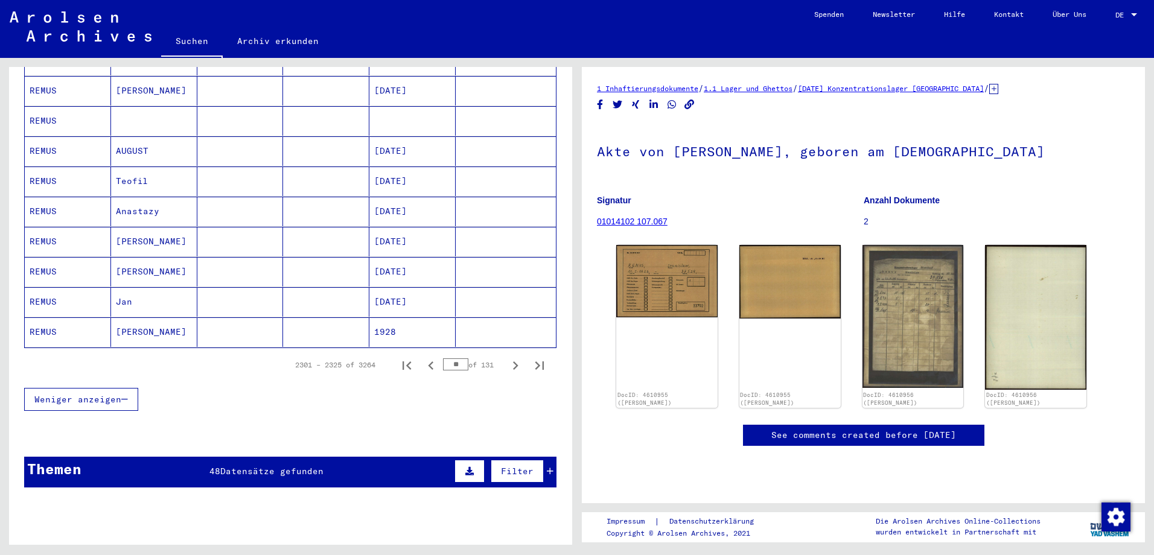
click at [197, 236] on mat-cell at bounding box center [240, 242] width 86 height 30
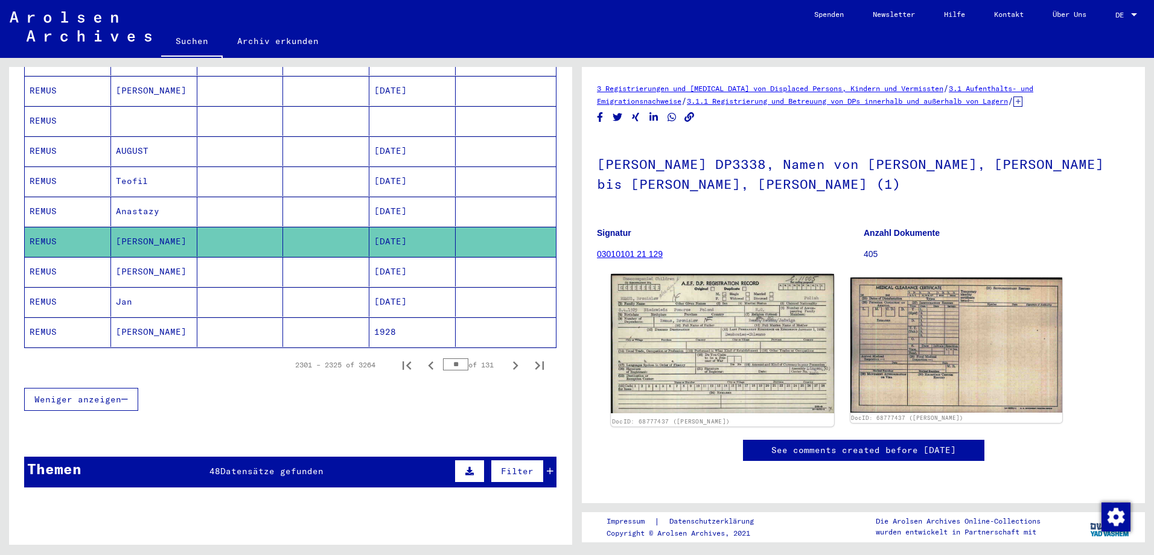
click at [711, 346] on img at bounding box center [722, 343] width 223 height 139
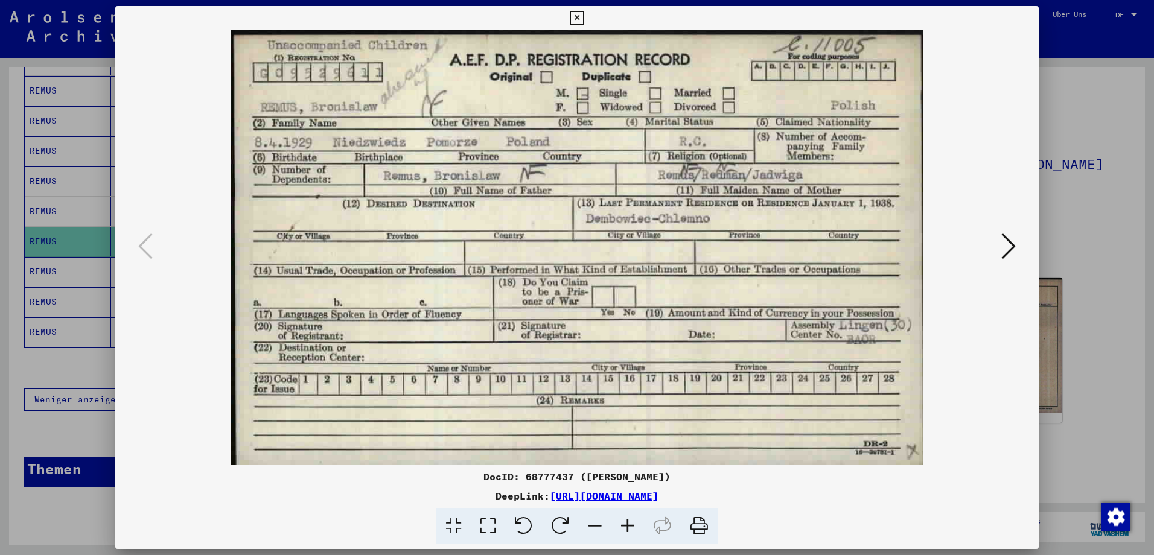
click at [1006, 240] on icon at bounding box center [1008, 246] width 14 height 29
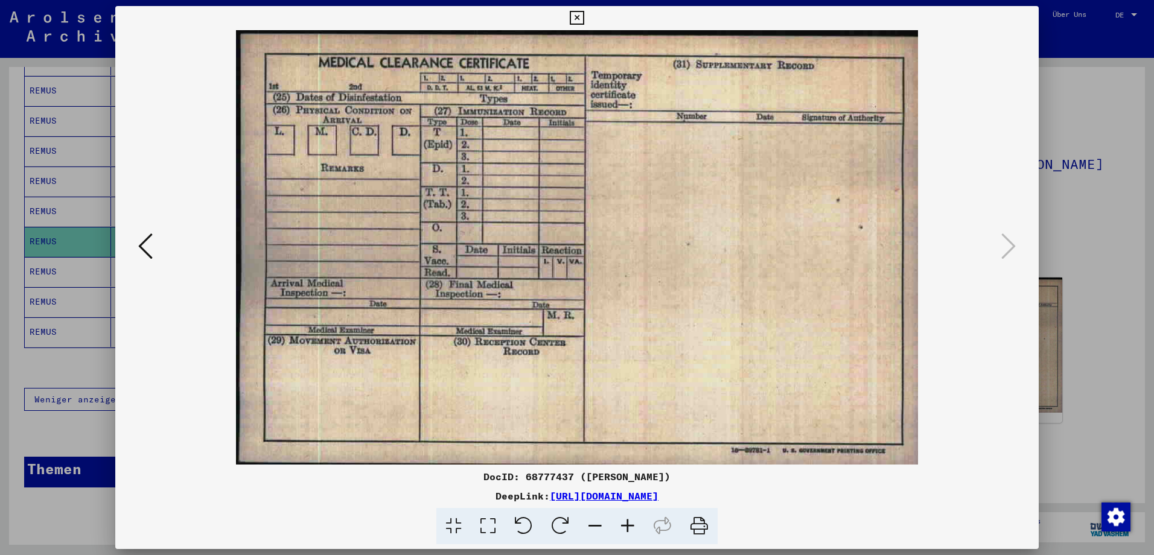
click at [141, 253] on icon at bounding box center [145, 246] width 14 height 29
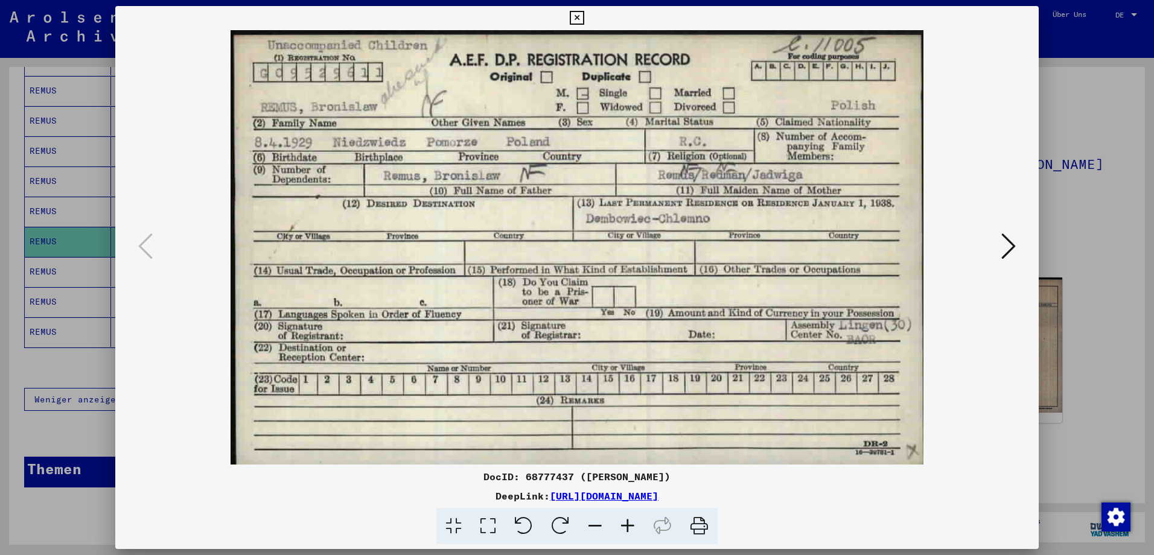
click at [1002, 247] on icon at bounding box center [1008, 246] width 14 height 29
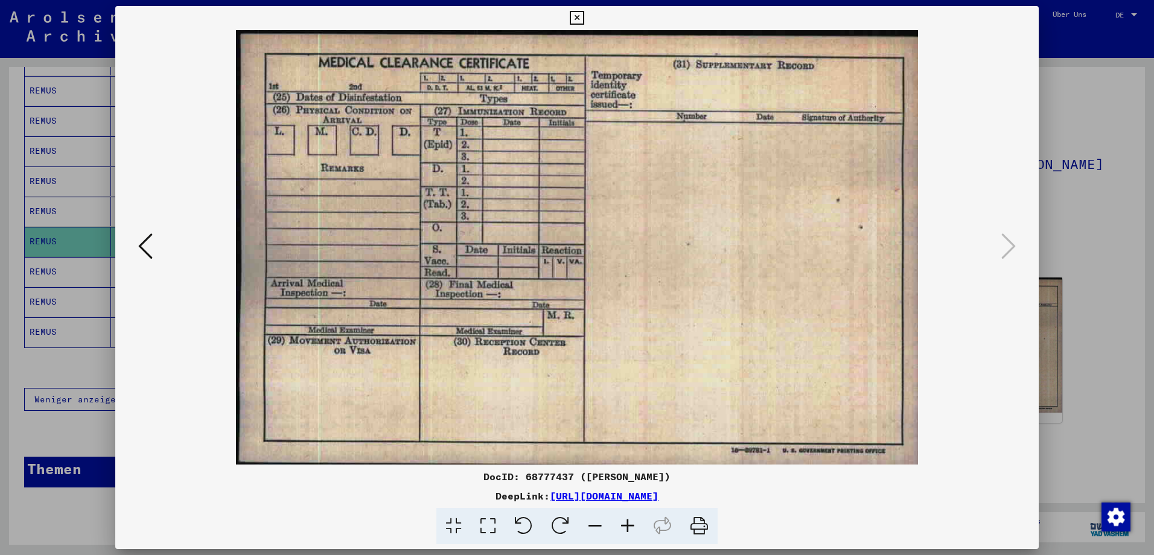
click at [1113, 139] on div at bounding box center [577, 277] width 1154 height 555
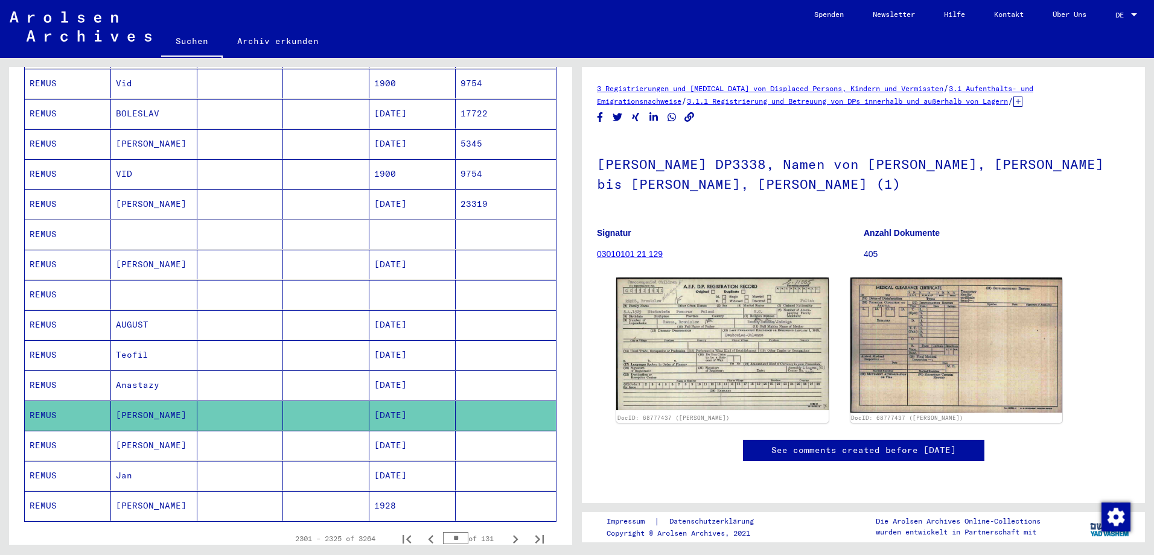
scroll to position [302, 0]
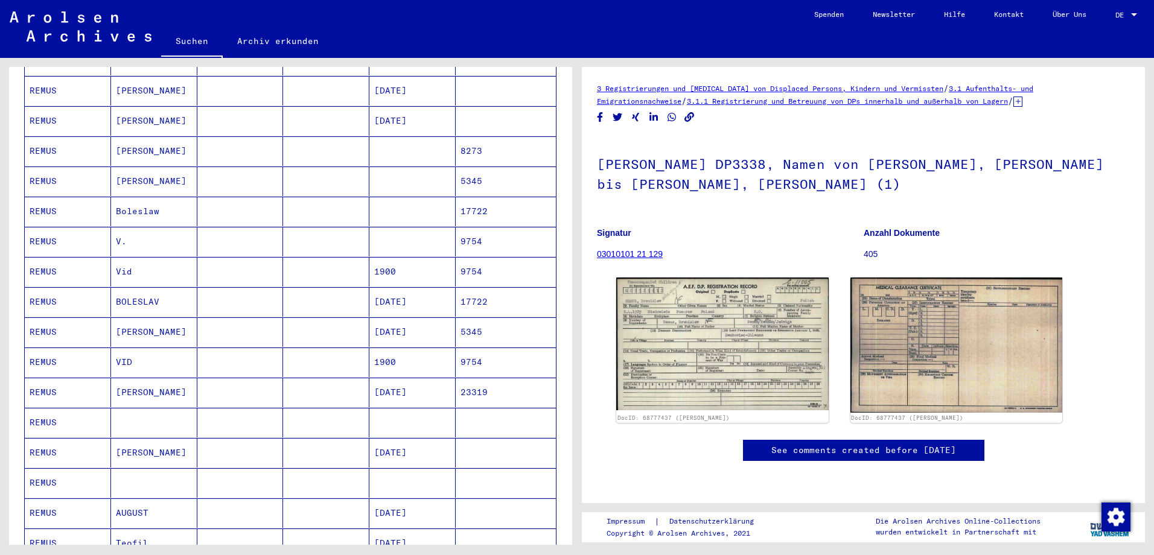
click at [281, 43] on link "Archiv erkunden" at bounding box center [278, 41] width 110 height 29
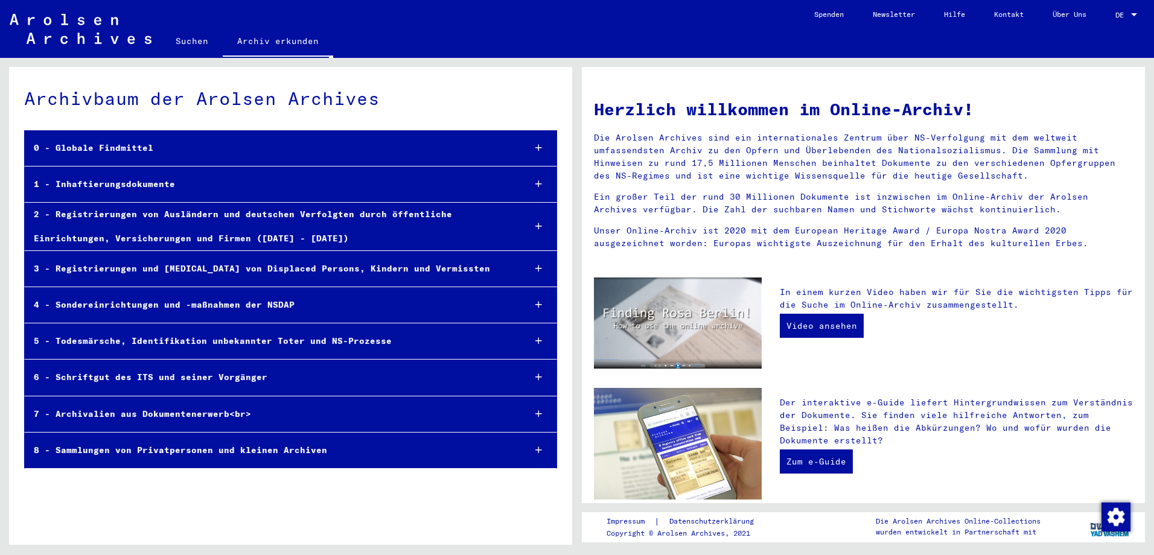
click at [106, 97] on div "Archivbaum der Arolsen Archives" at bounding box center [290, 98] width 533 height 27
click at [194, 25] on mat-toolbar "Suchen Archiv erkunden Detailfragen/-infos zu den Dokumenten? Stelle hier einen…" at bounding box center [577, 29] width 1154 height 58
click at [194, 33] on link "Suchen" at bounding box center [192, 41] width 62 height 29
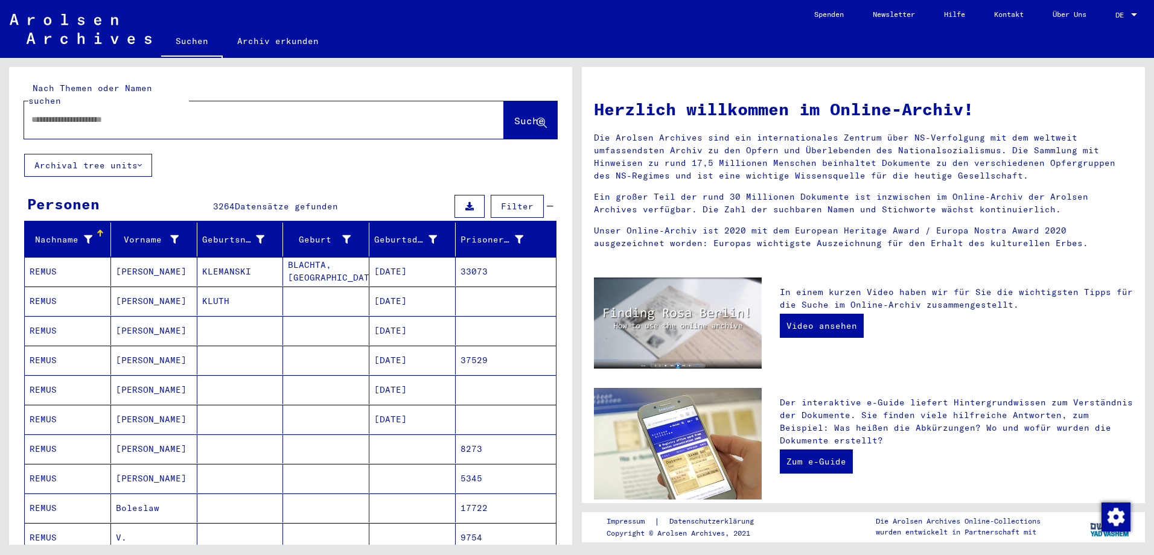
click at [135, 113] on input "text" at bounding box center [249, 119] width 436 height 13
type input "*"
type input "**********"
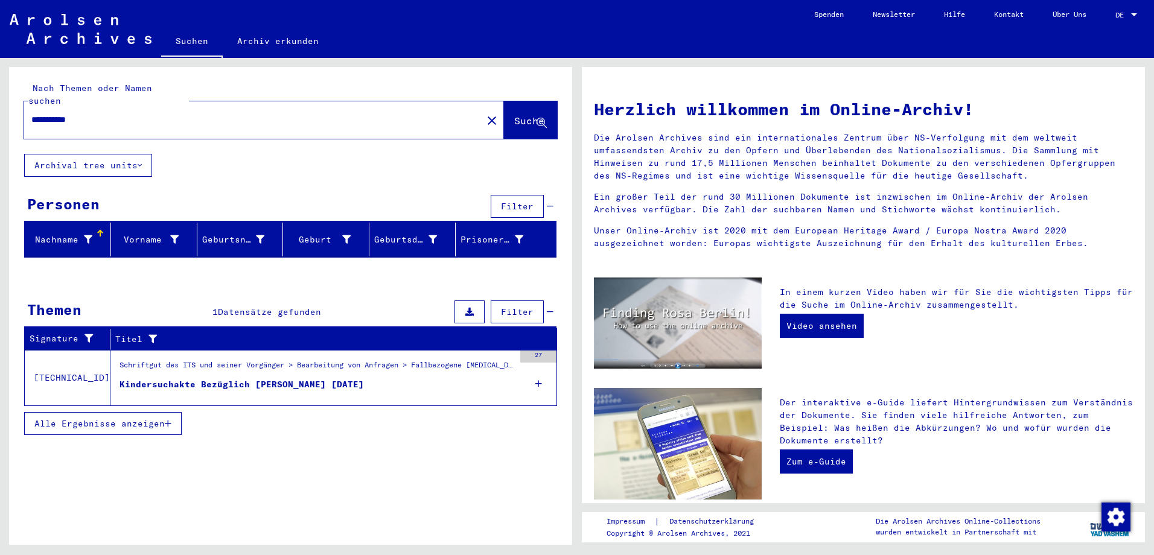
click at [266, 378] on div "Kindersuchakte Bezüglich [PERSON_NAME] [DATE]" at bounding box center [241, 384] width 244 height 13
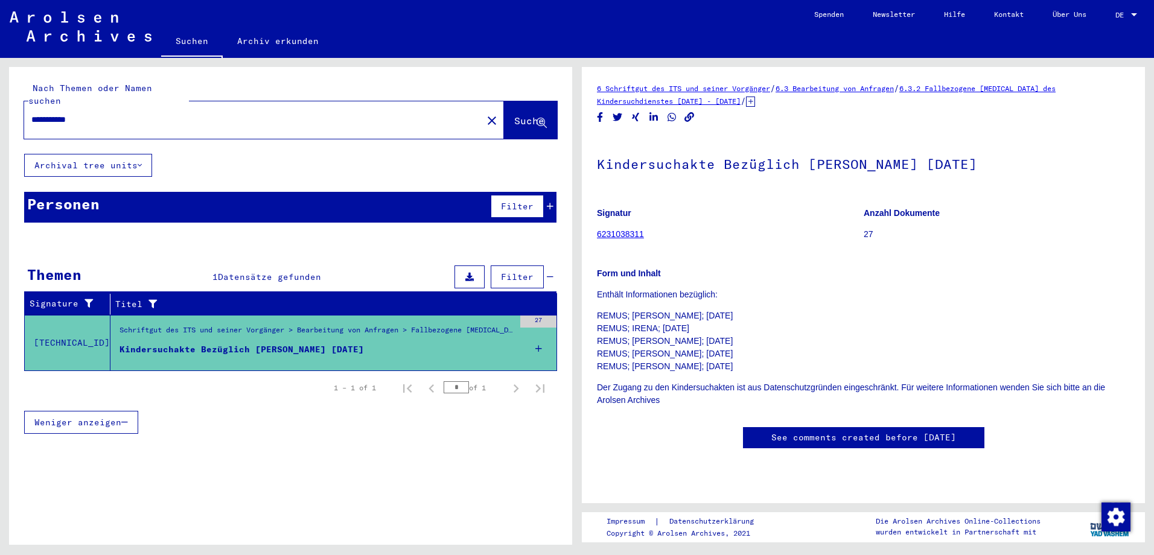
scroll to position [60, 0]
